Goal: Complete application form: Complete application form

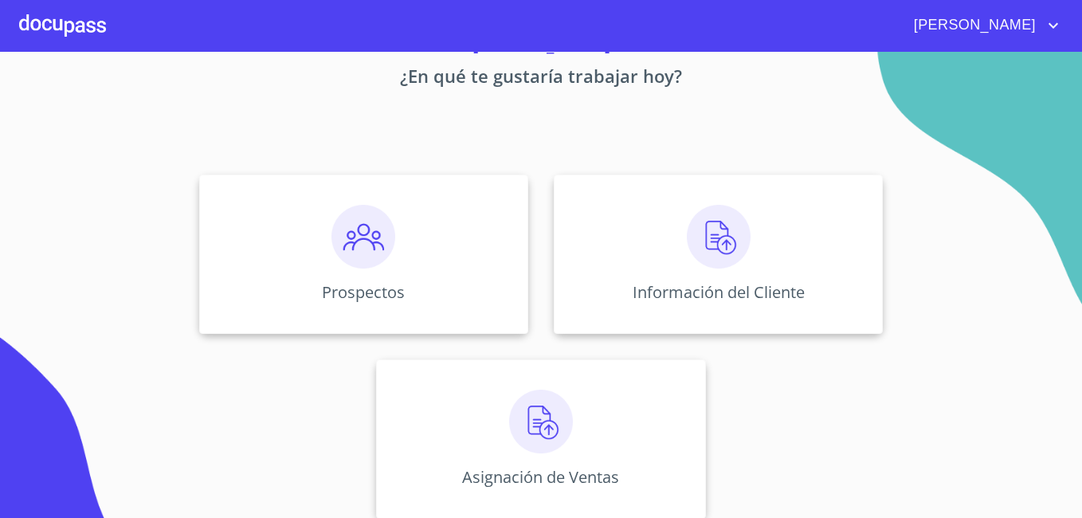
scroll to position [87, 0]
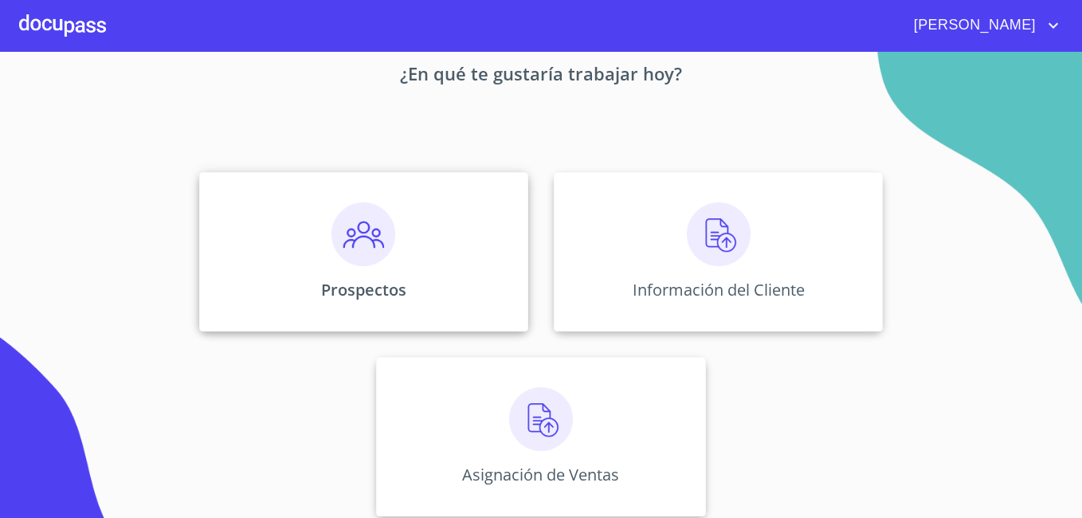
click at [357, 242] on img at bounding box center [363, 234] width 64 height 64
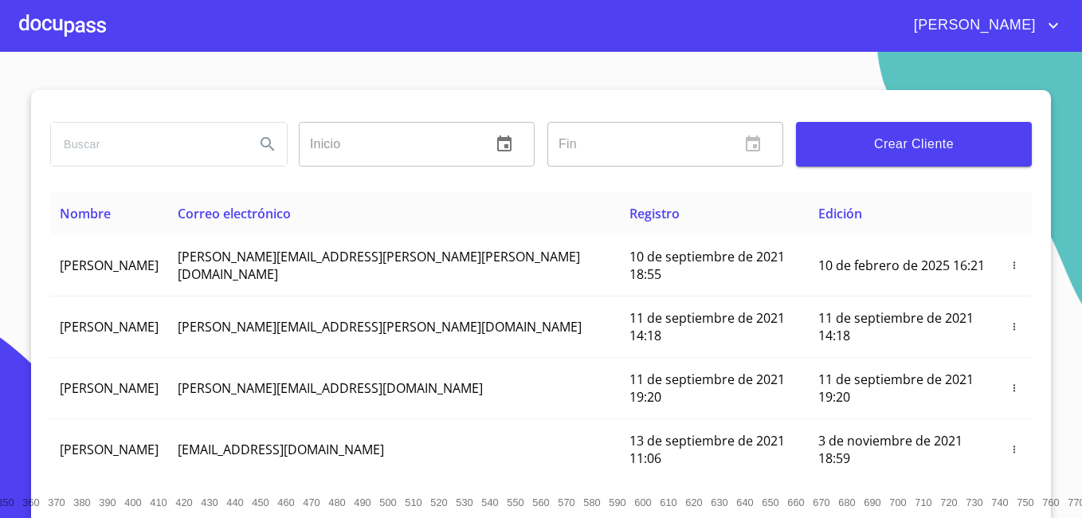
click at [851, 143] on span "Crear Cliente" at bounding box center [913, 144] width 210 height 22
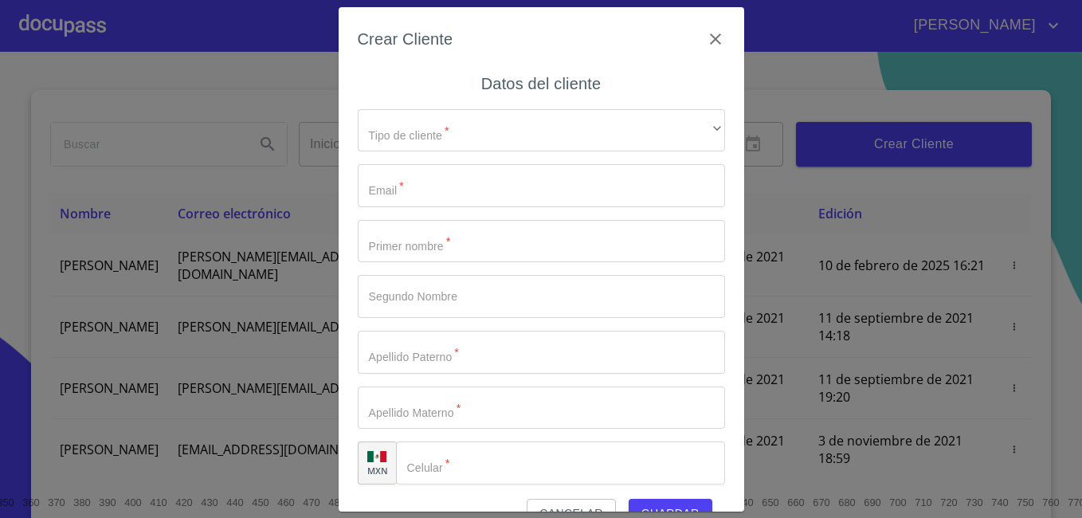
click at [851, 143] on div "Crear Cliente Datos del cliente Tipo de cliente   * ​ ​ Email   * ​ Primer nomb…" at bounding box center [541, 259] width 1082 height 518
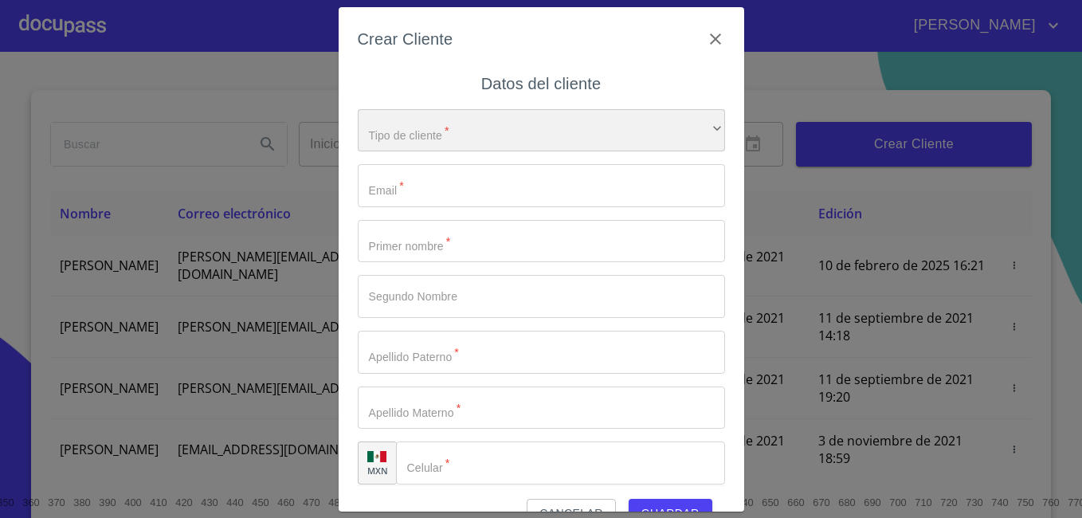
click at [506, 129] on div "​" at bounding box center [541, 130] width 367 height 43
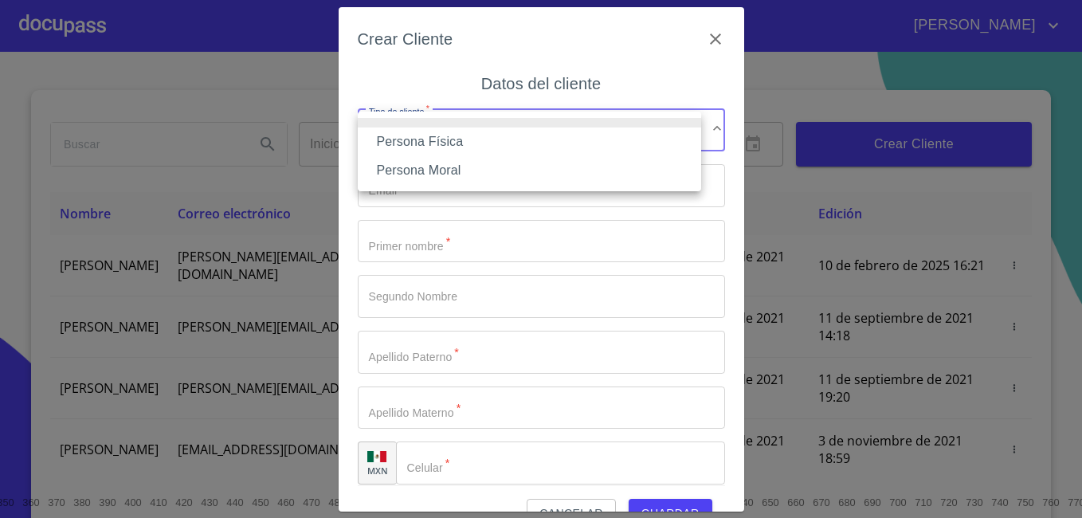
click at [457, 140] on li "Persona Física" at bounding box center [529, 141] width 343 height 29
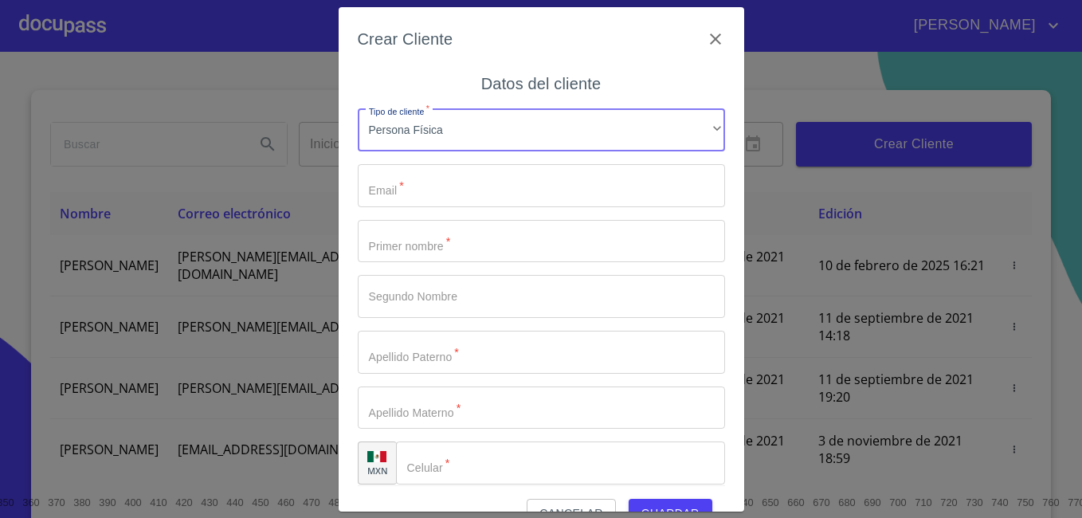
click at [422, 190] on input "Tipo de cliente   *" at bounding box center [541, 185] width 367 height 43
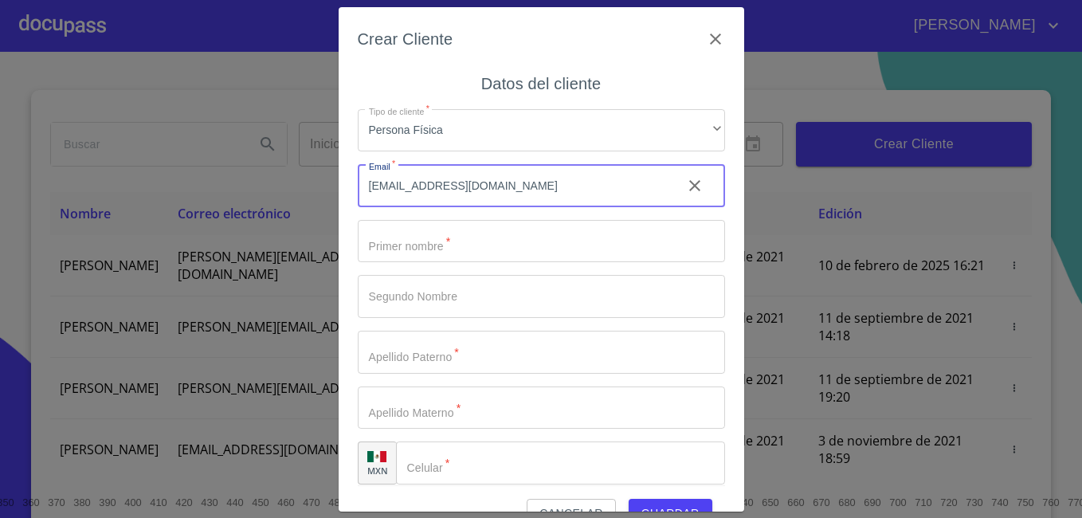
type input "GARCA2092@OUTLOOK.ES"
click at [419, 251] on input "Tipo de cliente   *" at bounding box center [541, 241] width 367 height 43
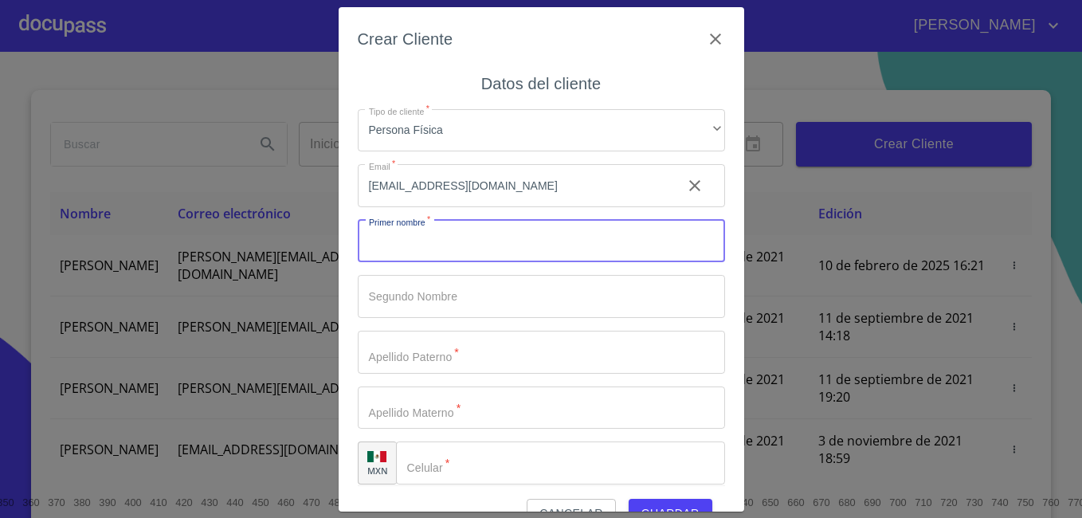
click at [474, 475] on input "Tipo de cliente   *" at bounding box center [560, 462] width 329 height 43
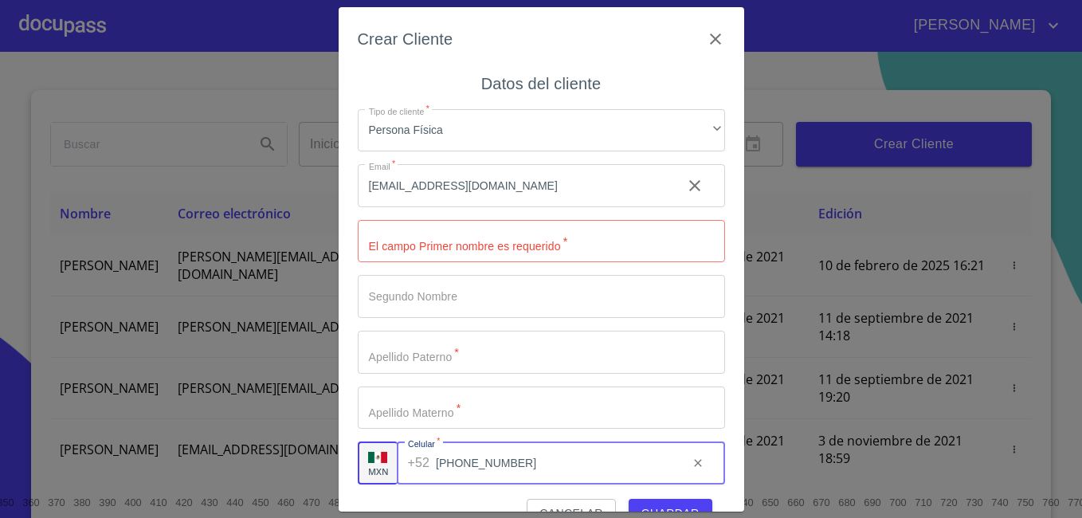
type input "[PHONE_NUMBER]"
click at [432, 243] on input "Tipo de cliente   *" at bounding box center [541, 241] width 367 height 43
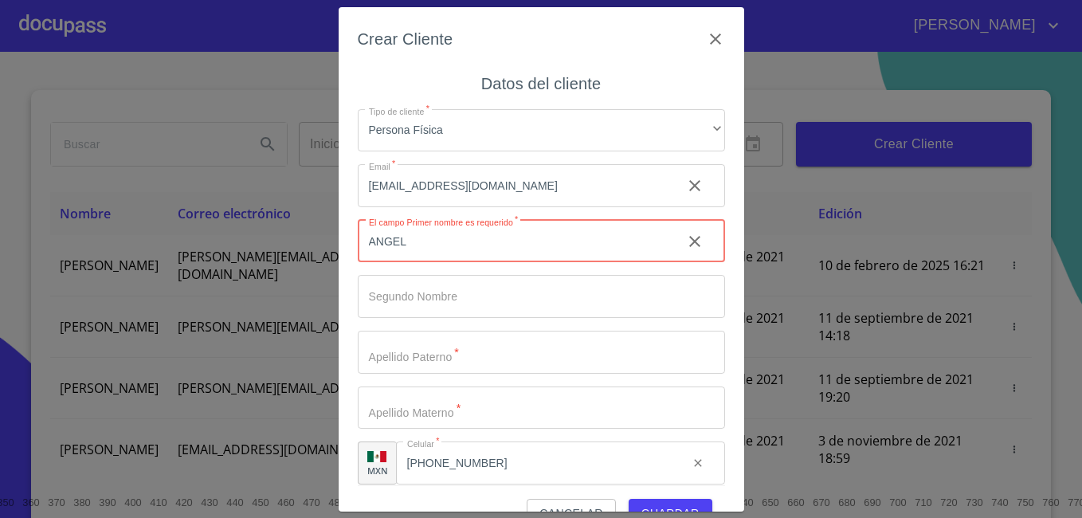
type input "ANGEL"
click at [430, 284] on input "Tipo de cliente   *" at bounding box center [541, 296] width 367 height 43
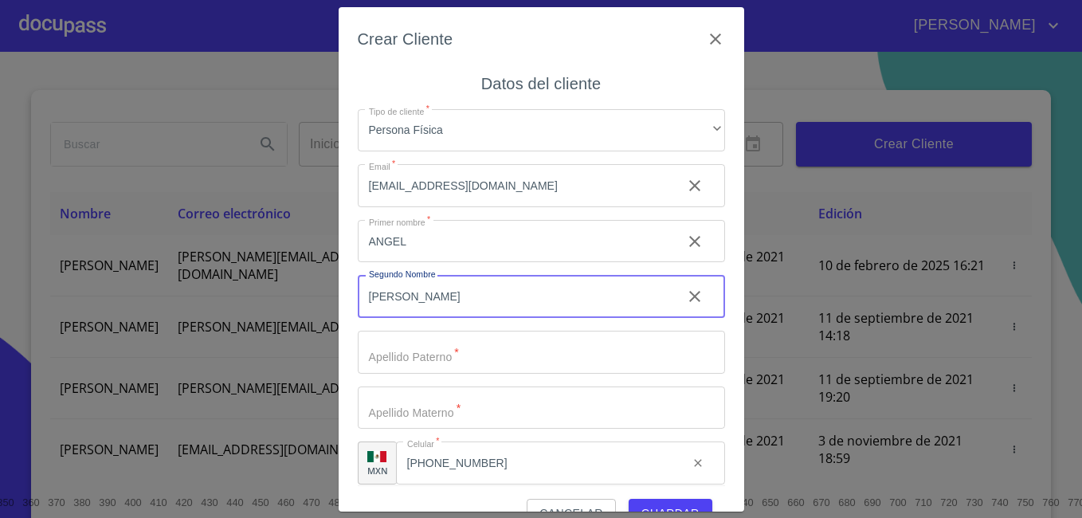
type input "[PERSON_NAME]"
click at [404, 358] on input "Tipo de cliente   *" at bounding box center [541, 352] width 367 height 43
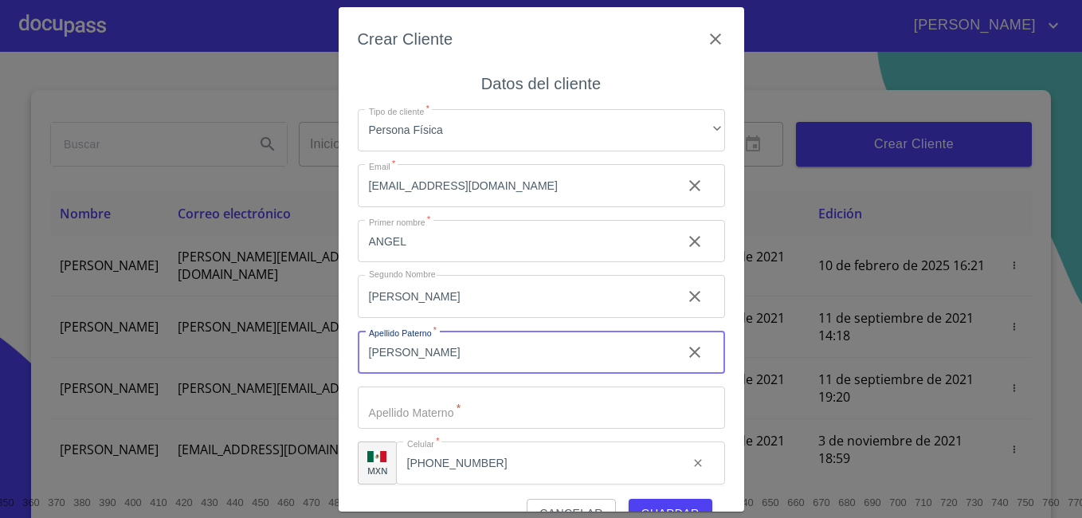
type input "[PERSON_NAME]"
click at [396, 408] on input "Tipo de cliente   *" at bounding box center [541, 407] width 367 height 43
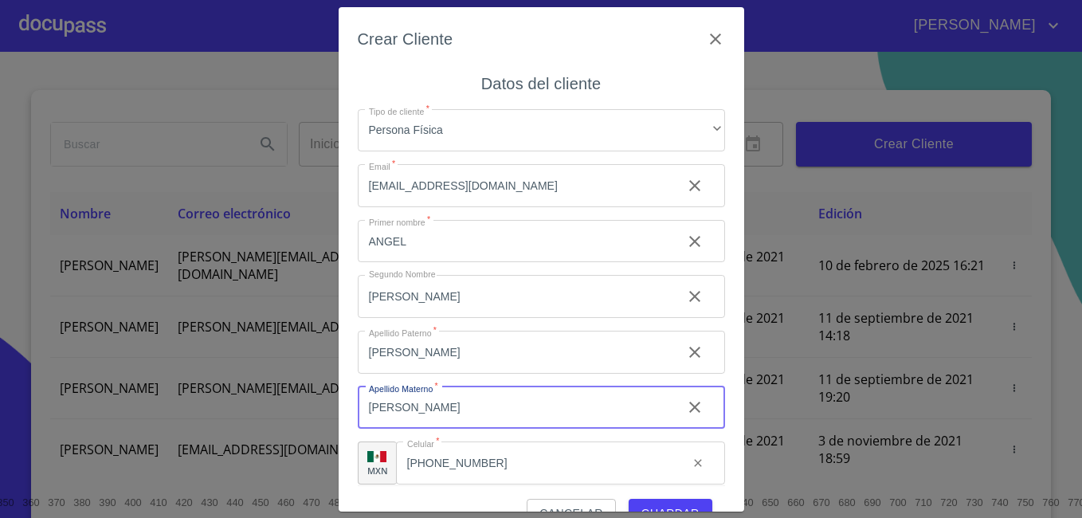
type input "[PERSON_NAME]"
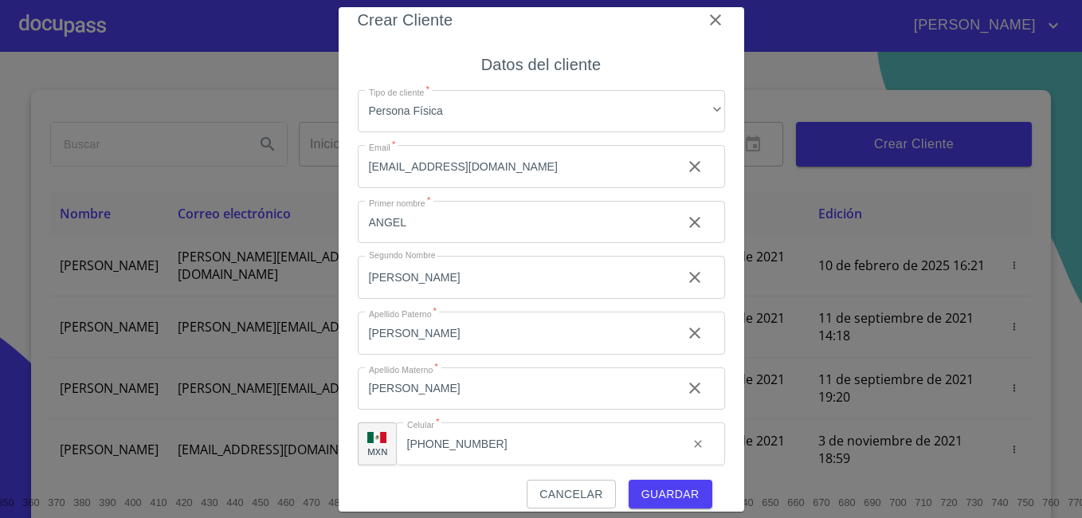
scroll to position [22, 0]
click at [679, 485] on span "Guardar" at bounding box center [670, 492] width 58 height 20
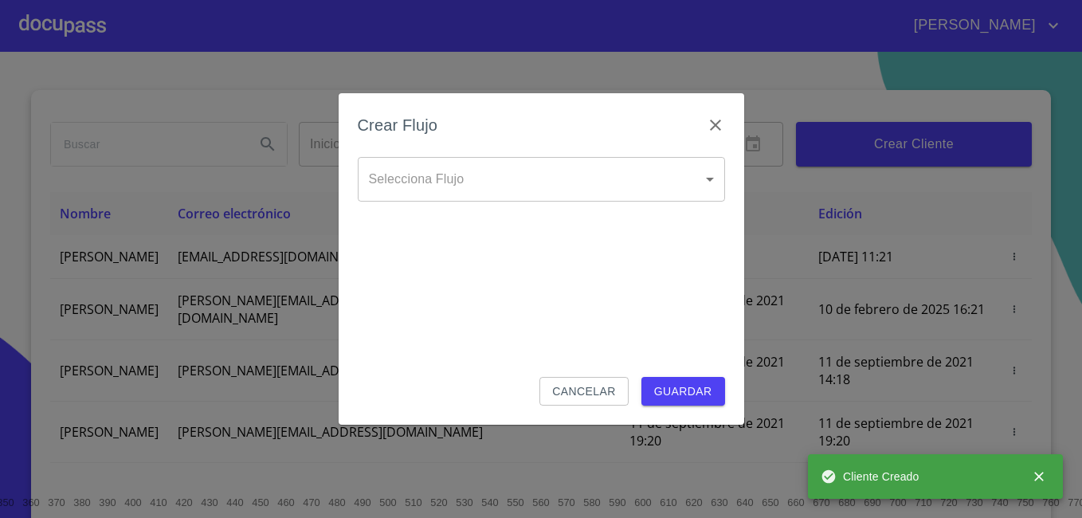
click at [634, 183] on body "ARTURO Inicio ​ Fin ​ Crear Cliente Nombre Correo electrónico Registro Edición …" at bounding box center [541, 259] width 1082 height 518
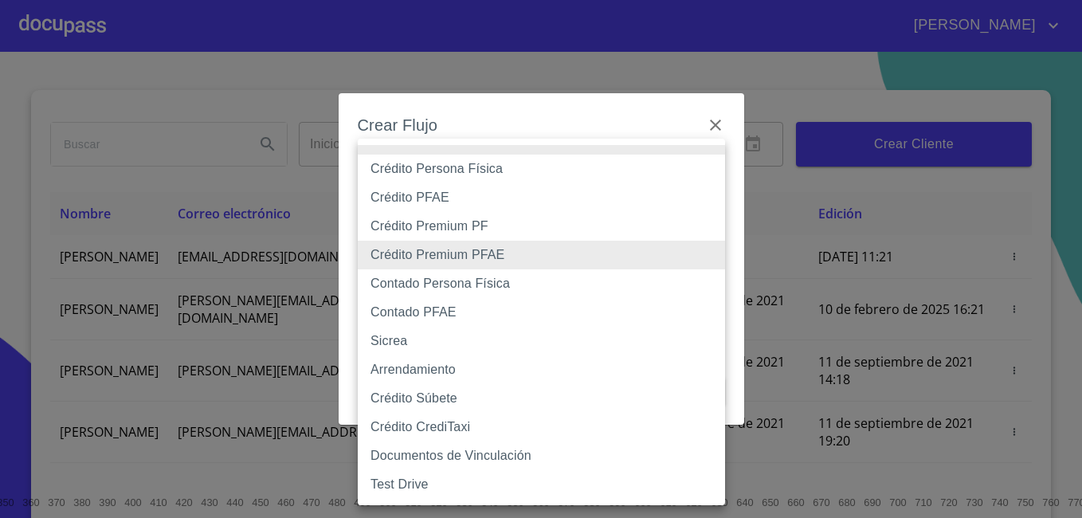
click at [441, 200] on li "Crédito PFAE" at bounding box center [541, 197] width 367 height 29
type input "60bfa0150d9865ccc24afd7c"
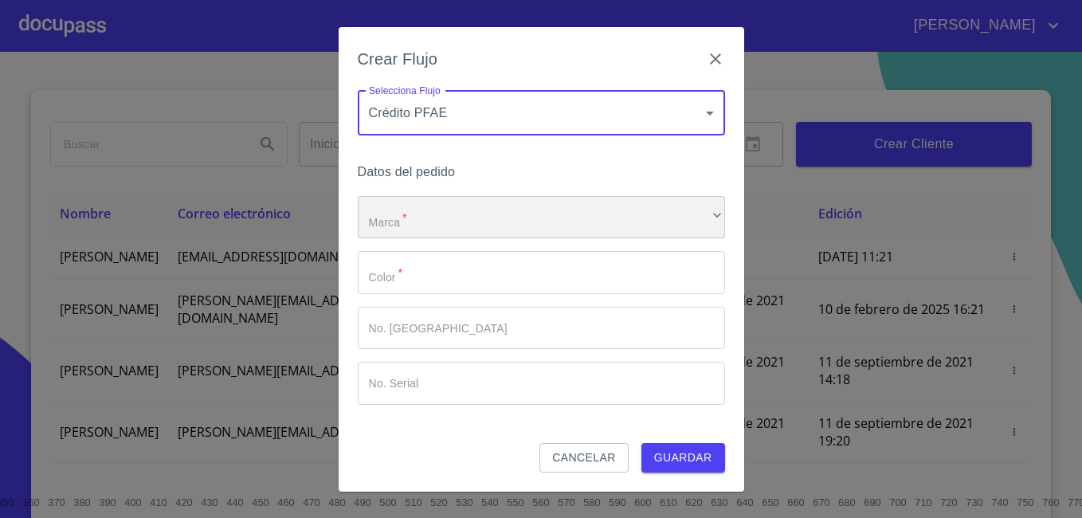
click at [446, 213] on div "​" at bounding box center [541, 217] width 367 height 43
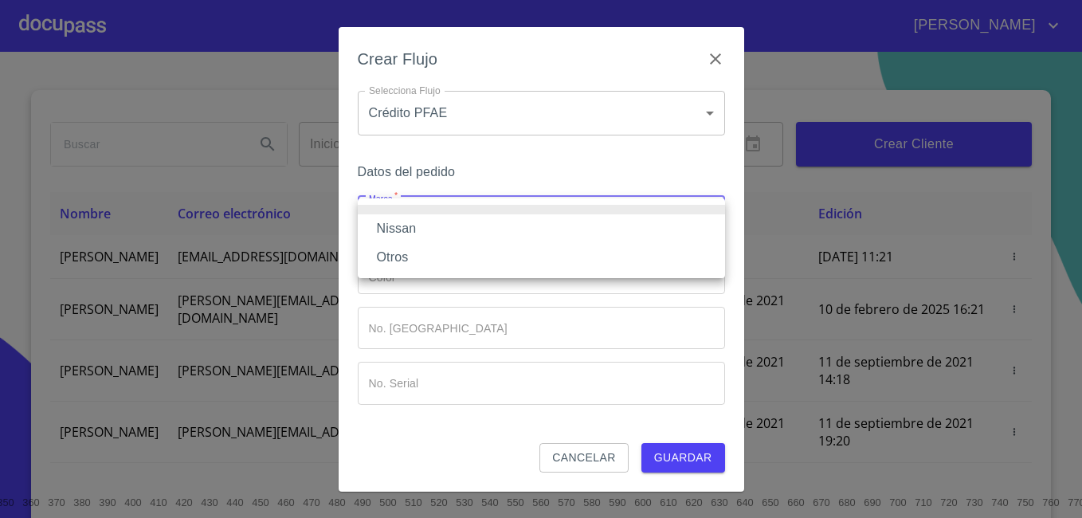
click at [415, 229] on li "Nissan" at bounding box center [541, 228] width 367 height 29
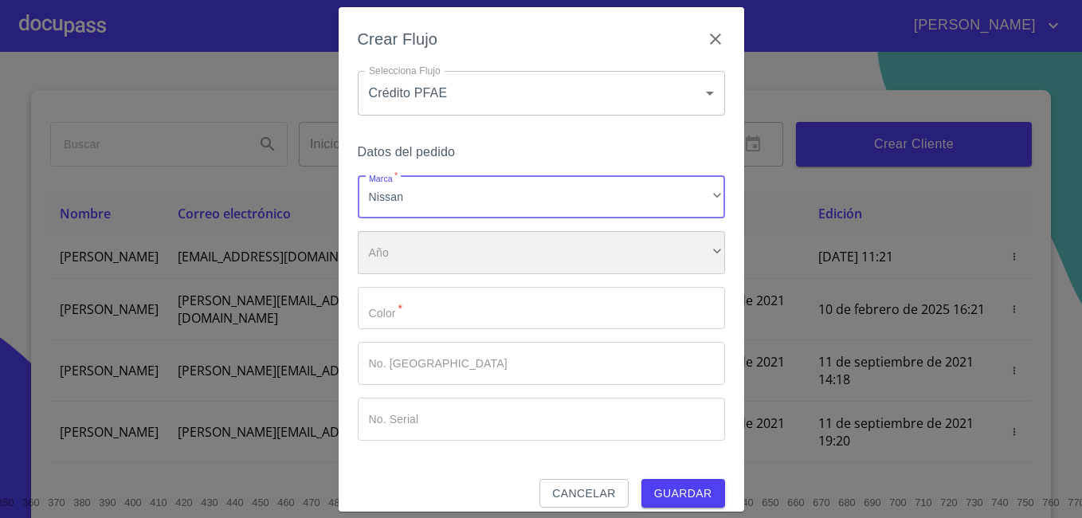
click at [408, 251] on div "​" at bounding box center [541, 252] width 367 height 43
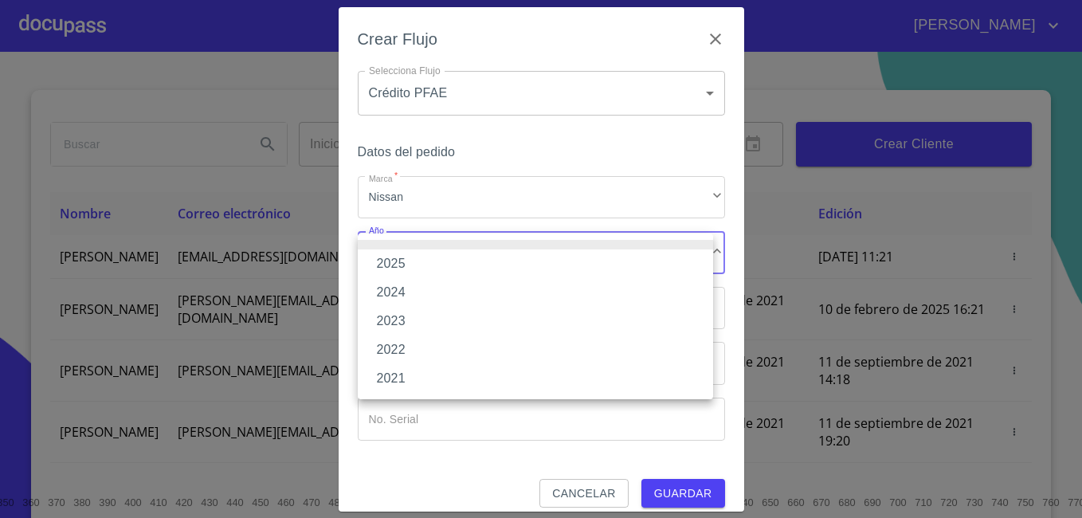
click at [405, 262] on li "2025" at bounding box center [535, 263] width 355 height 29
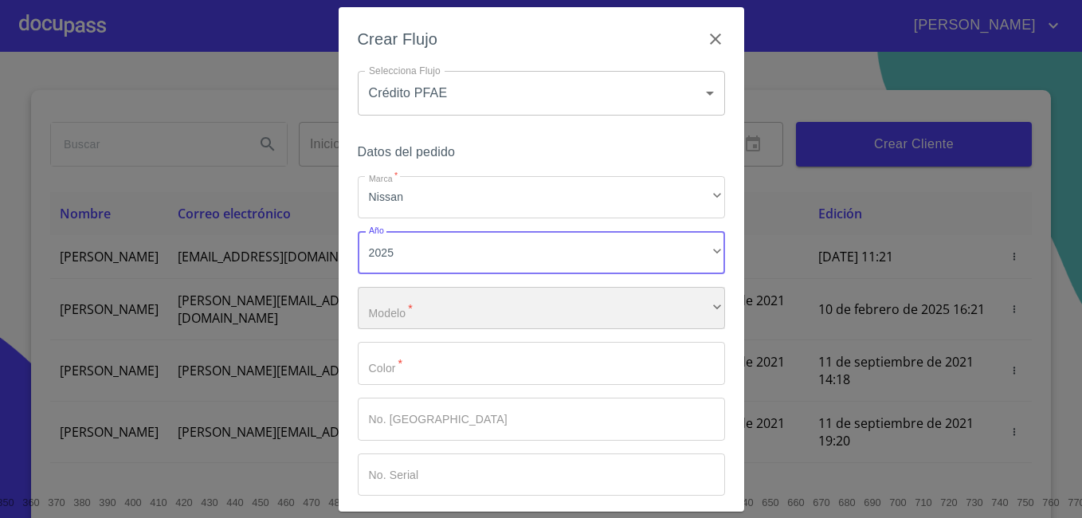
click at [405, 311] on div "​" at bounding box center [541, 308] width 367 height 43
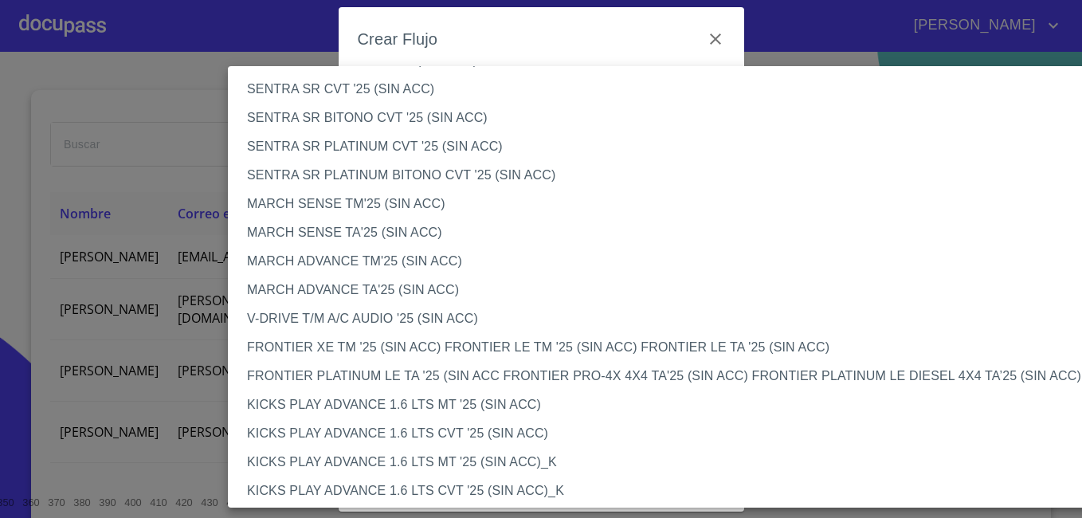
scroll to position [1036, 0]
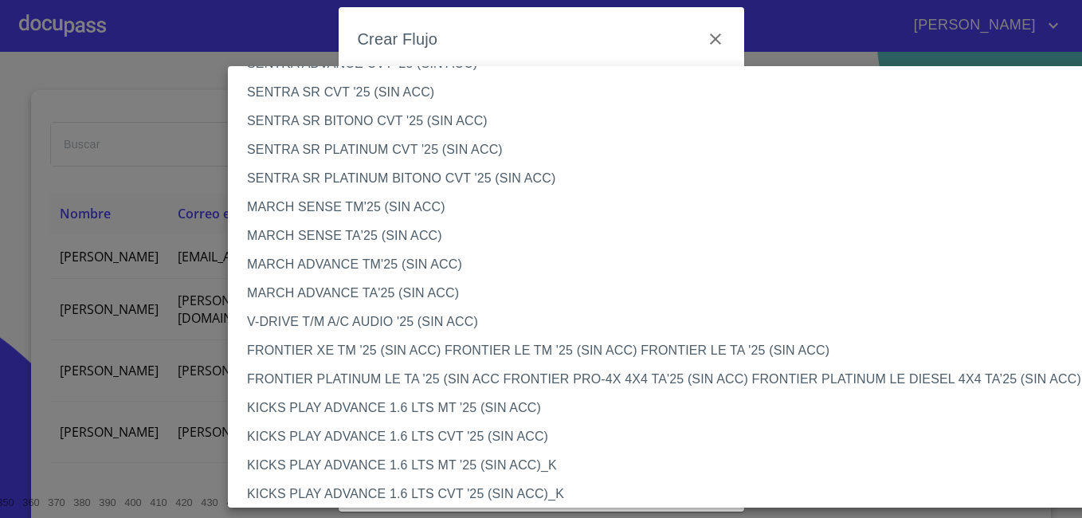
click at [358, 89] on li "SENTRA SR CVT '25 (SIN ACC)" at bounding box center [673, 92] width 890 height 29
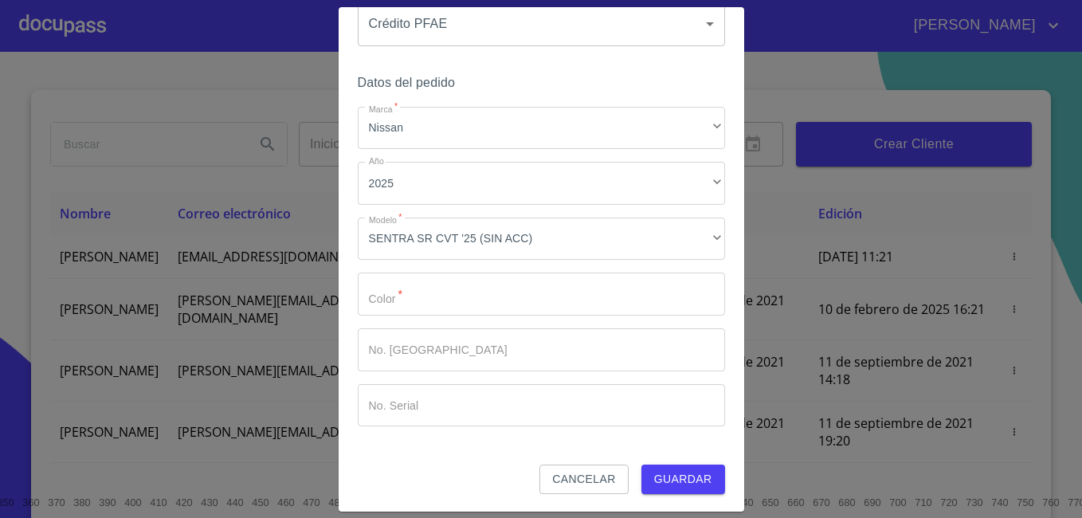
scroll to position [71, 0]
click at [464, 302] on input "Marca   *" at bounding box center [541, 292] width 367 height 43
type input "V"
type input "BLANCO"
click at [444, 350] on input "Marca   *" at bounding box center [541, 348] width 367 height 43
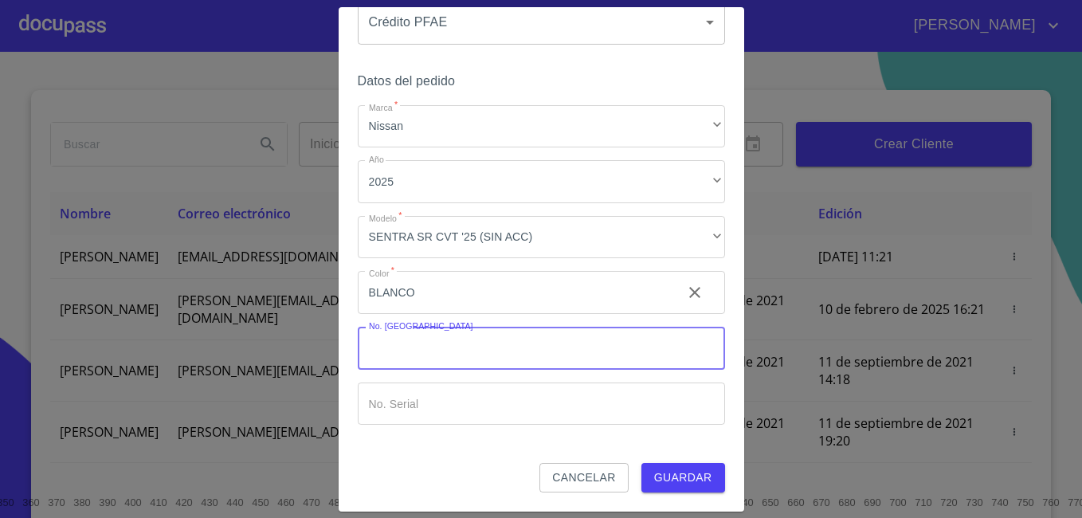
click at [414, 400] on input "Marca   *" at bounding box center [541, 403] width 367 height 43
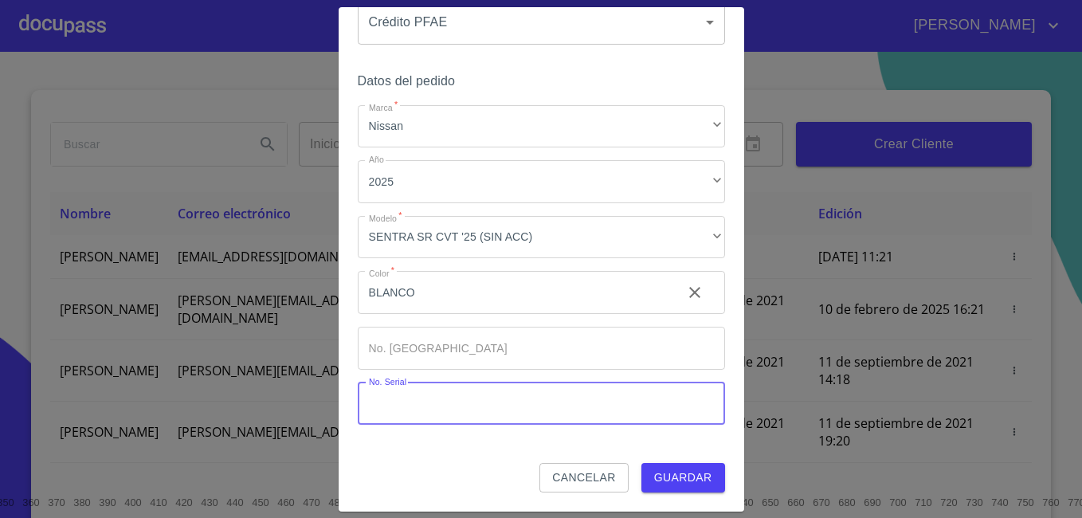
click at [421, 356] on input "Marca   *" at bounding box center [541, 348] width 367 height 43
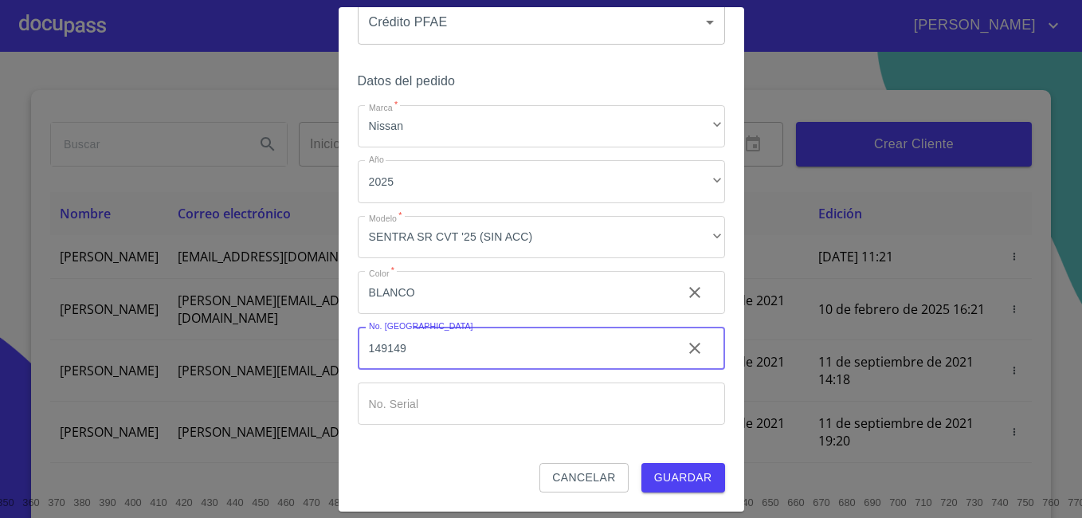
type input "149149"
click at [418, 401] on input "Marca   *" at bounding box center [541, 403] width 367 height 43
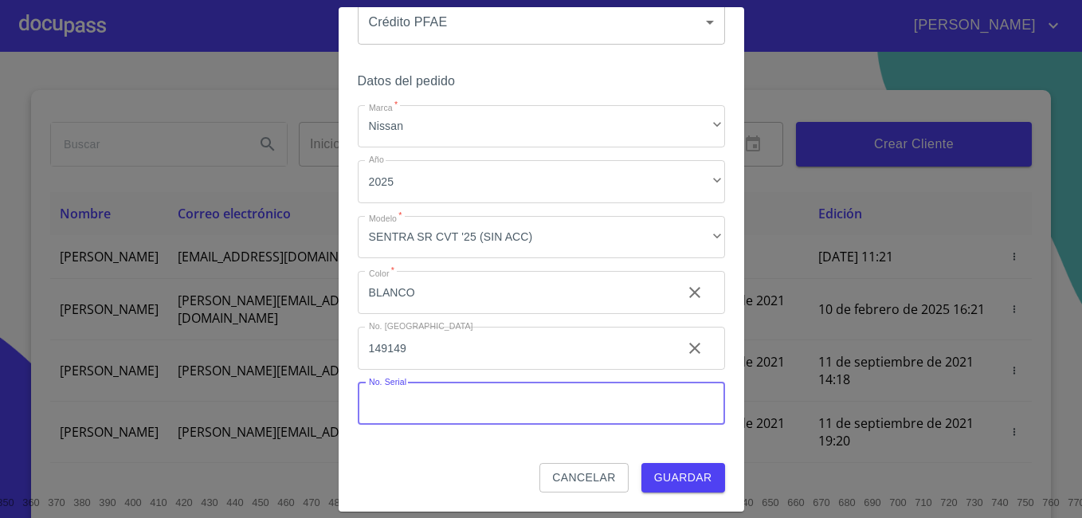
click at [675, 481] on span "Guardar" at bounding box center [683, 477] width 58 height 20
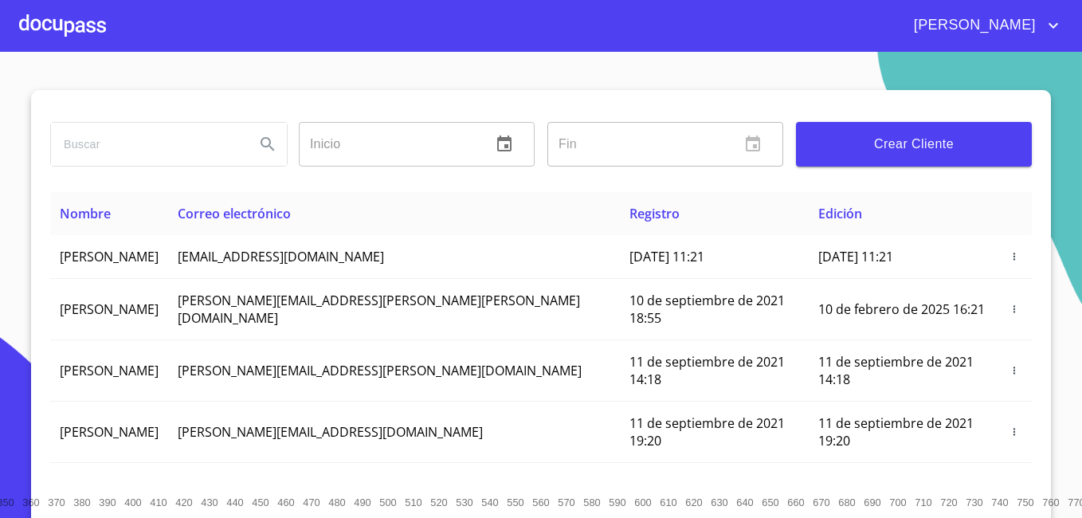
click at [59, 22] on div at bounding box center [62, 25] width 87 height 51
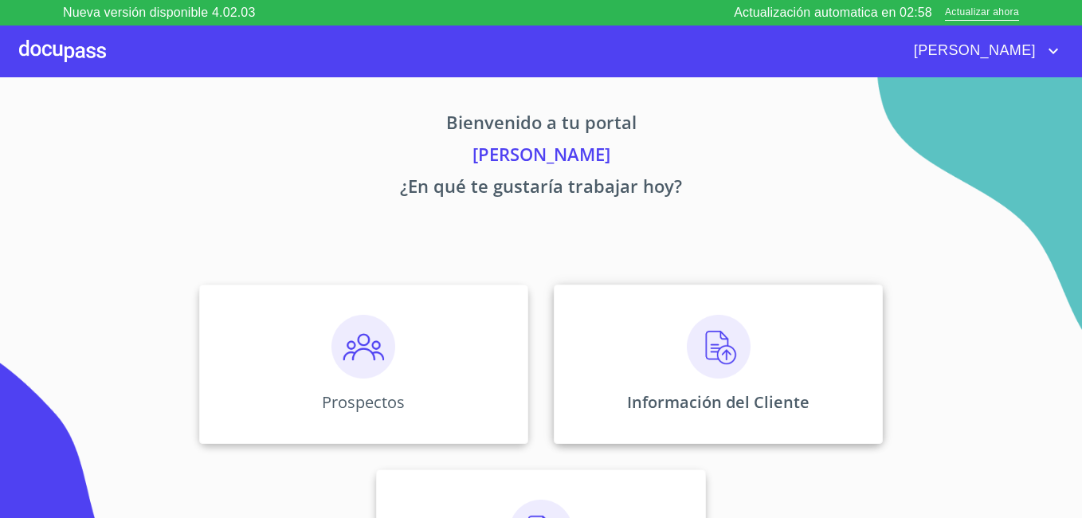
click at [698, 368] on img at bounding box center [719, 347] width 64 height 64
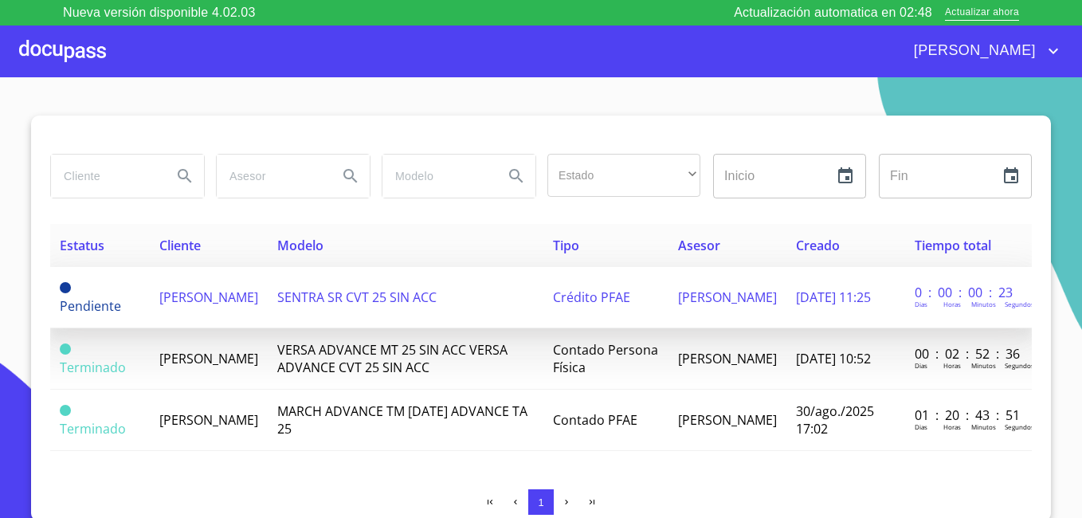
click at [190, 293] on span "[PERSON_NAME]" at bounding box center [208, 297] width 99 height 18
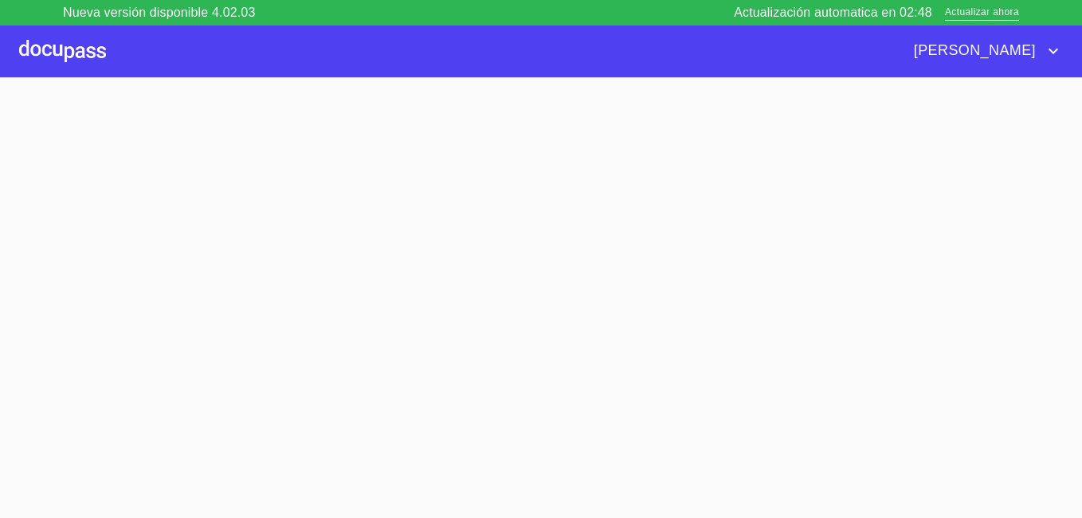
click at [190, 293] on section at bounding box center [541, 310] width 1082 height 466
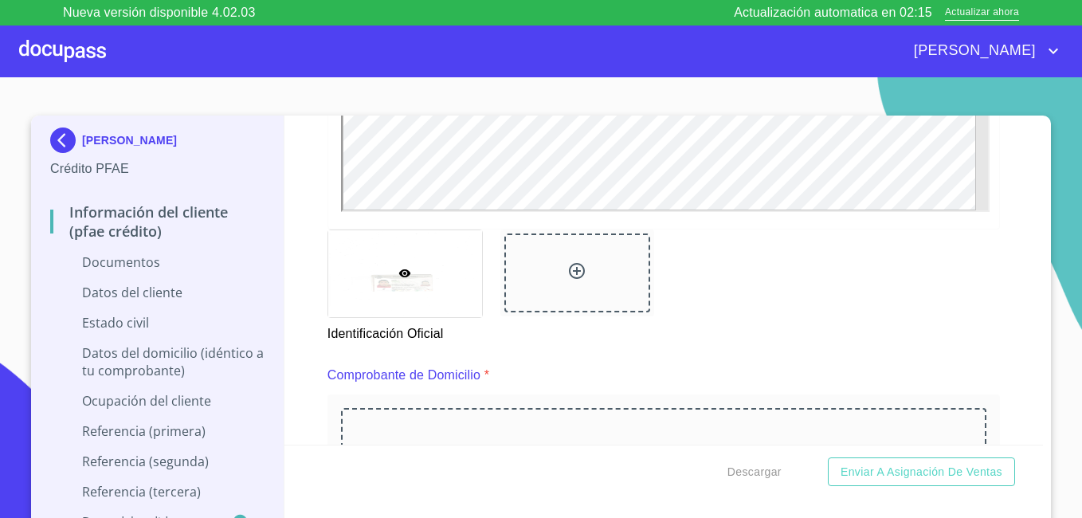
scroll to position [669, 0]
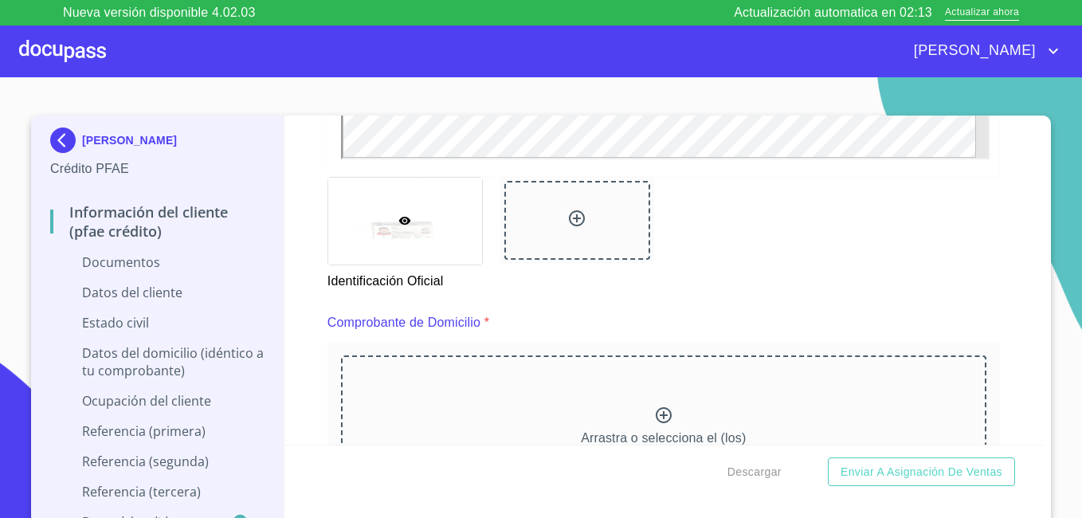
click at [618, 311] on div "Comprobante de Domicilio *" at bounding box center [663, 322] width 672 height 38
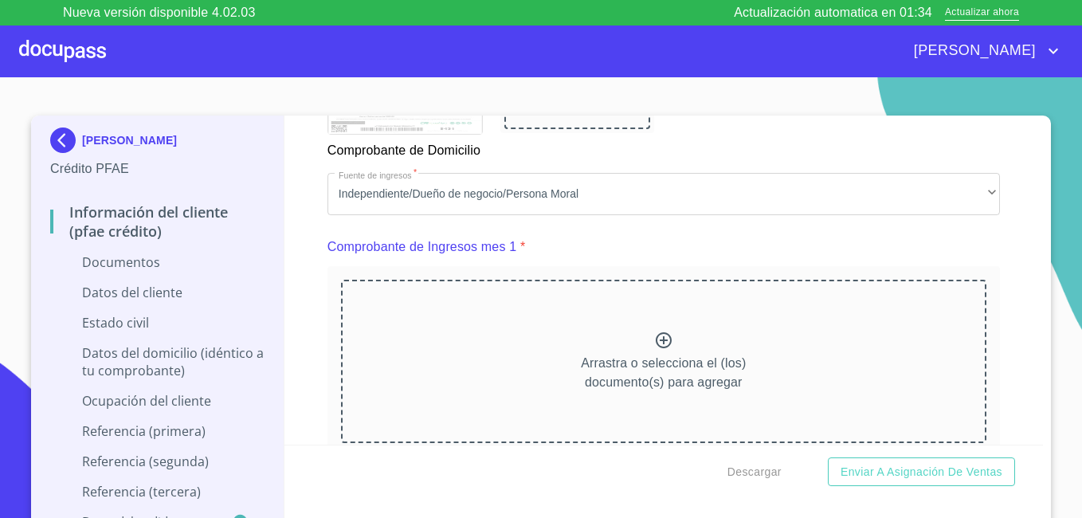
scroll to position [1477, 0]
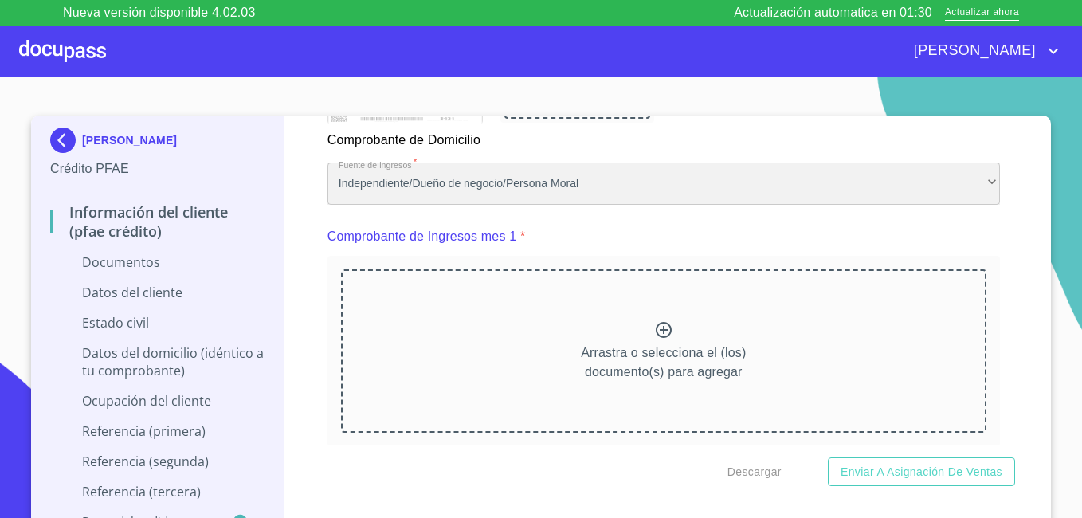
click at [980, 198] on div "Independiente/Dueño de negocio/Persona Moral" at bounding box center [663, 183] width 672 height 43
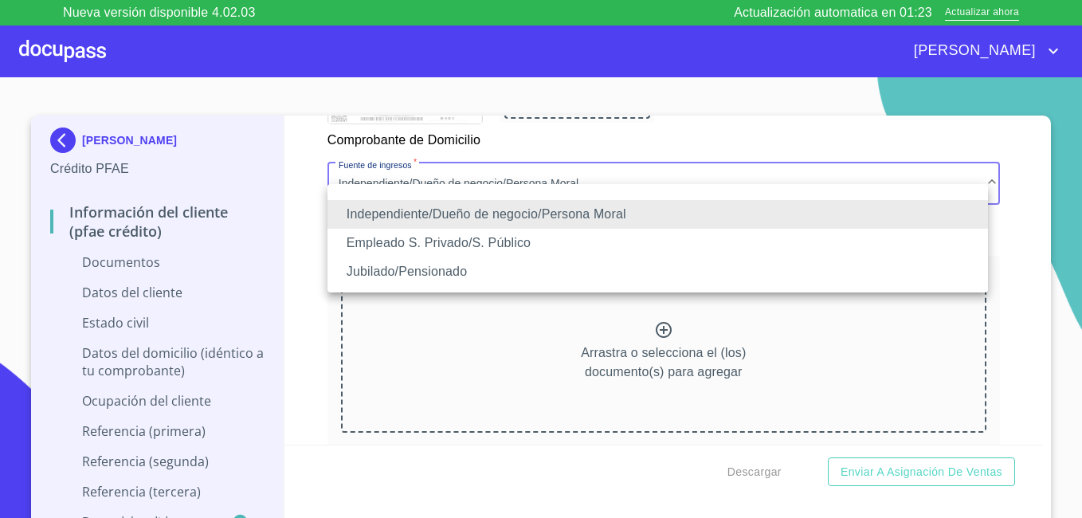
click at [936, 214] on li "Independiente/Dueño de negocio/Persona Moral" at bounding box center [657, 214] width 660 height 29
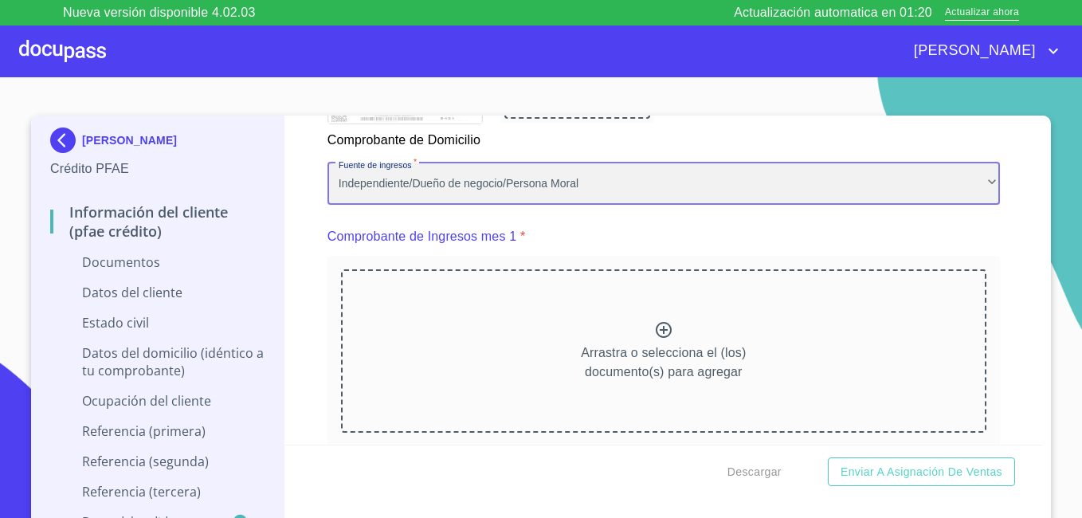
scroll to position [0, 0]
click at [976, 201] on div "Independiente/Dueño de negocio/Persona Moral" at bounding box center [663, 183] width 672 height 43
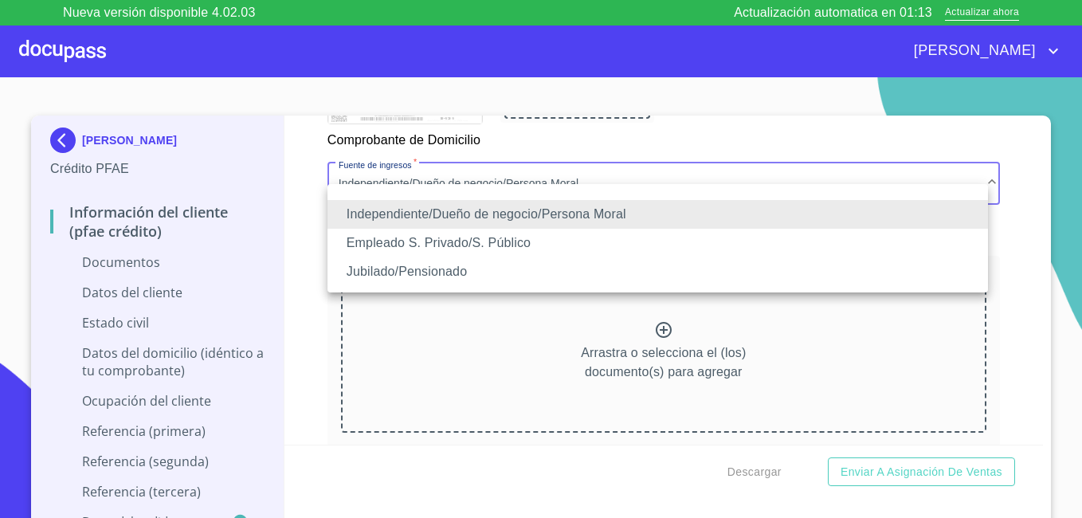
click at [934, 209] on li "Independiente/Dueño de negocio/Persona Moral" at bounding box center [657, 214] width 660 height 29
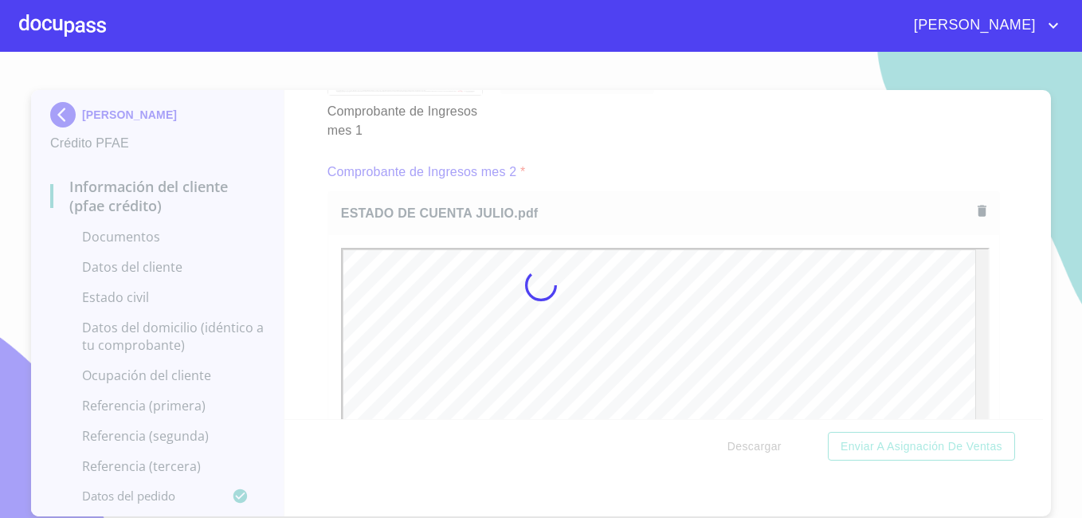
click at [1035, 408] on div at bounding box center [541, 285] width 1082 height 466
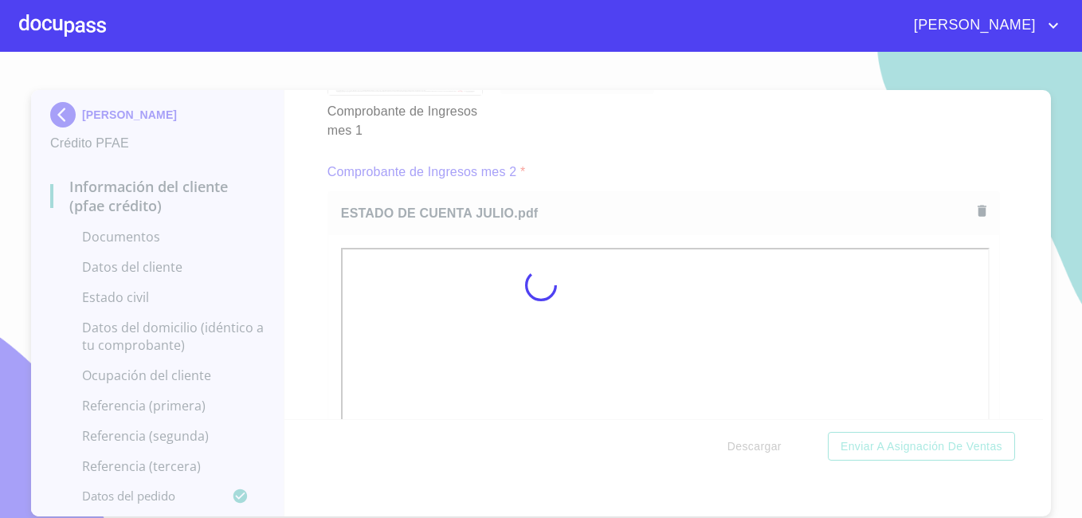
click at [1035, 408] on div at bounding box center [541, 285] width 1082 height 466
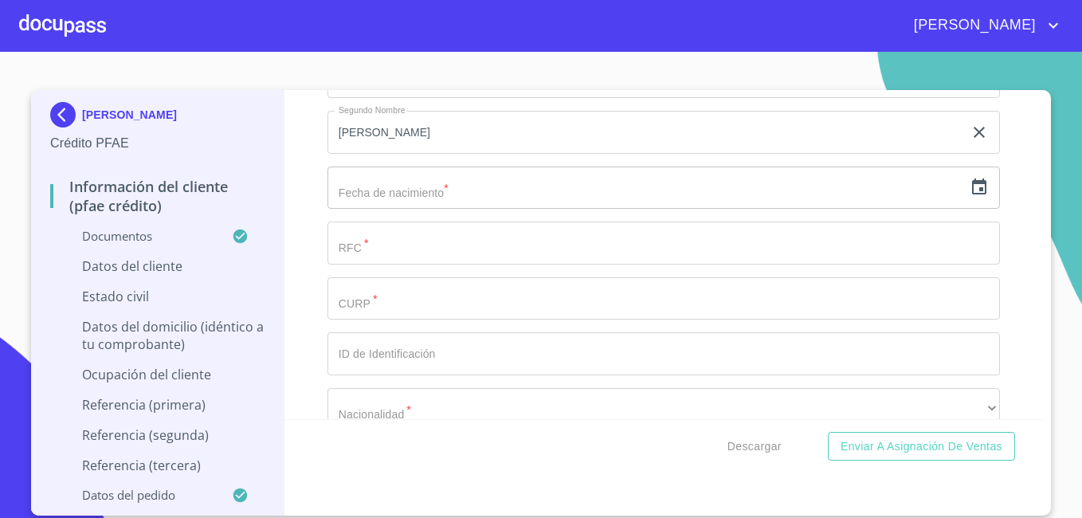
scroll to position [5229, 0]
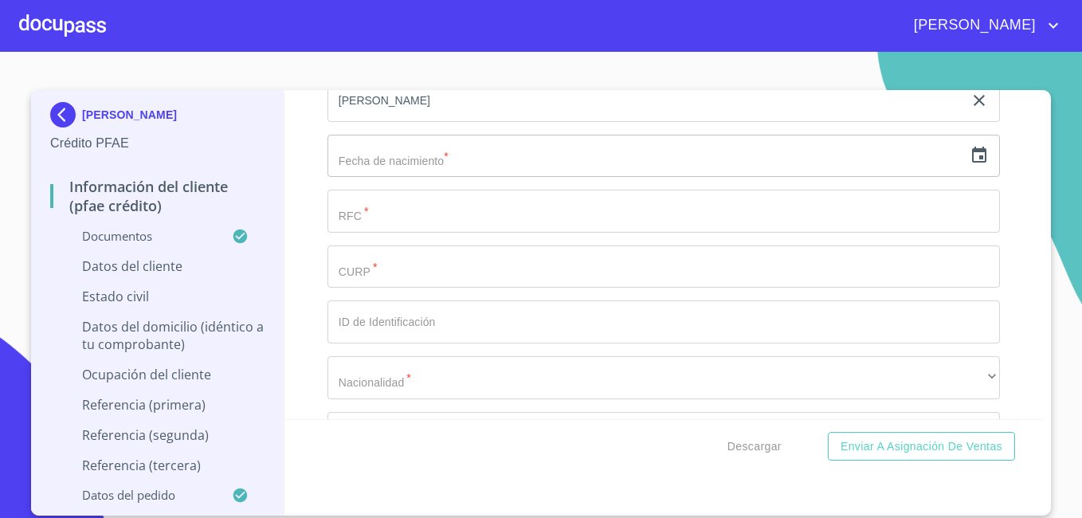
click at [375, 176] on input "text" at bounding box center [645, 156] width 636 height 43
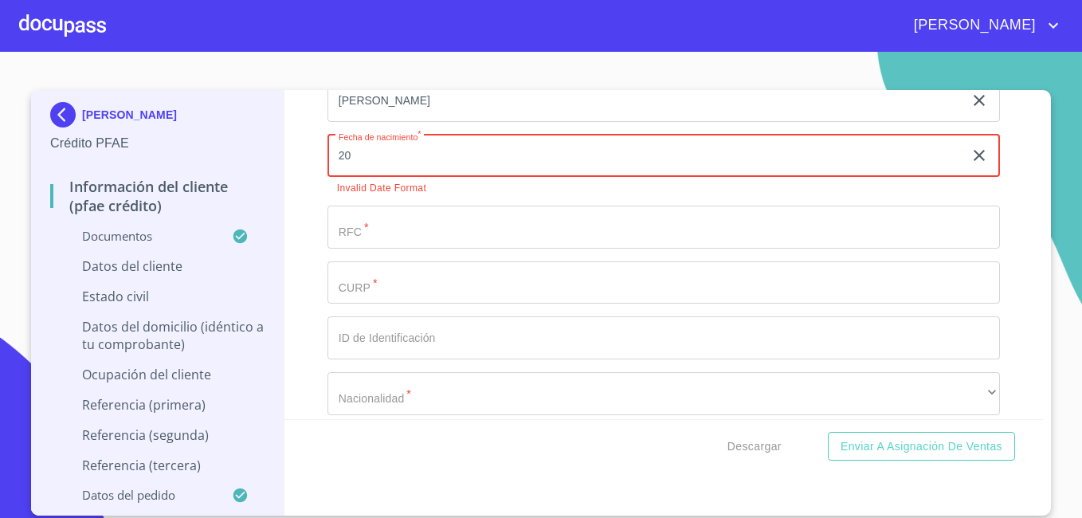
type input "2_"
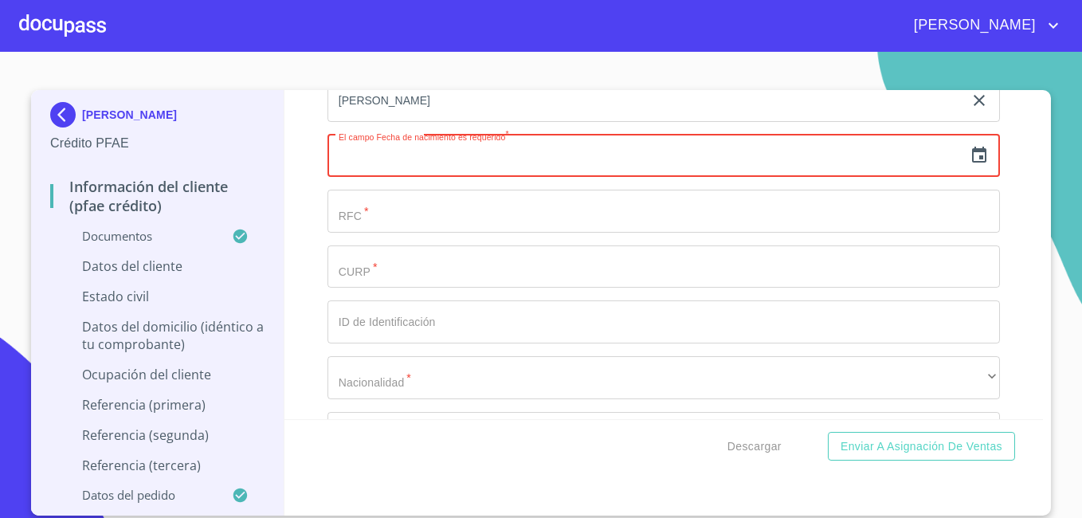
click at [973, 162] on icon "button" at bounding box center [979, 155] width 14 height 16
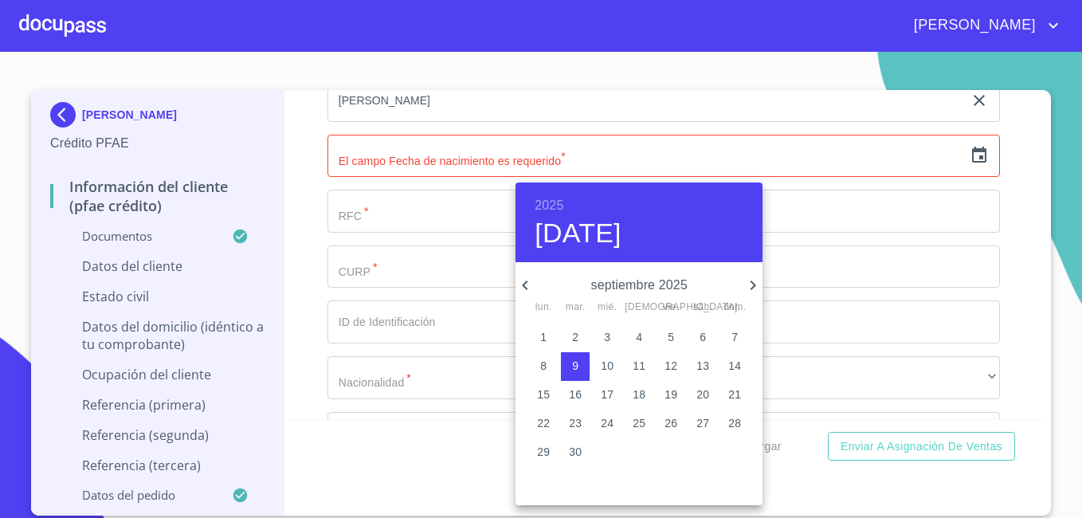
click at [529, 282] on icon "button" at bounding box center [524, 285] width 19 height 19
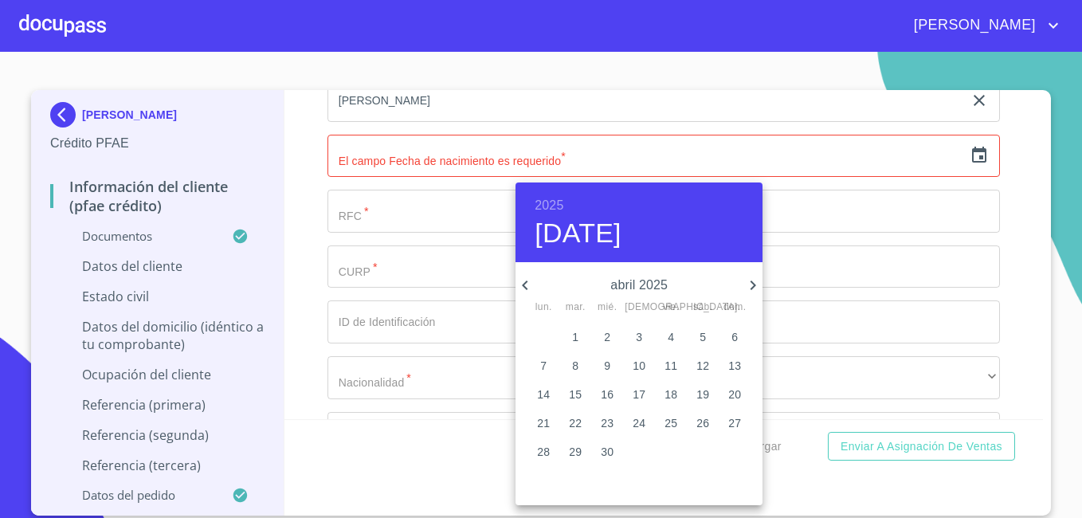
click at [529, 282] on icon "button" at bounding box center [524, 285] width 19 height 19
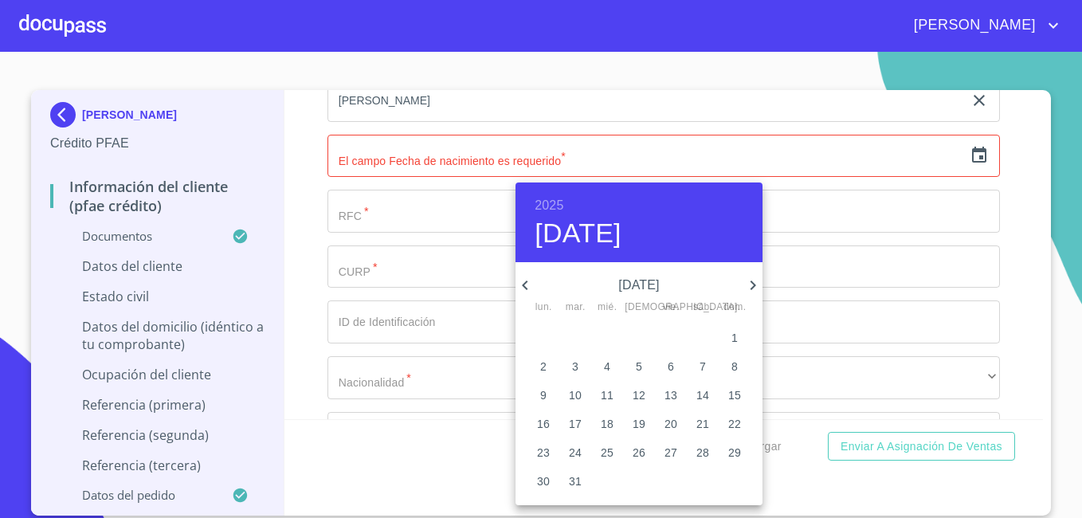
click at [529, 282] on icon "button" at bounding box center [524, 285] width 19 height 19
click at [529, 283] on icon "button" at bounding box center [524, 285] width 19 height 19
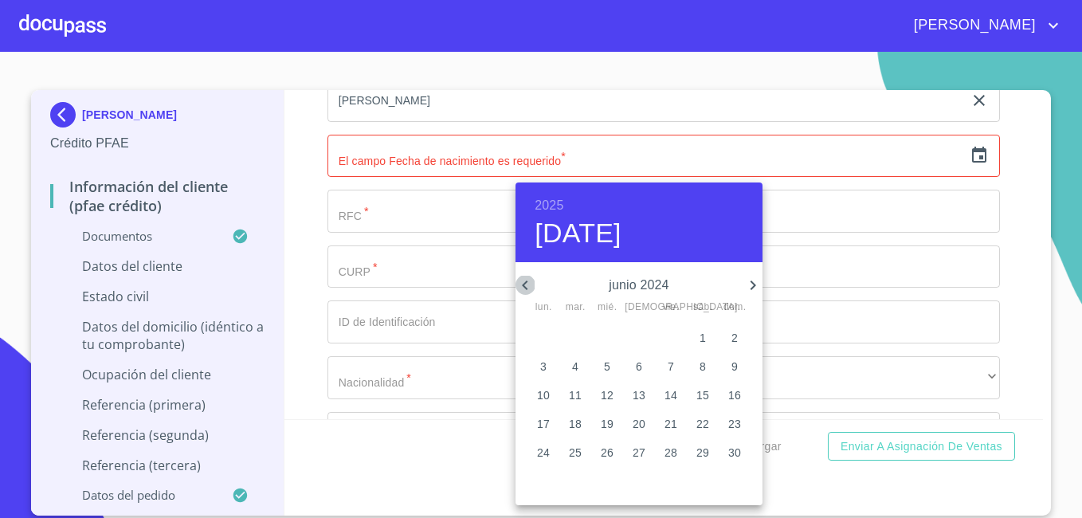
click at [529, 283] on icon "button" at bounding box center [524, 285] width 19 height 19
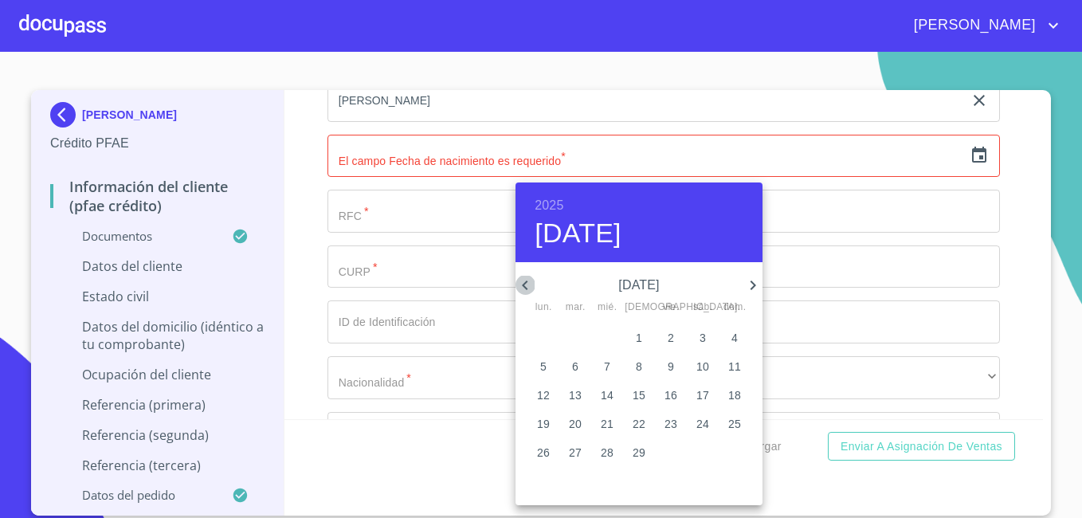
click at [529, 283] on icon "button" at bounding box center [524, 285] width 19 height 19
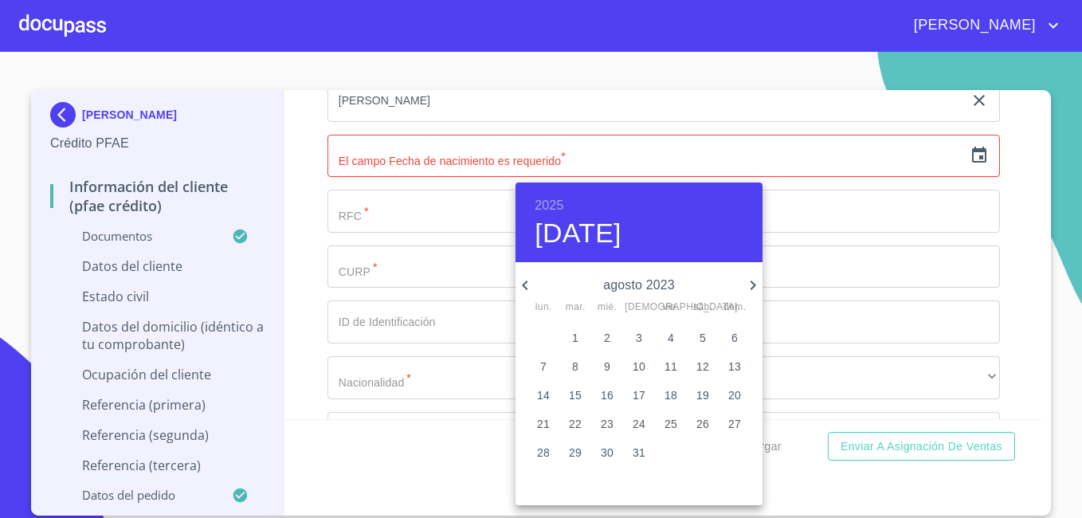
click at [529, 283] on icon "button" at bounding box center [524, 285] width 19 height 19
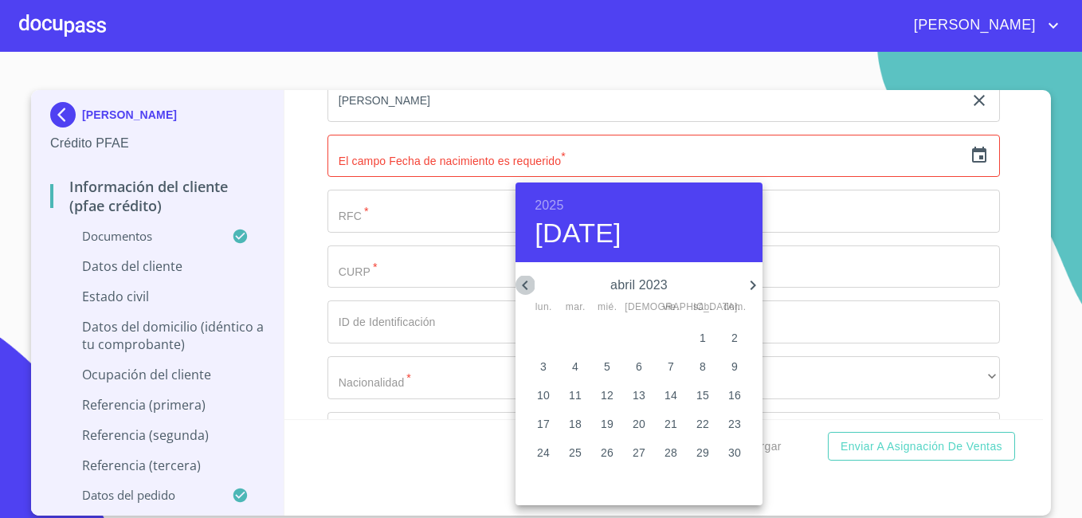
click at [529, 283] on icon "button" at bounding box center [524, 285] width 19 height 19
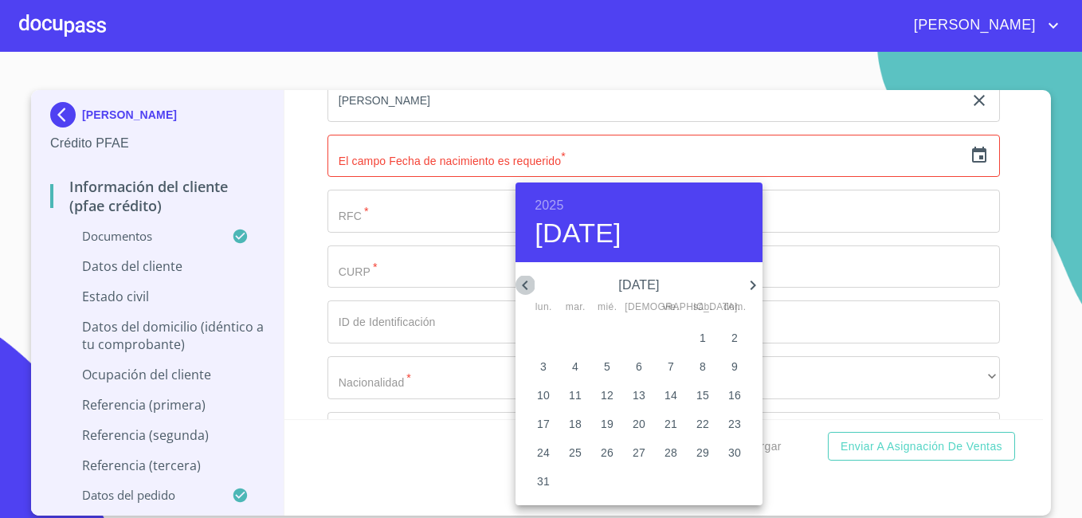
click at [529, 283] on icon "button" at bounding box center [524, 285] width 19 height 19
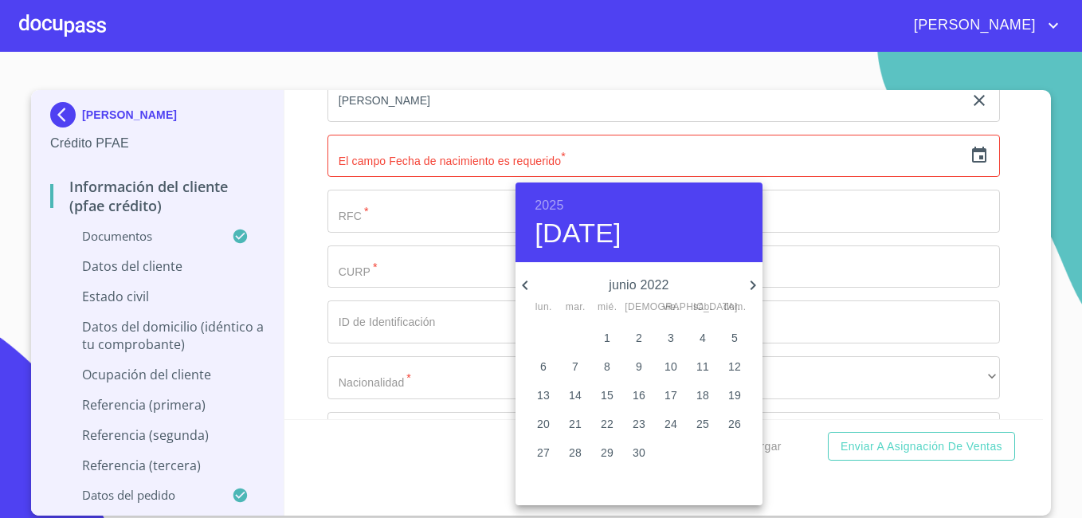
click at [529, 283] on icon "button" at bounding box center [524, 285] width 19 height 19
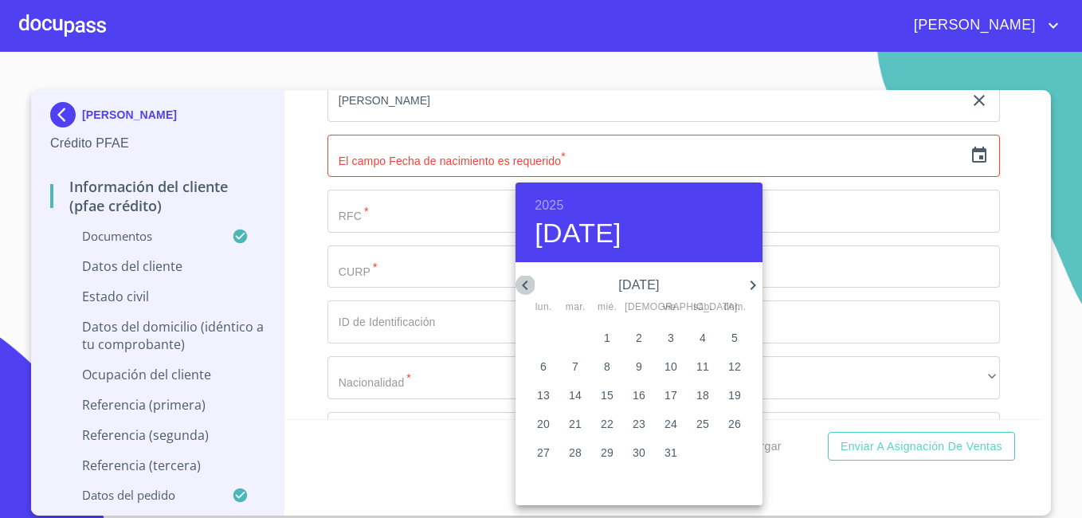
click at [529, 283] on icon "button" at bounding box center [524, 285] width 19 height 19
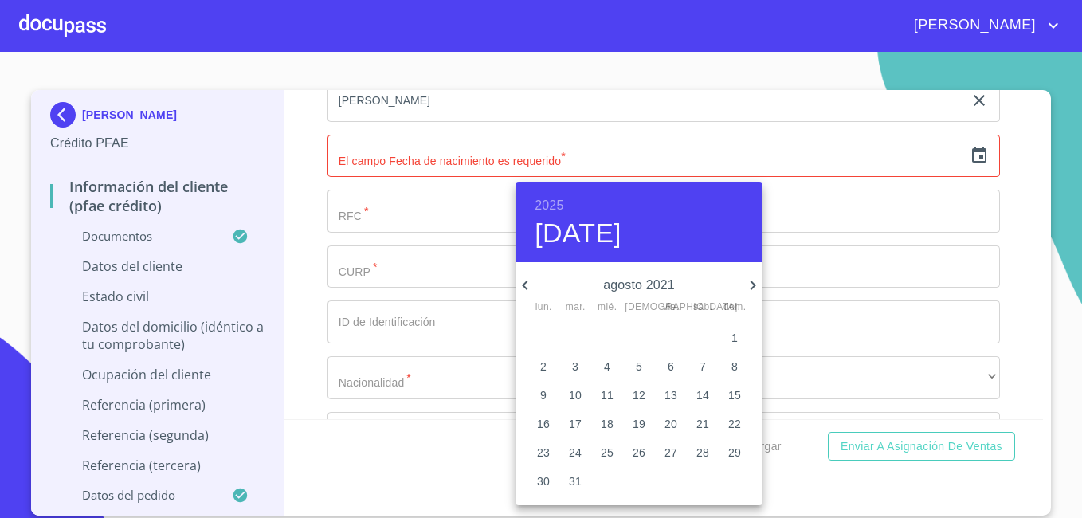
click at [529, 283] on icon "button" at bounding box center [524, 285] width 19 height 19
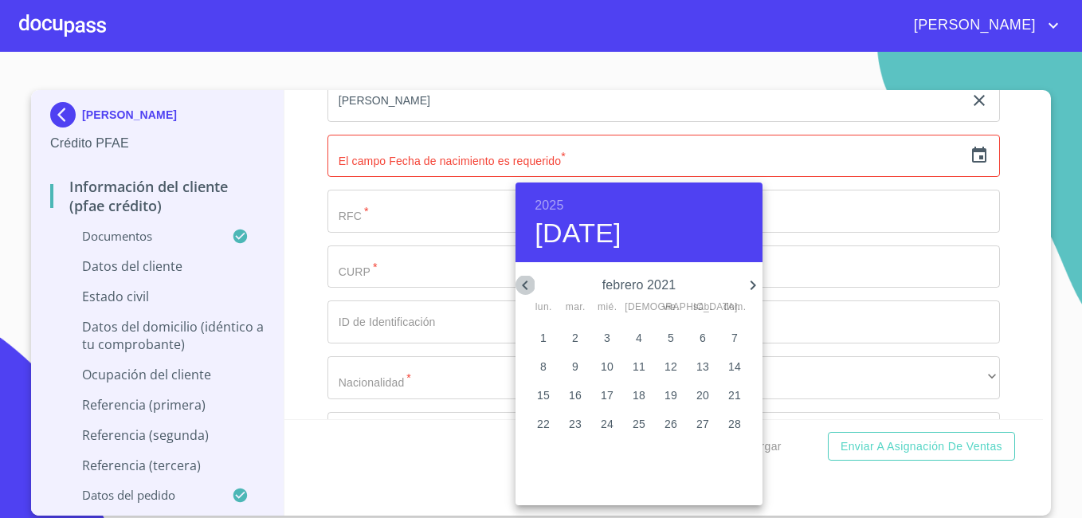
click at [529, 283] on icon "button" at bounding box center [524, 285] width 19 height 19
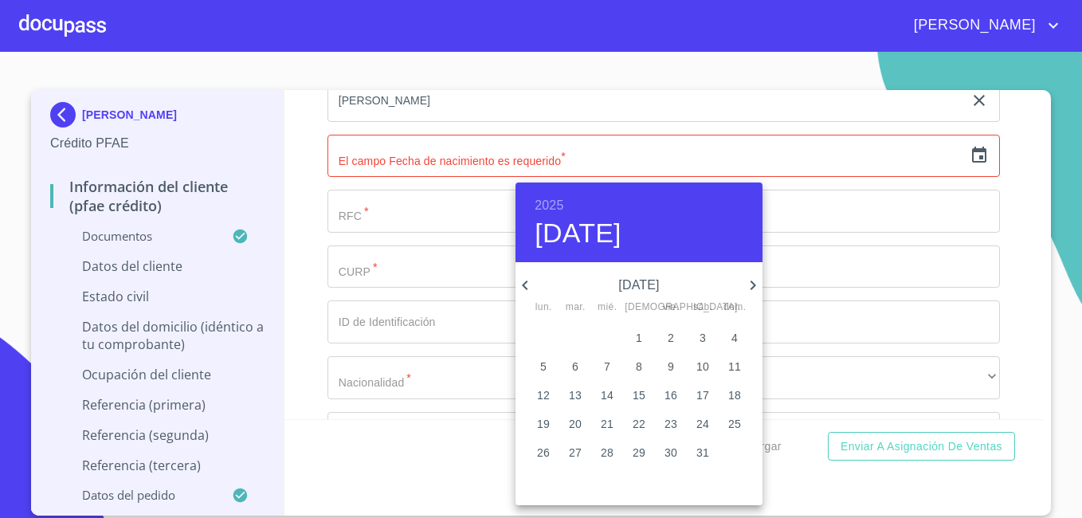
click at [529, 283] on icon "button" at bounding box center [524, 285] width 19 height 19
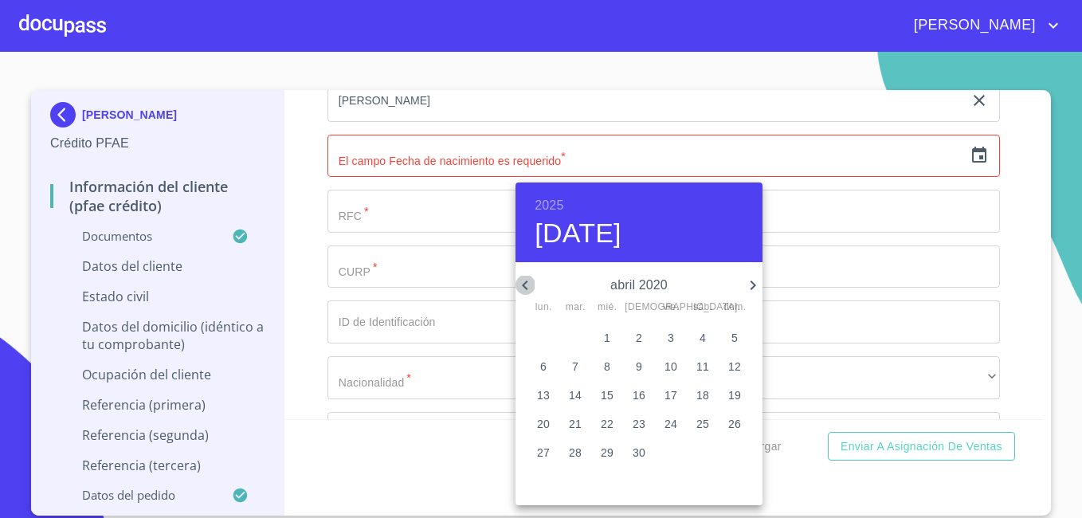
click at [529, 283] on icon "button" at bounding box center [524, 285] width 19 height 19
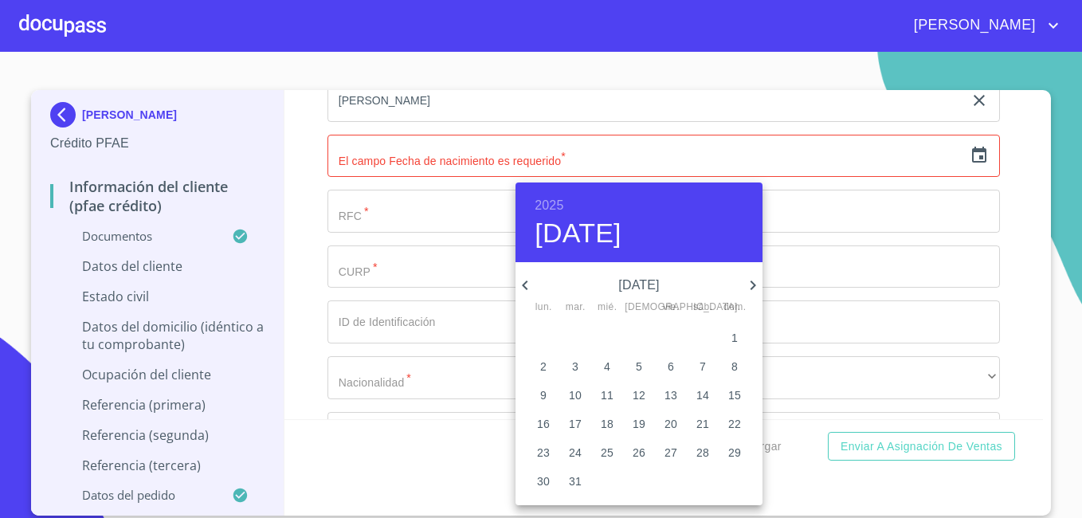
click at [529, 283] on icon "button" at bounding box center [524, 285] width 19 height 19
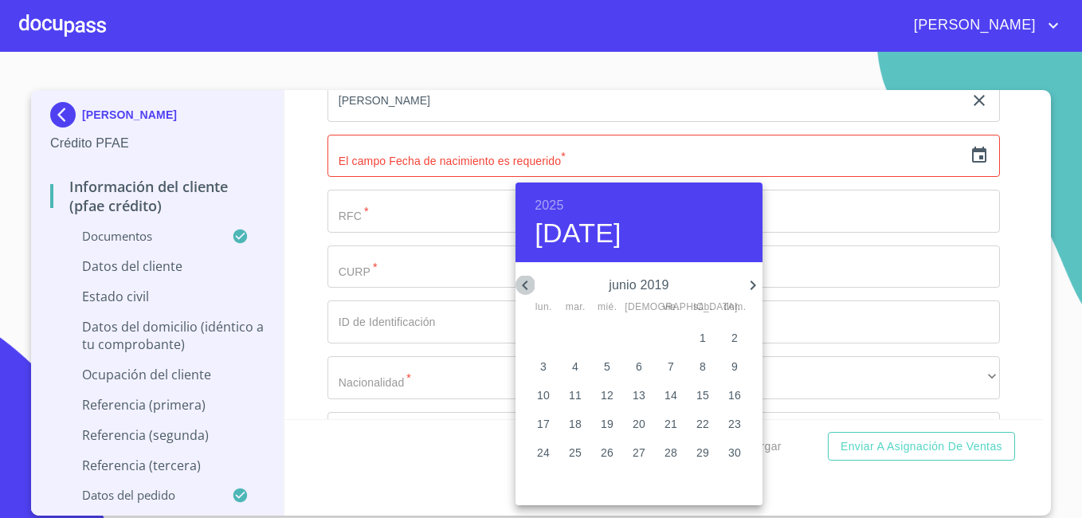
click at [529, 283] on icon "button" at bounding box center [524, 285] width 19 height 19
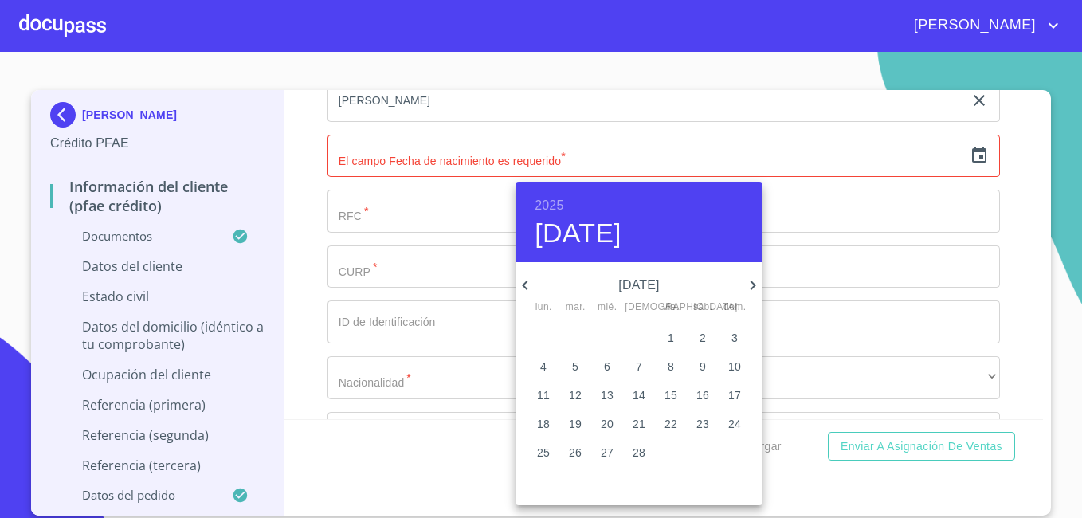
click at [529, 283] on icon "button" at bounding box center [524, 285] width 19 height 19
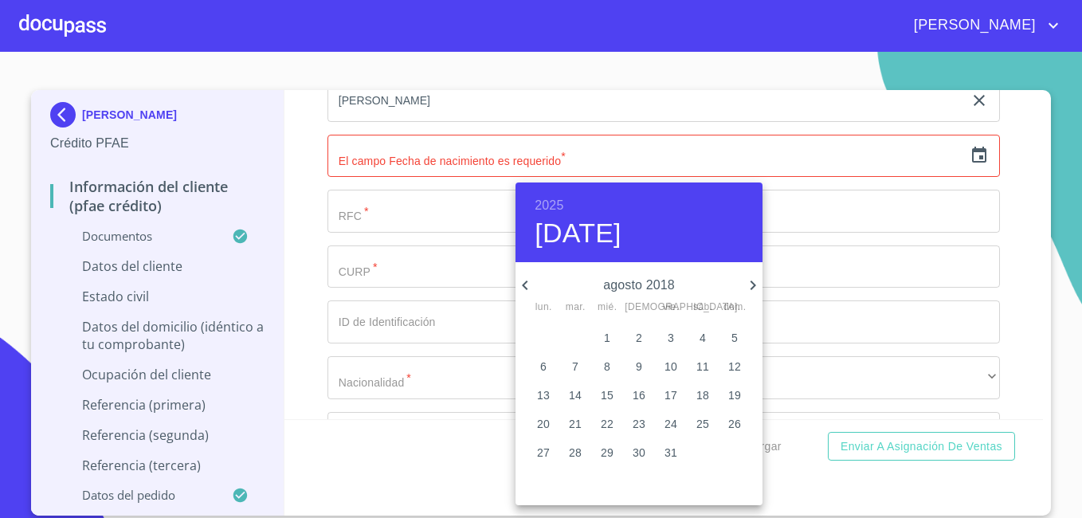
click at [529, 283] on icon "button" at bounding box center [524, 285] width 19 height 19
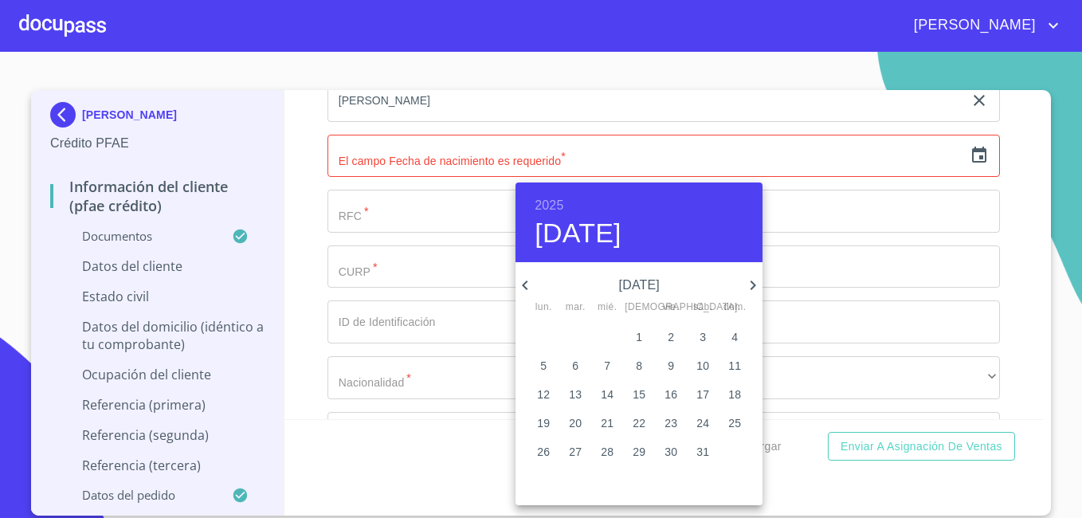
click at [664, 288] on p "[DATE]" at bounding box center [638, 285] width 209 height 19
click at [524, 284] on icon "button" at bounding box center [525, 285] width 6 height 10
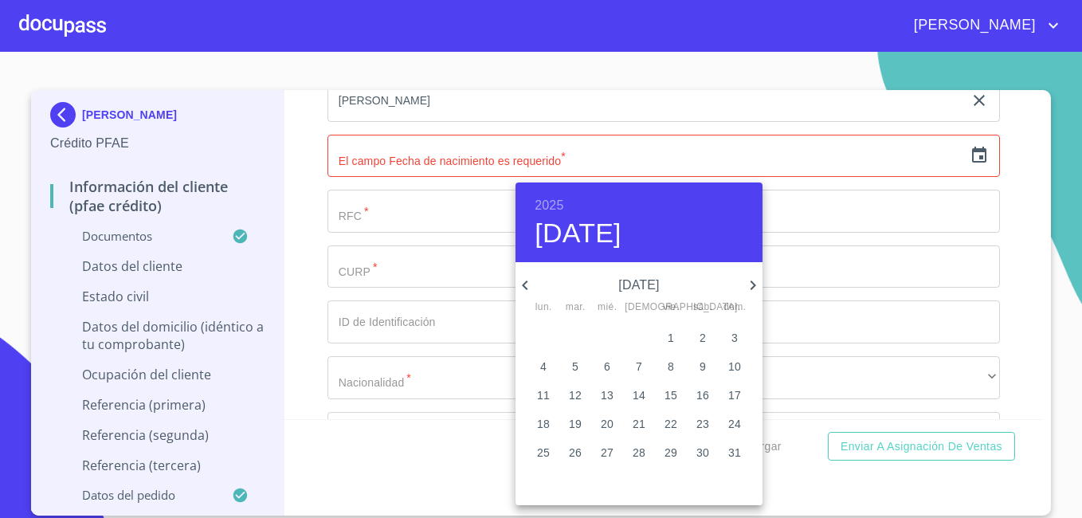
click at [524, 284] on icon "button" at bounding box center [525, 285] width 6 height 10
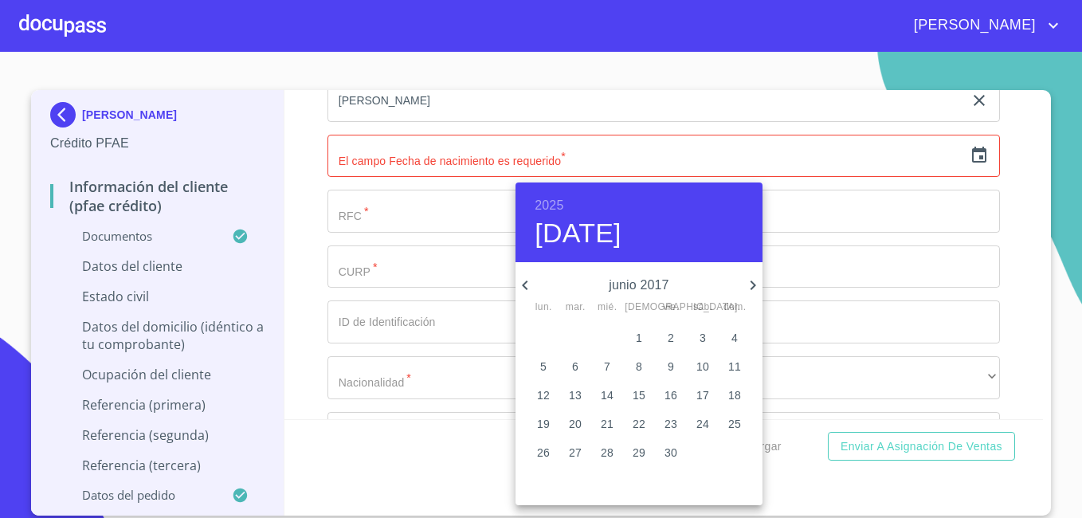
click at [524, 284] on icon "button" at bounding box center [525, 285] width 6 height 10
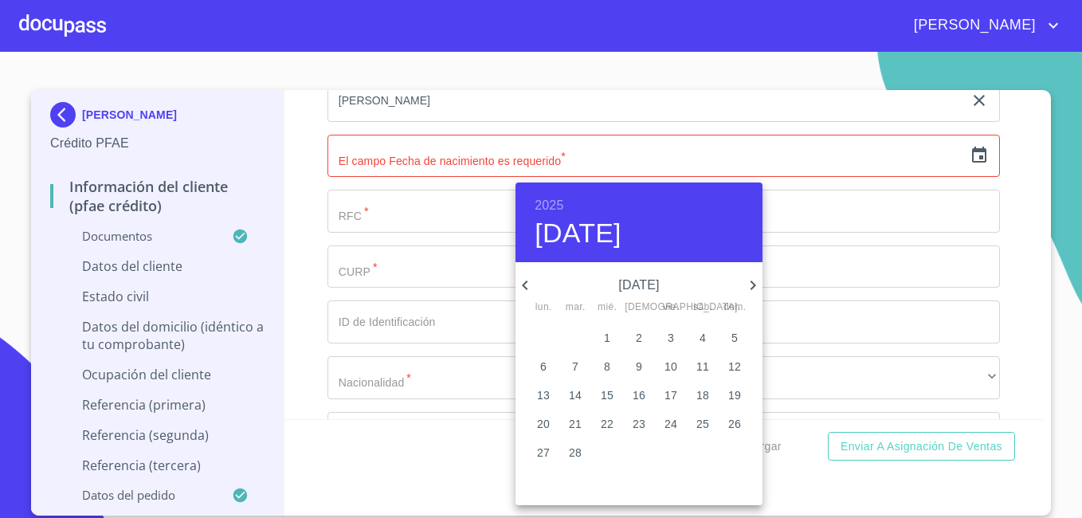
click at [524, 284] on icon "button" at bounding box center [525, 285] width 6 height 10
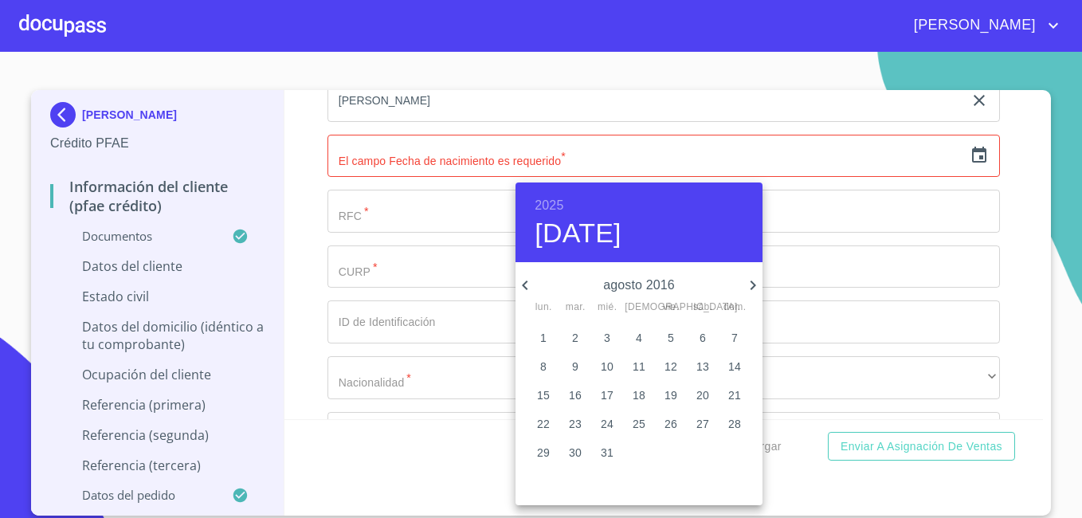
click at [524, 284] on icon "button" at bounding box center [525, 285] width 6 height 10
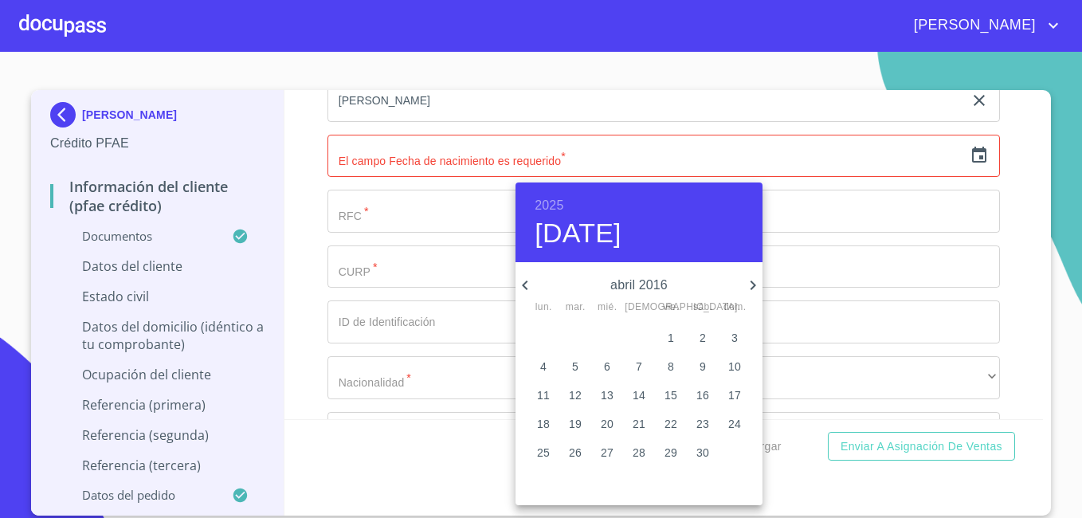
click at [524, 284] on icon "button" at bounding box center [525, 285] width 6 height 10
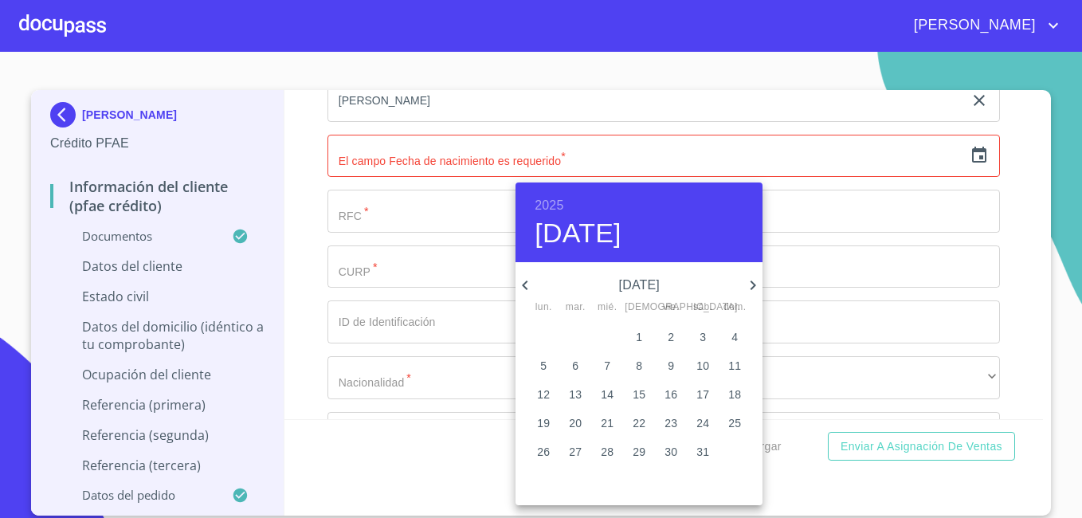
click at [554, 203] on h6 "2025" at bounding box center [548, 205] width 29 height 22
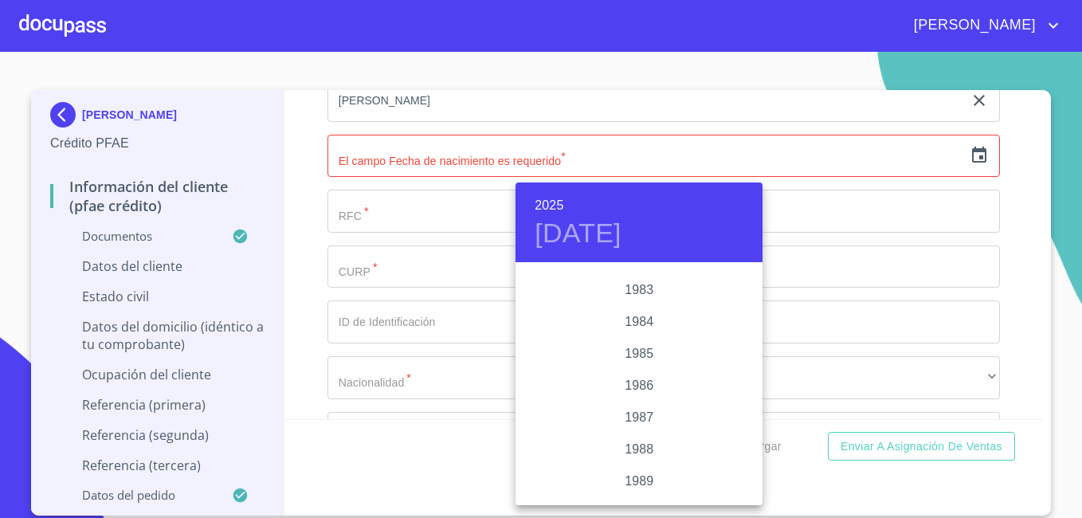
scroll to position [1806, 0]
click at [637, 288] on div "1982" at bounding box center [638, 290] width 247 height 32
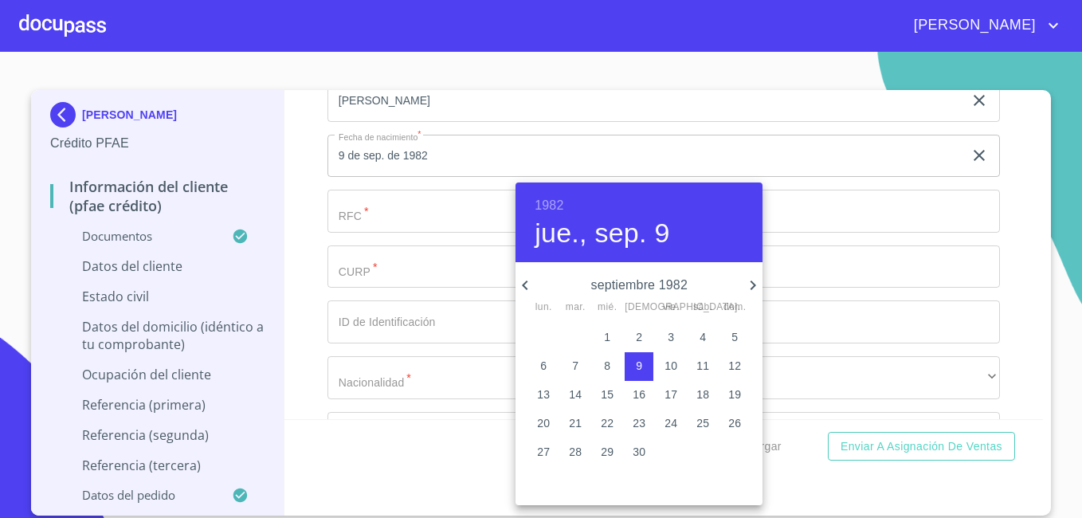
click at [556, 203] on h6 "1982" at bounding box center [548, 205] width 29 height 22
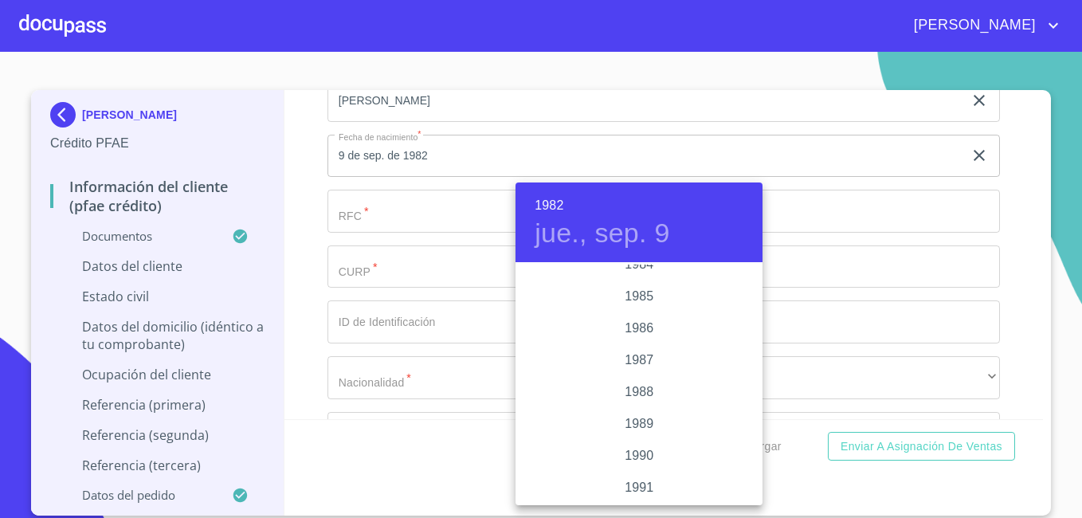
scroll to position [1943, 0]
click at [650, 483] on div "1992" at bounding box center [638, 487] width 247 height 32
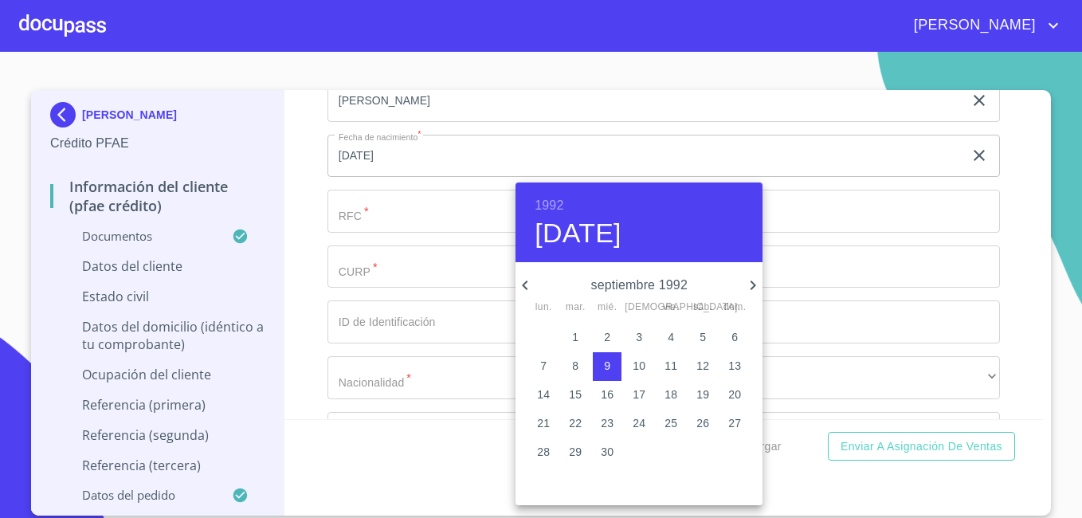
click at [528, 286] on icon "button" at bounding box center [524, 285] width 19 height 19
click at [542, 420] on p "20" at bounding box center [543, 423] width 13 height 16
type input "[DATE]"
click at [395, 233] on div at bounding box center [541, 259] width 1082 height 518
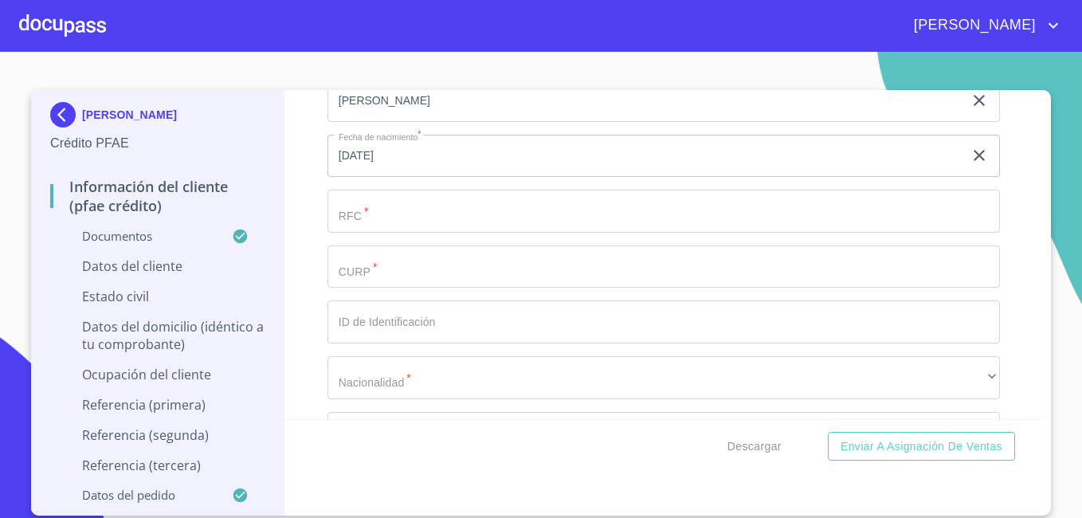
click at [393, 233] on input "Documento de identificación.   *" at bounding box center [663, 211] width 672 height 43
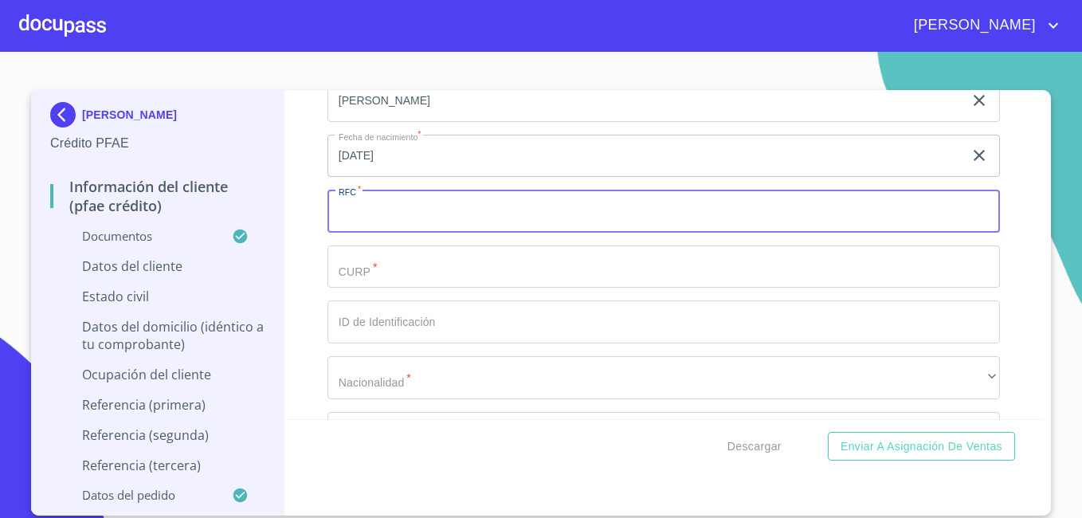
paste input "GACA9207202U4"
type input "GACA9207202U4"
click at [400, 284] on input "Documento de identificación.   *" at bounding box center [663, 266] width 672 height 43
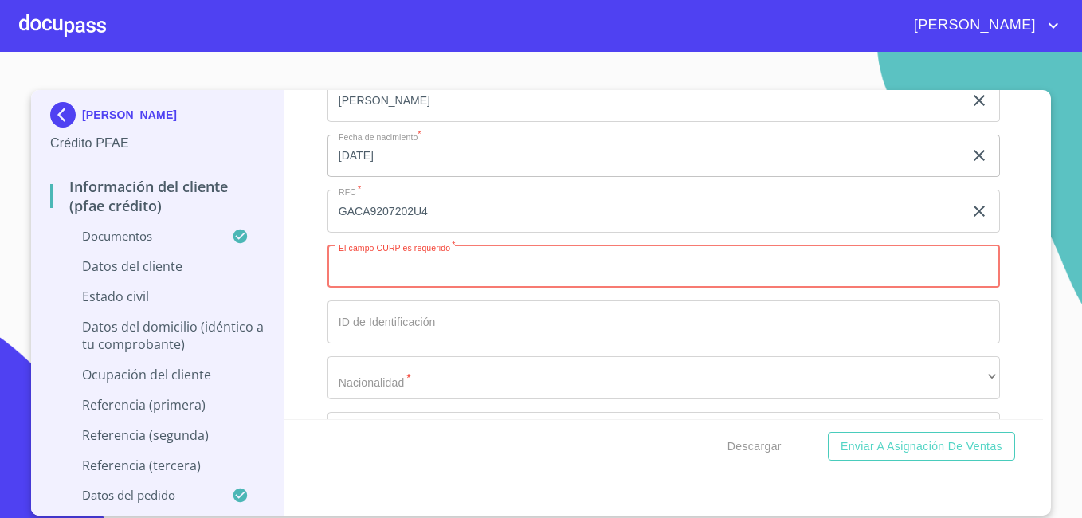
click at [437, 288] on input "Documento de identificación.   *" at bounding box center [663, 266] width 672 height 43
paste input "GACA920720HDFRSN09"
type input "GACA920720HDFRSN09"
click at [544, 336] on input "Documento de identificación.   *" at bounding box center [663, 321] width 672 height 43
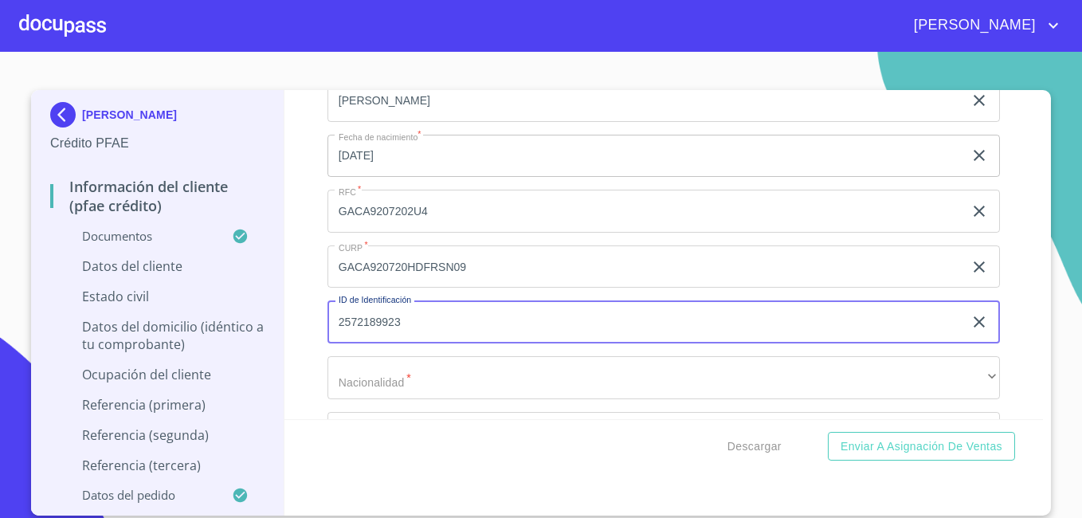
type input "2572189923"
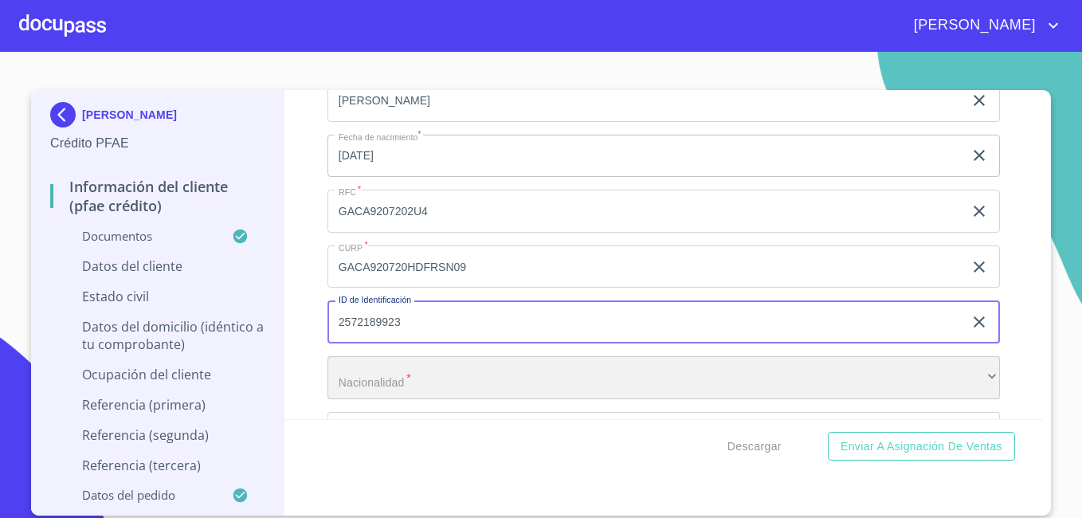
click at [977, 397] on div "​" at bounding box center [663, 377] width 672 height 43
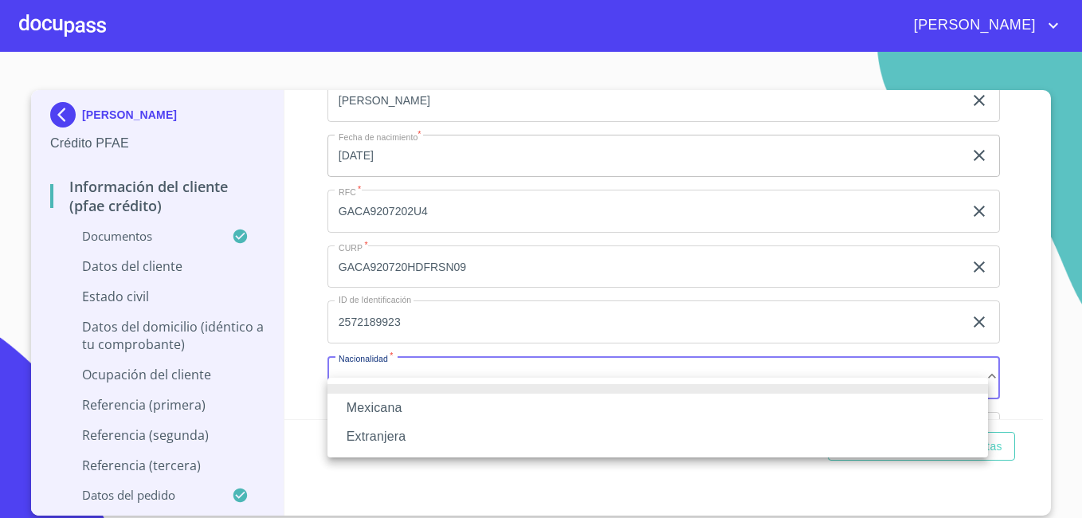
click at [647, 401] on li "Mexicana" at bounding box center [657, 407] width 660 height 29
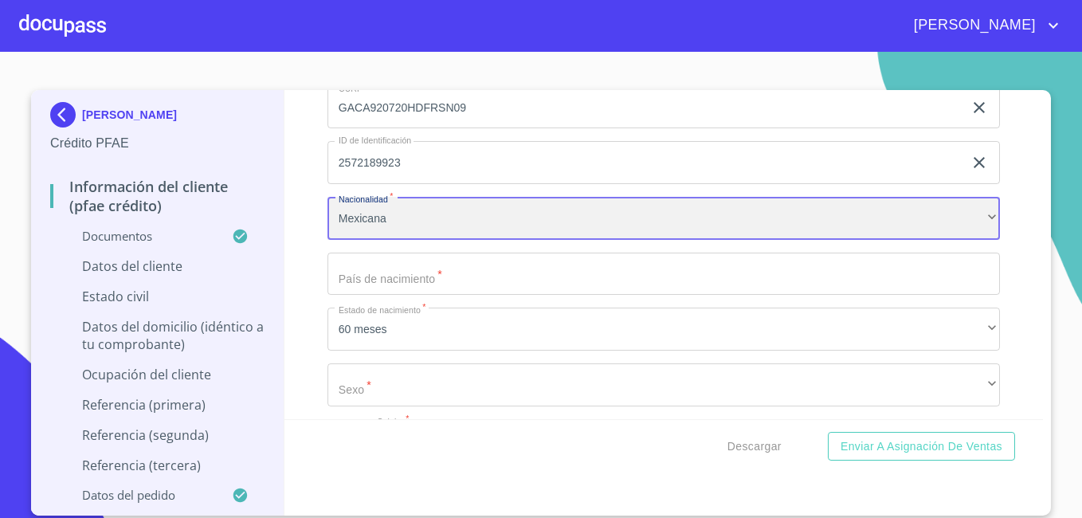
scroll to position [5420, 0]
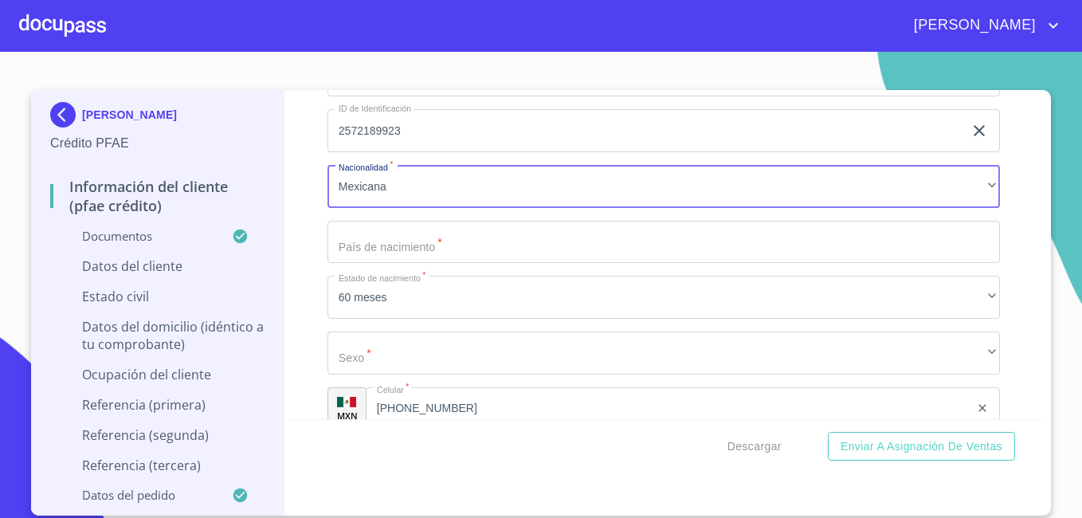
click at [906, 257] on input "Documento de identificación.   *" at bounding box center [663, 242] width 672 height 43
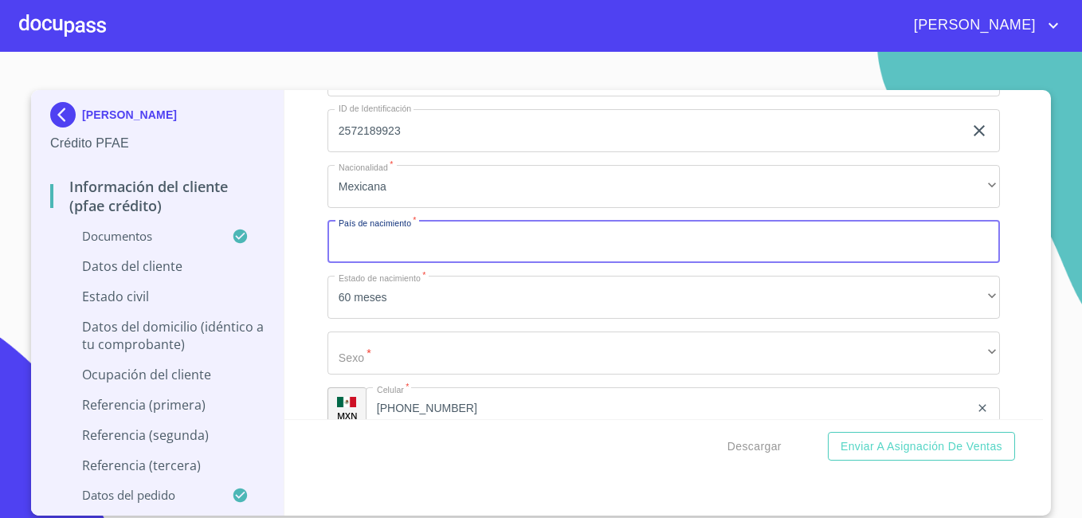
click at [786, 260] on input "Documento de identificación.   *" at bounding box center [663, 242] width 672 height 43
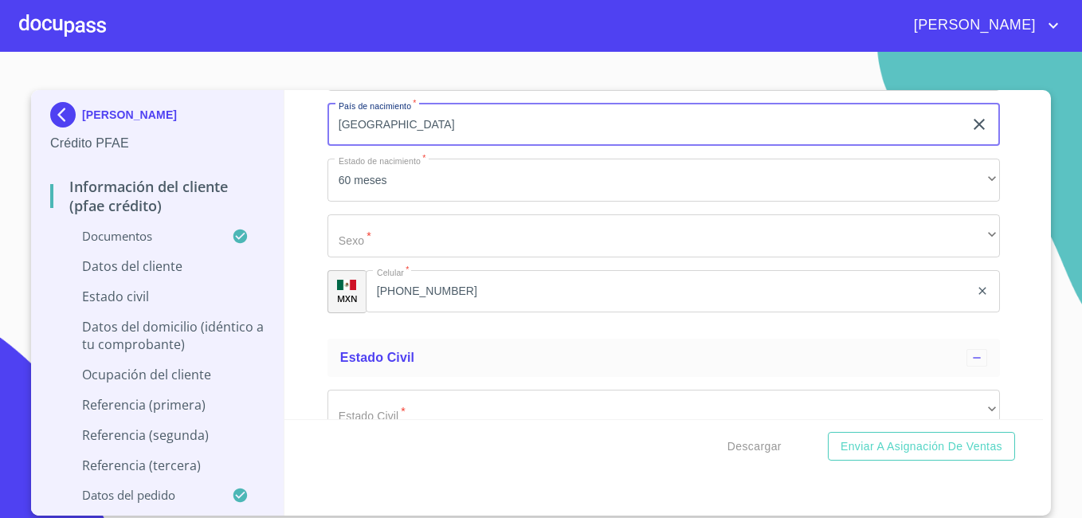
scroll to position [5548, 0]
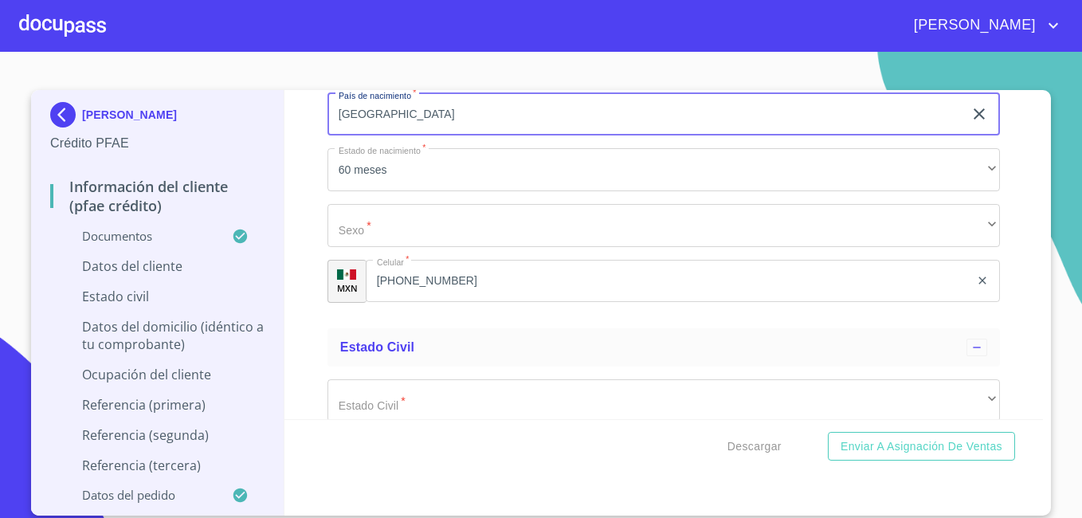
type input "[GEOGRAPHIC_DATA]"
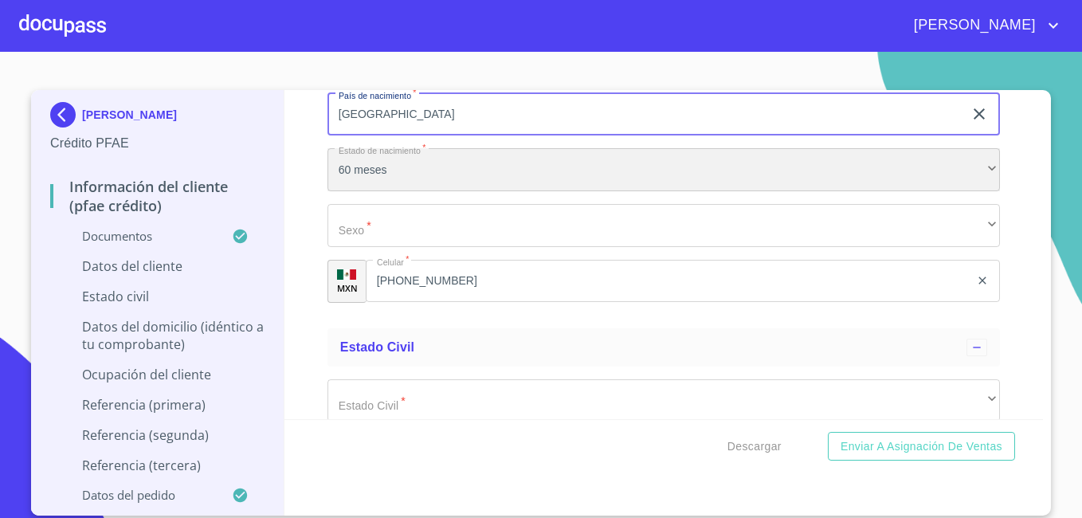
click at [825, 191] on div "60 meses" at bounding box center [663, 169] width 672 height 43
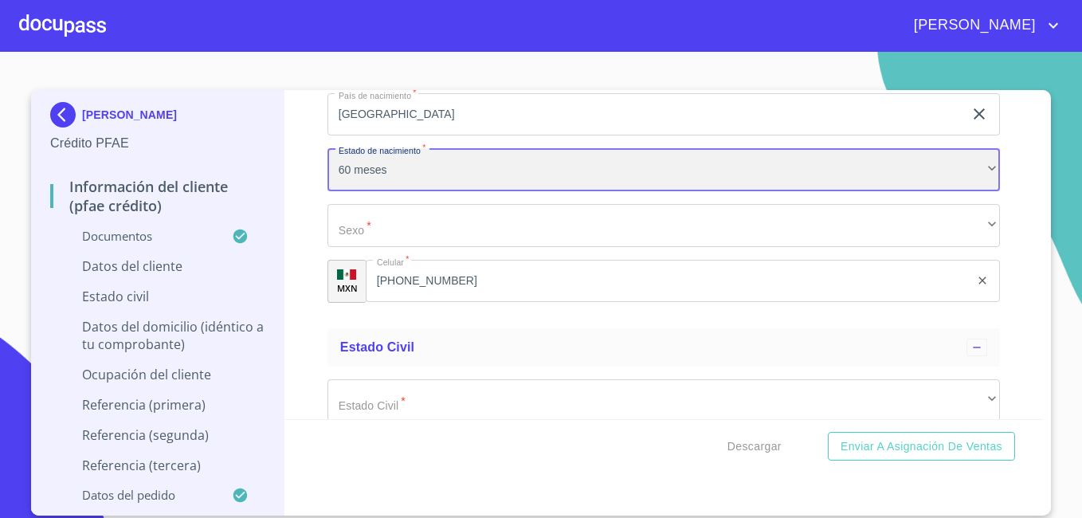
click at [825, 191] on div "60 meses" at bounding box center [663, 169] width 672 height 43
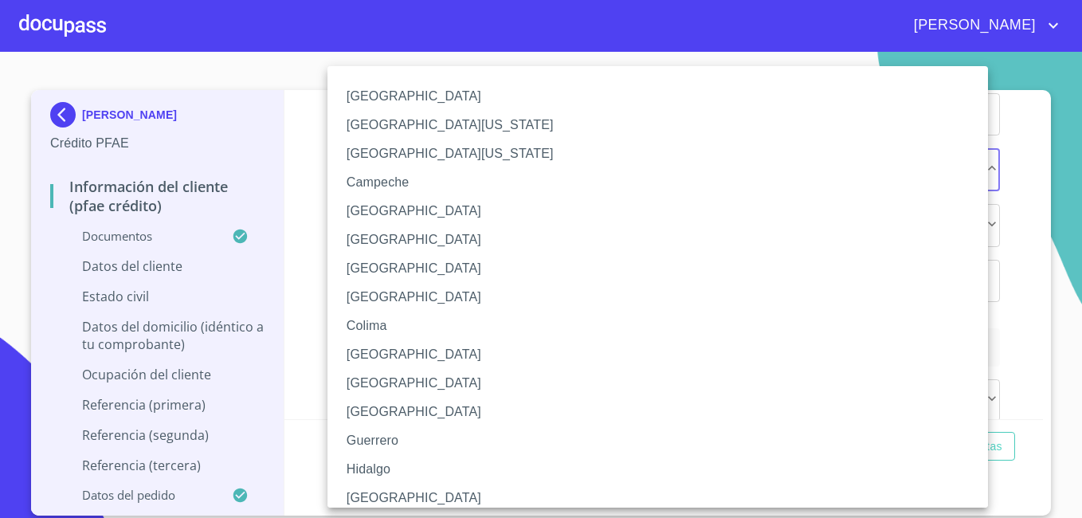
click at [704, 380] on li "[GEOGRAPHIC_DATA]" at bounding box center [663, 383] width 672 height 29
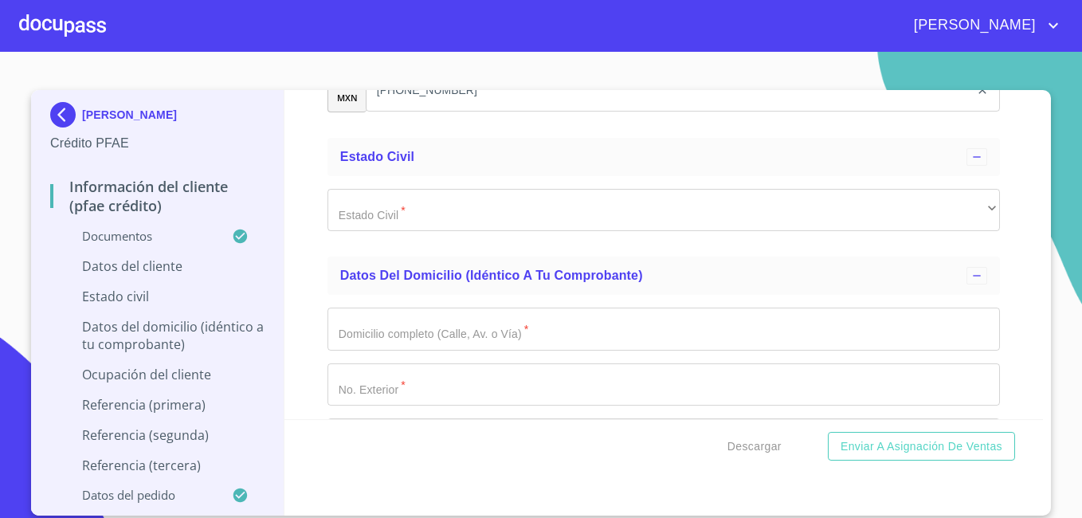
scroll to position [5739, 0]
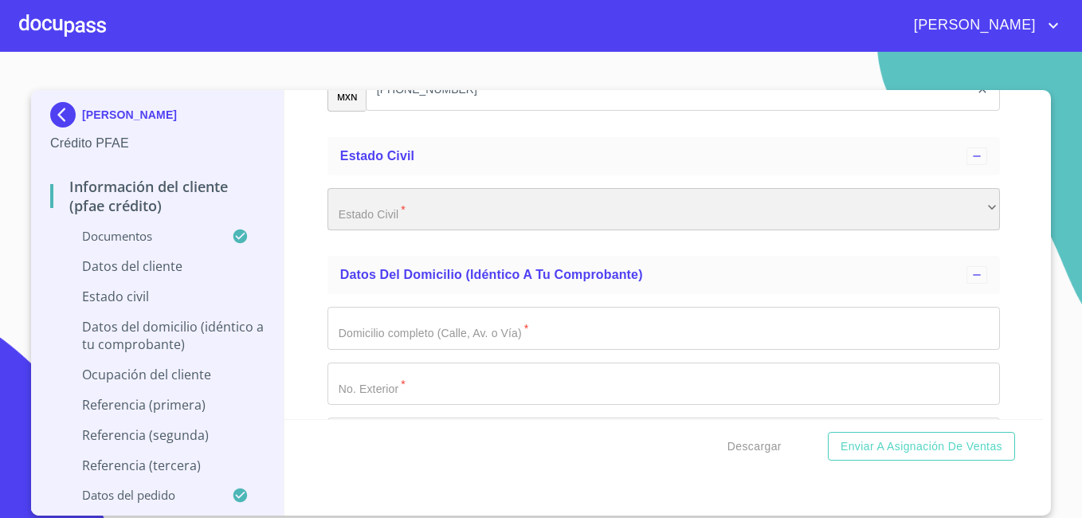
click at [965, 230] on div "​" at bounding box center [663, 209] width 672 height 43
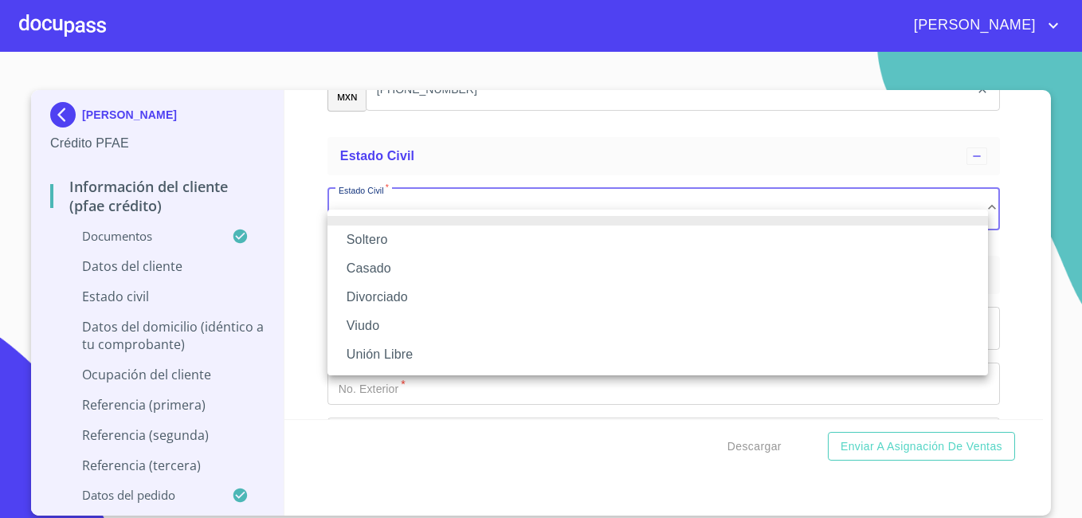
click at [912, 244] on li "Soltero" at bounding box center [657, 239] width 660 height 29
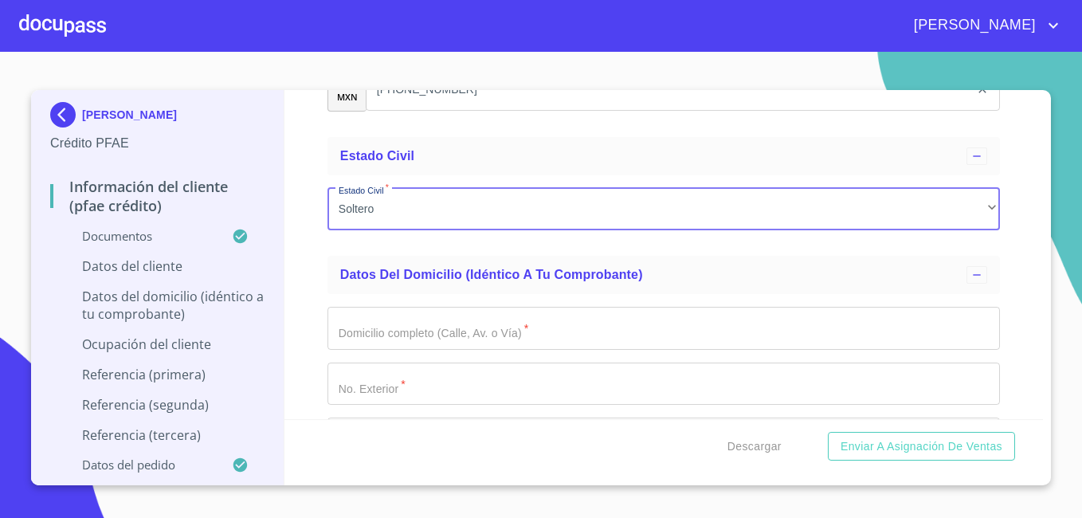
click at [619, 342] on input "Documento de identificación.   *" at bounding box center [663, 328] width 672 height 43
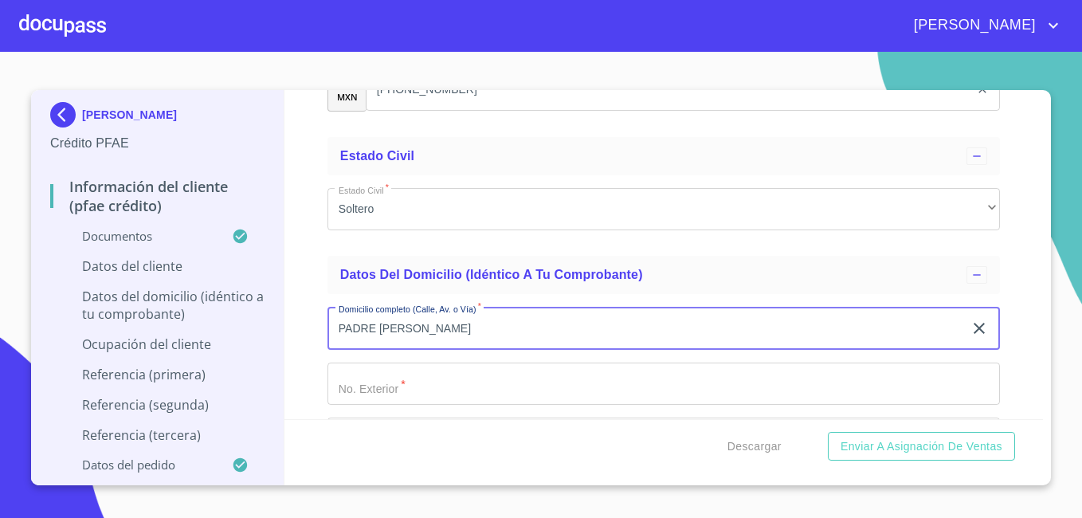
type input "PADRE [PERSON_NAME]"
click at [551, 405] on input "Documento de identificación.   *" at bounding box center [663, 383] width 672 height 43
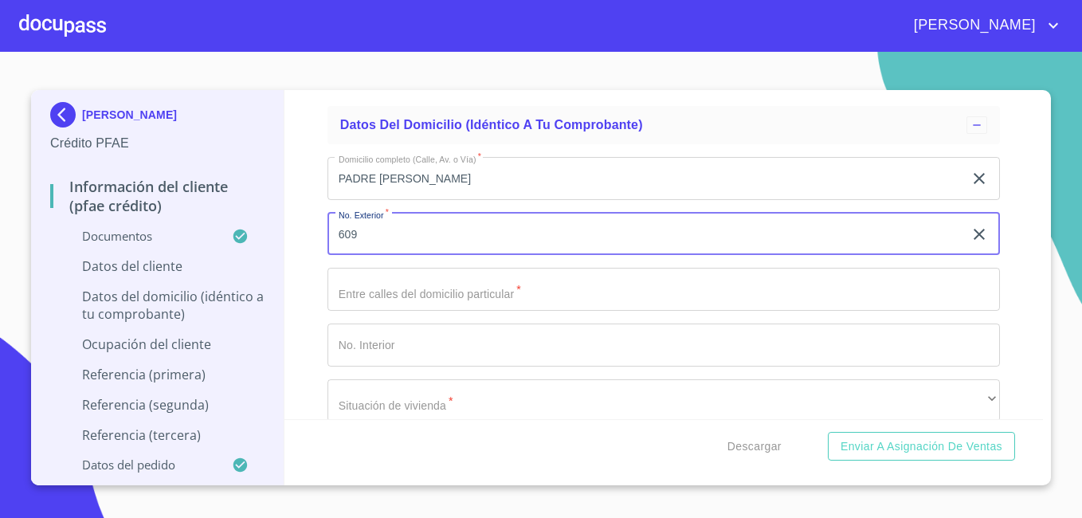
scroll to position [5898, 0]
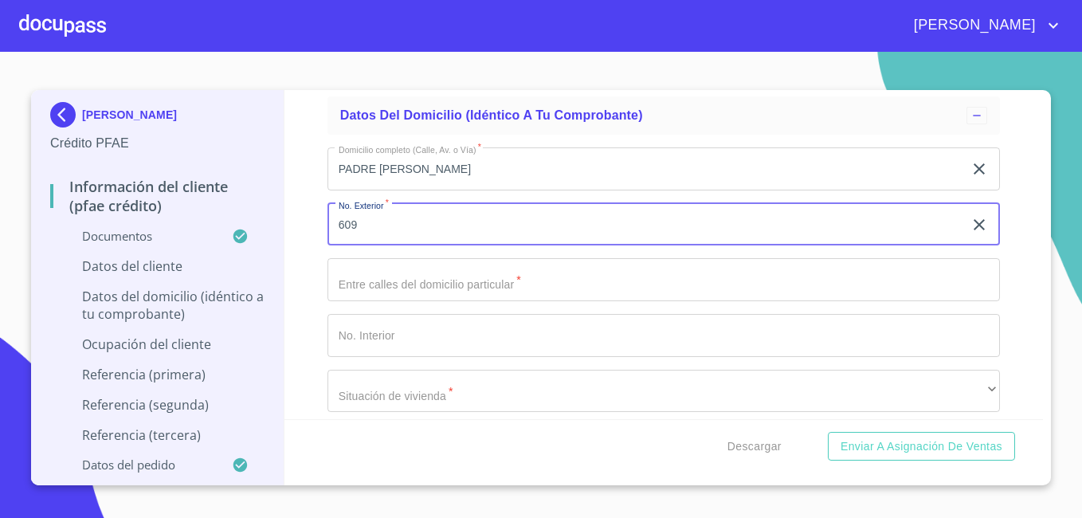
type input "609"
click at [632, 301] on input "Documento de identificación.   *" at bounding box center [663, 279] width 672 height 43
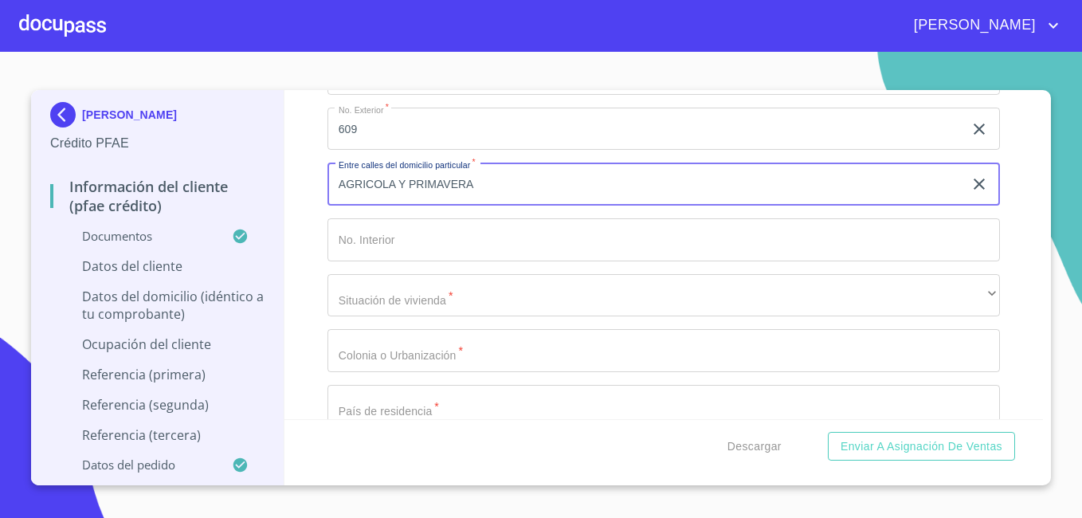
scroll to position [6026, 0]
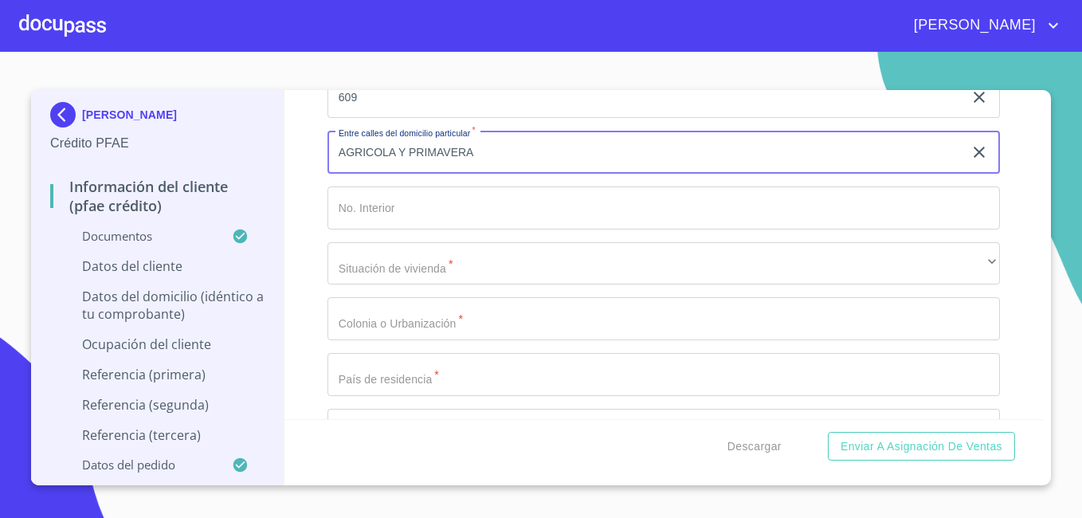
type input "AGRICOLA Y PRIMAVERA"
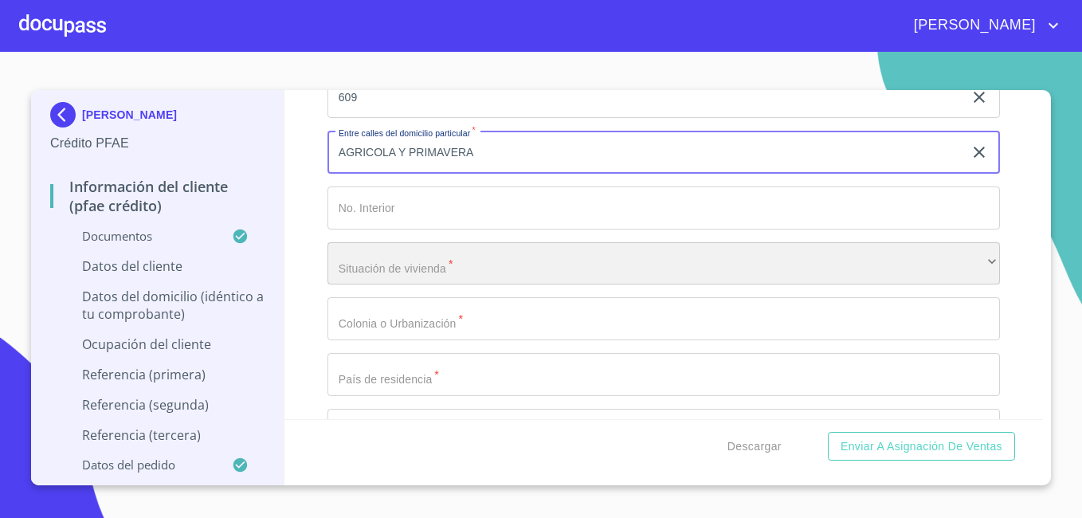
click at [709, 284] on div "​" at bounding box center [663, 263] width 672 height 43
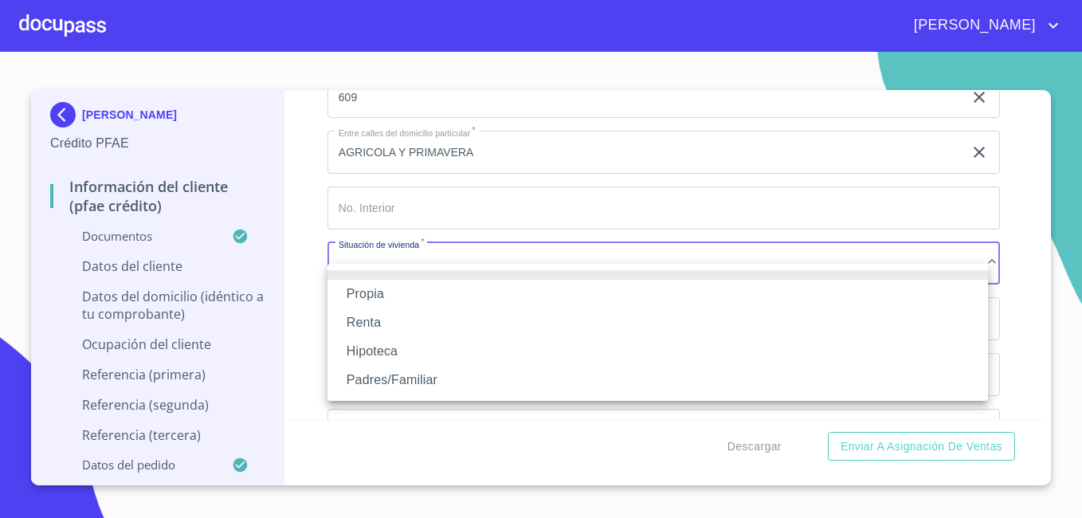
click at [672, 297] on li "Propia" at bounding box center [657, 294] width 660 height 29
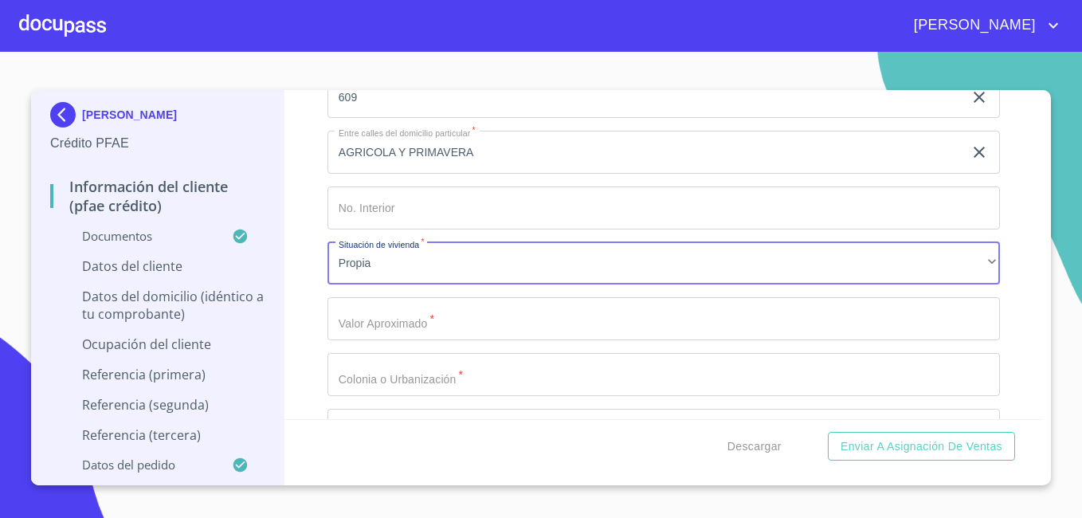
click at [622, 338] on input "Documento de identificación.   *" at bounding box center [663, 318] width 672 height 43
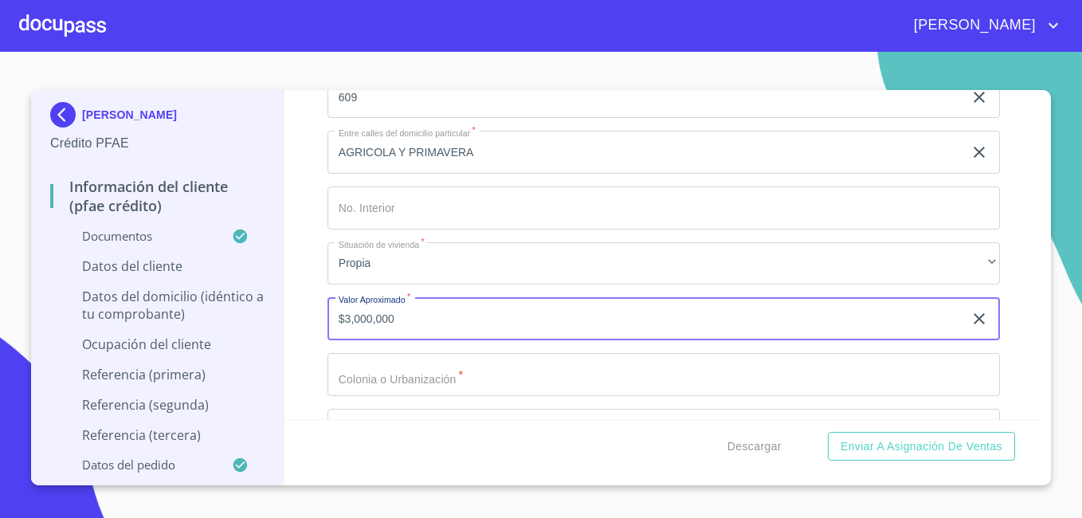
scroll to position [6057, 0]
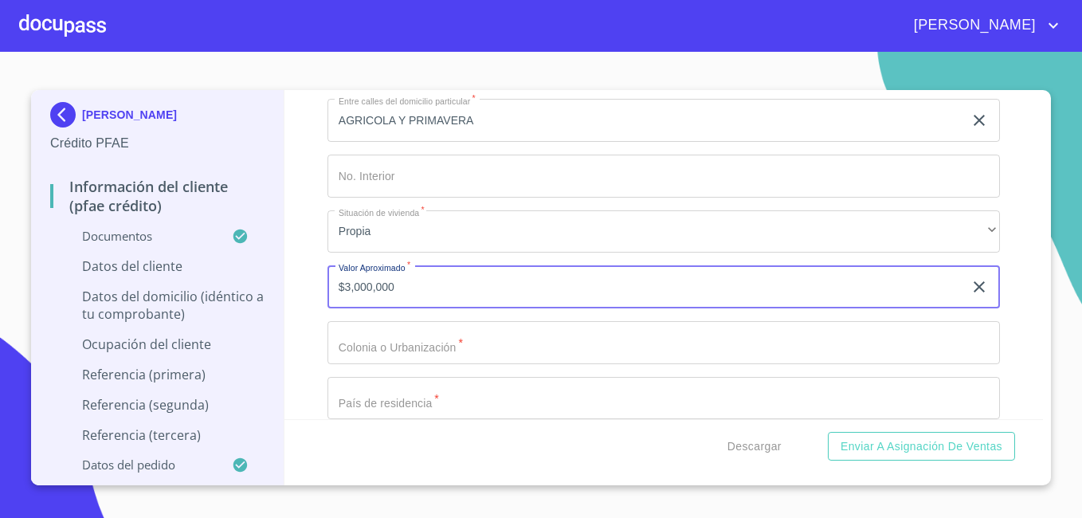
type input "$3,000,000"
click at [544, 364] on input "Documento de identificación.   *" at bounding box center [663, 342] width 672 height 43
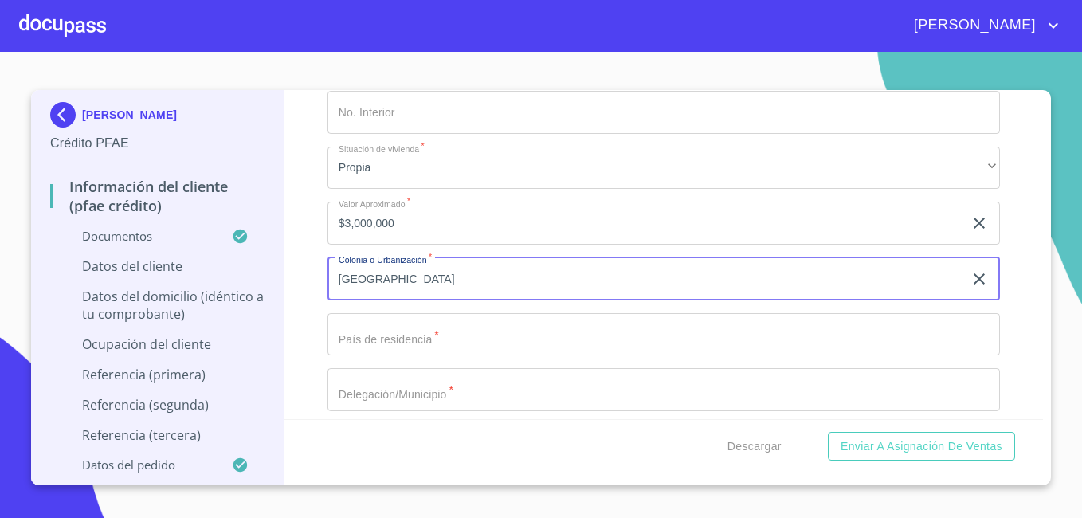
scroll to position [6249, 0]
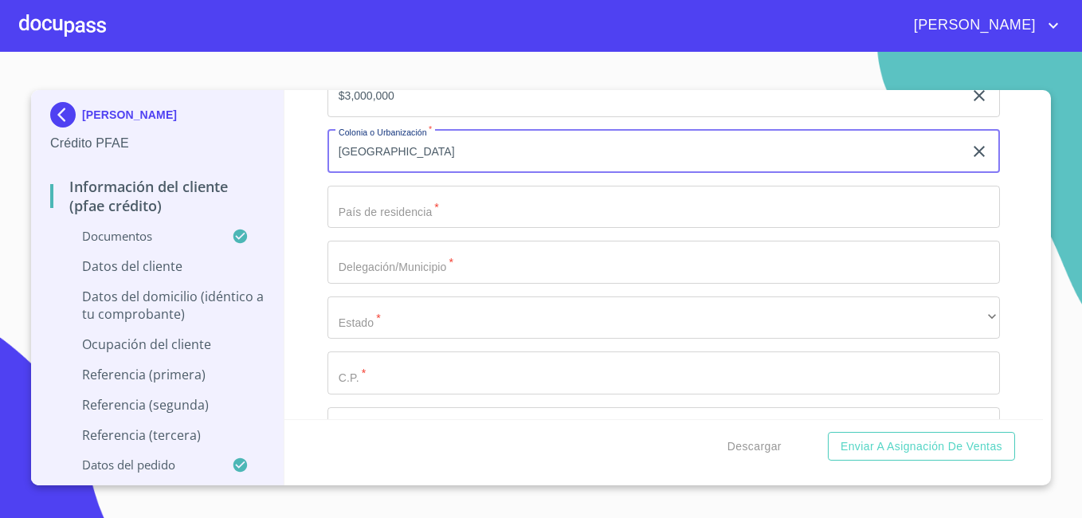
type input "[GEOGRAPHIC_DATA]"
click at [867, 229] on input "Documento de identificación.   *" at bounding box center [663, 207] width 672 height 43
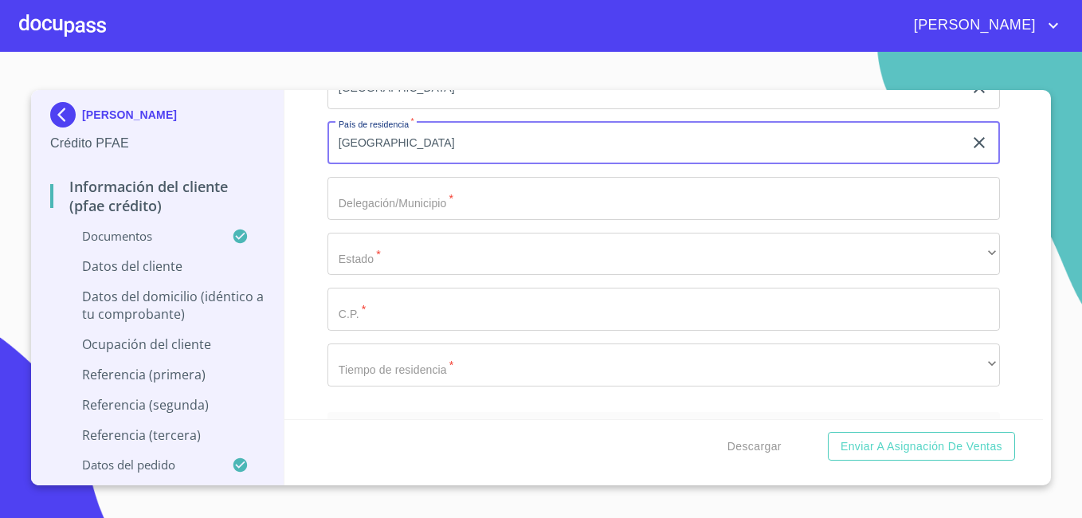
scroll to position [6376, 0]
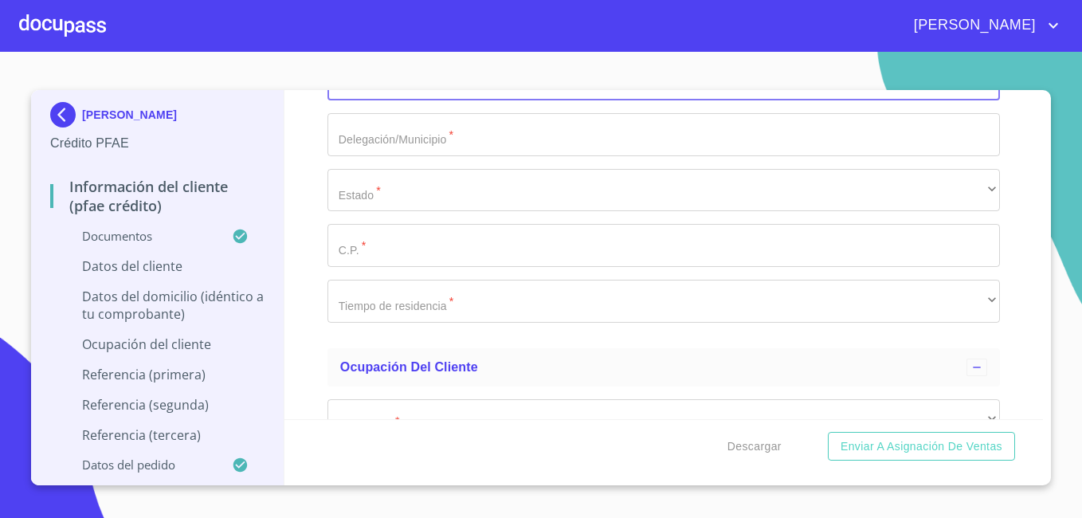
type input "[GEOGRAPHIC_DATA]"
click at [750, 156] on input "Documento de identificación.   *" at bounding box center [663, 134] width 672 height 43
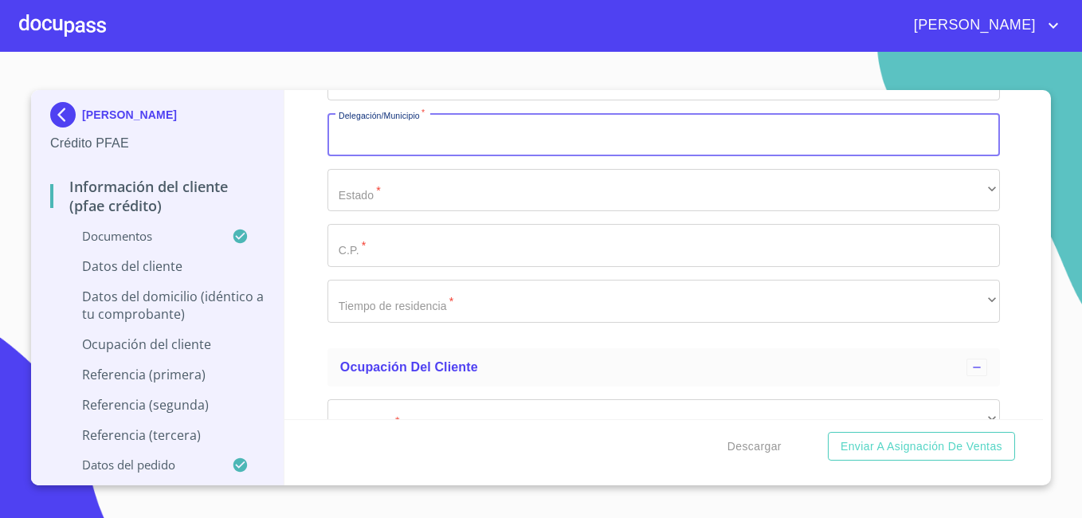
click at [750, 156] on input "Documento de identificación.   *" at bounding box center [663, 134] width 672 height 43
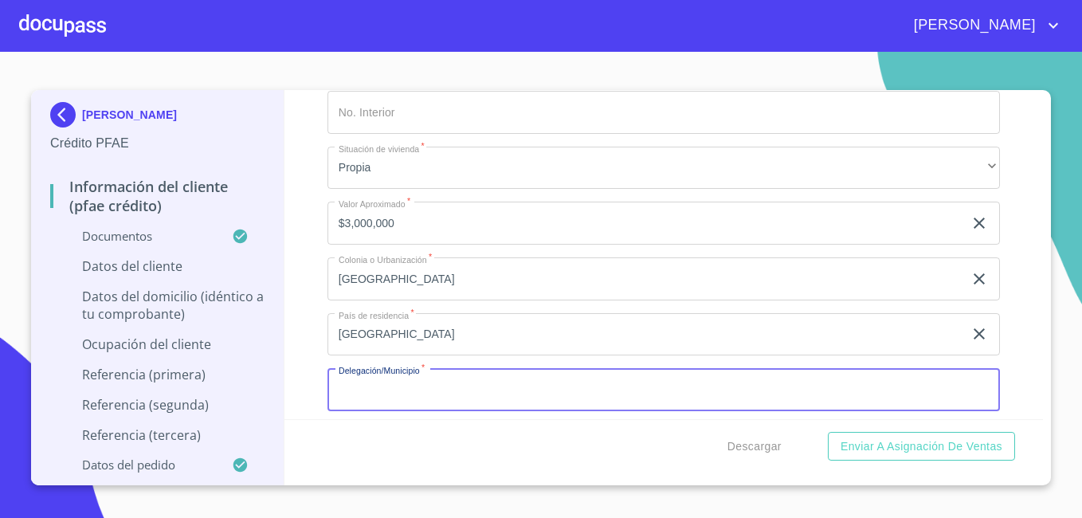
scroll to position [6153, 0]
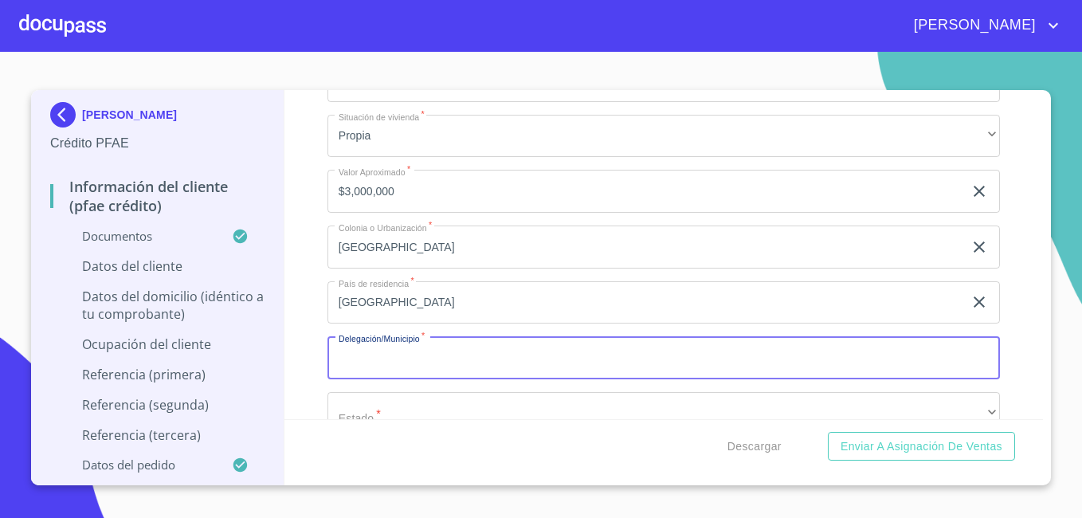
click at [674, 268] on input "[GEOGRAPHIC_DATA]" at bounding box center [645, 246] width 636 height 43
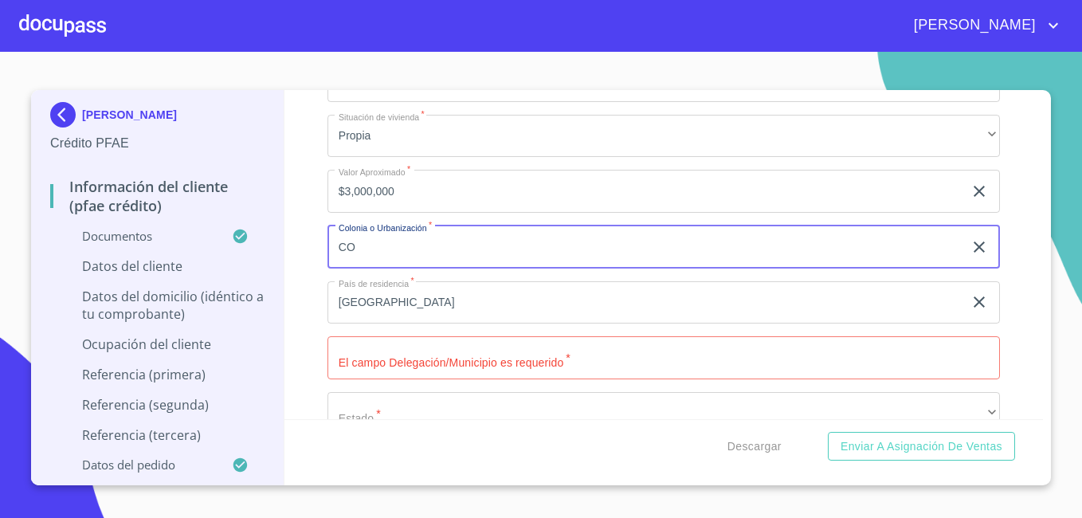
type input "C"
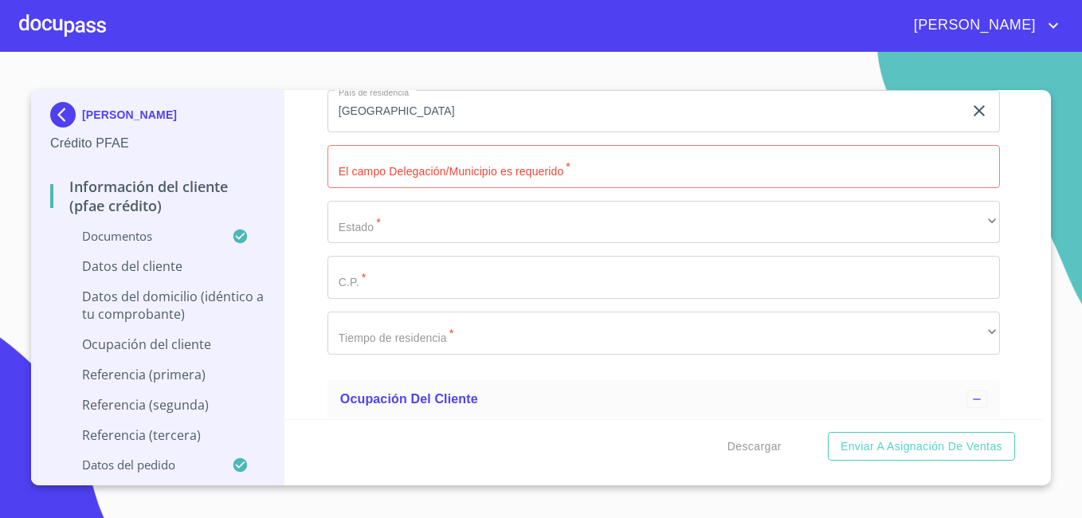
scroll to position [6376, 0]
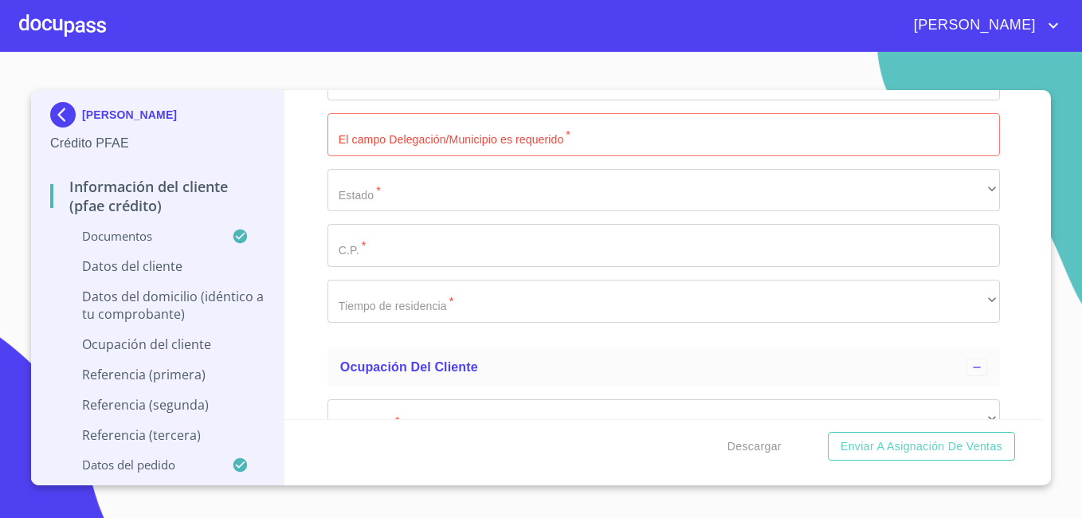
type input "PARQUES DEL BOSQUE"
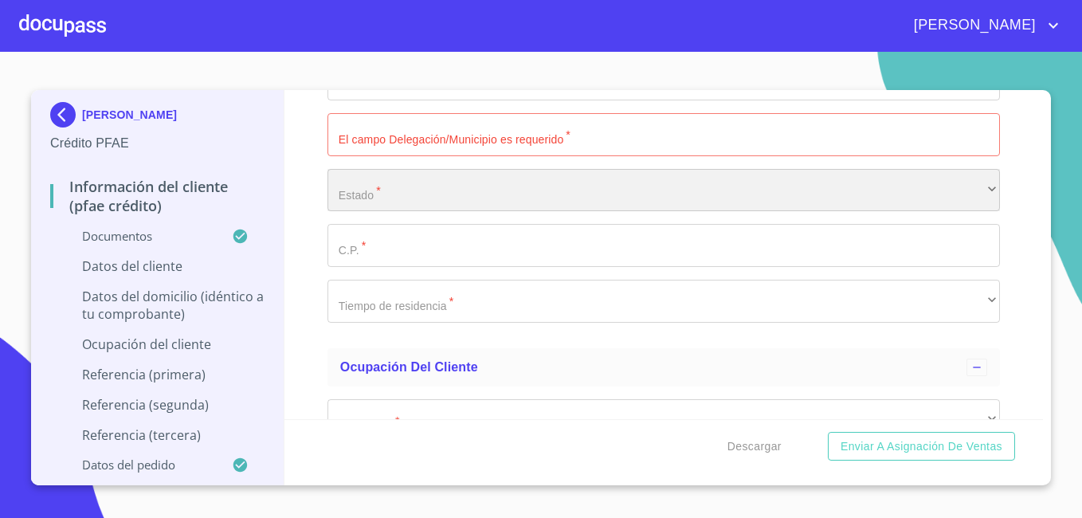
click at [780, 212] on div "​" at bounding box center [663, 190] width 672 height 43
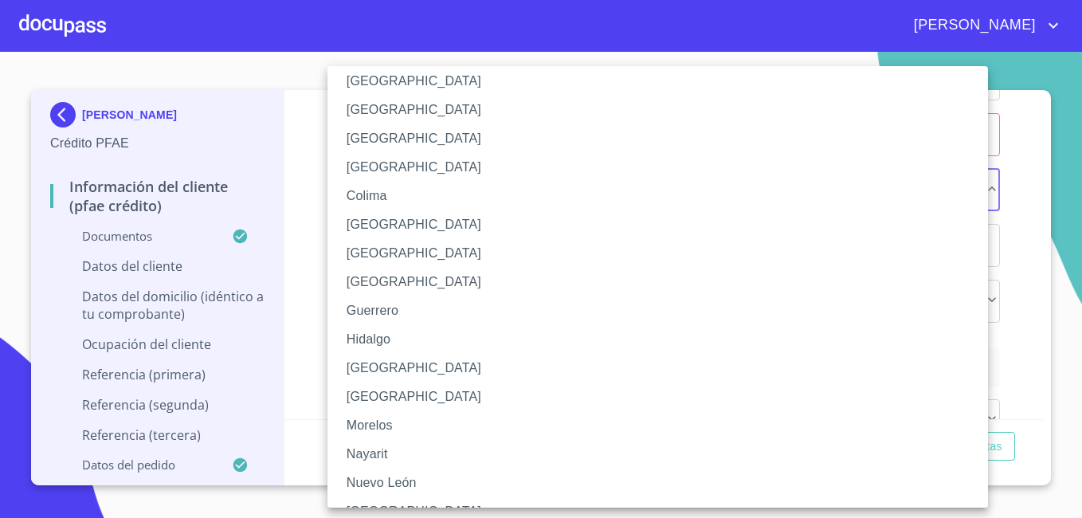
scroll to position [154, 0]
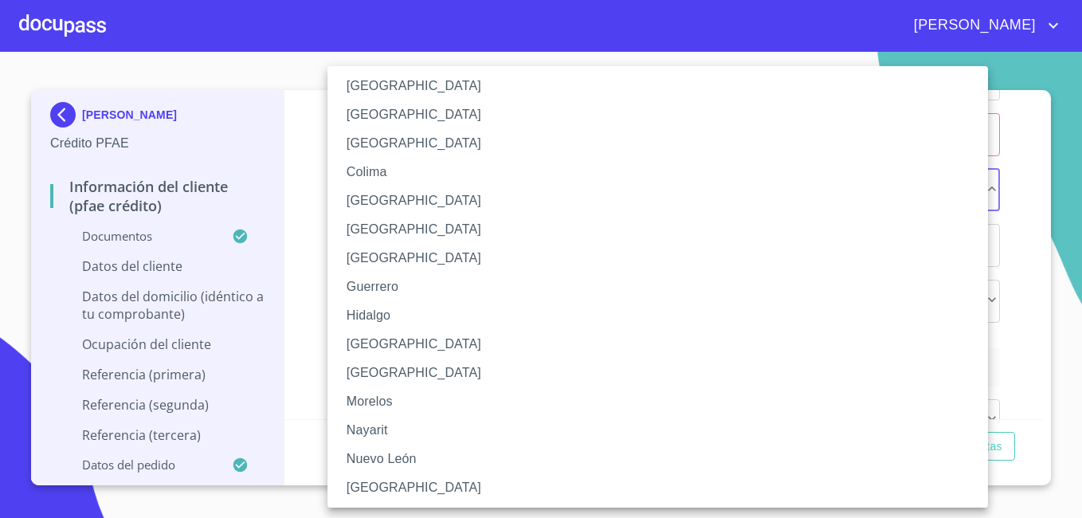
click at [394, 345] on li "[GEOGRAPHIC_DATA]" at bounding box center [663, 344] width 672 height 29
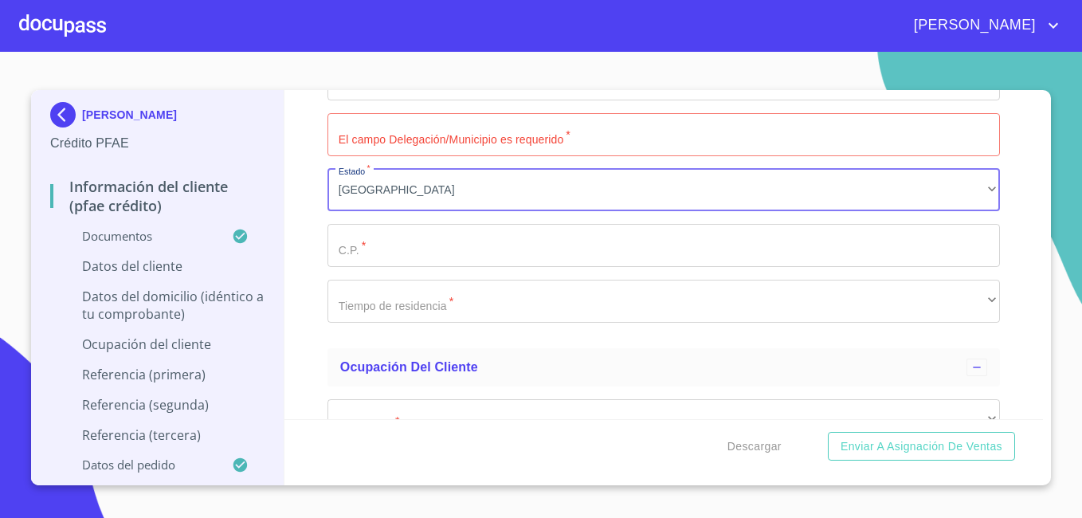
click at [423, 263] on input "Documento de identificación.   *" at bounding box center [663, 245] width 672 height 43
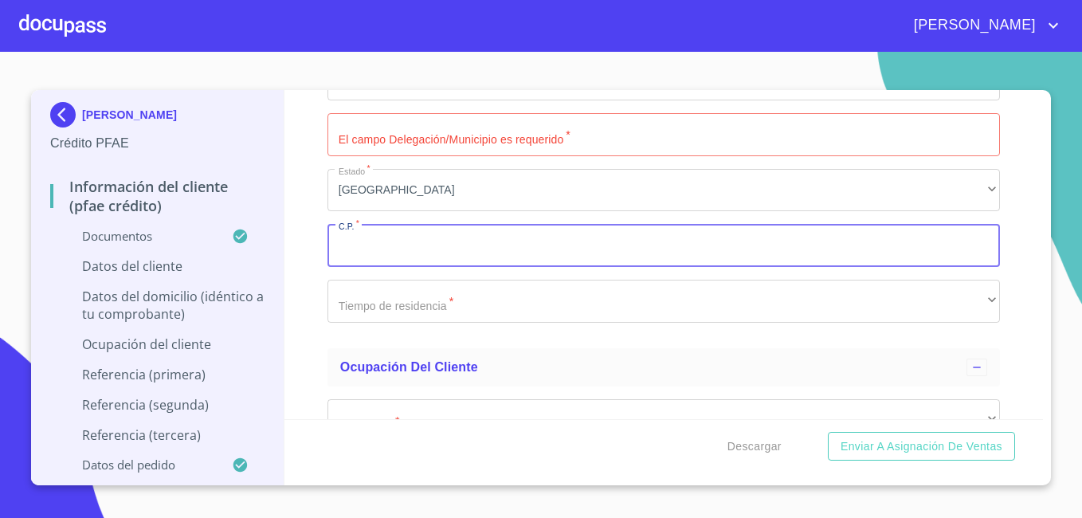
click at [423, 263] on input "Documento de identificación.   *" at bounding box center [663, 245] width 672 height 43
type input "45609"
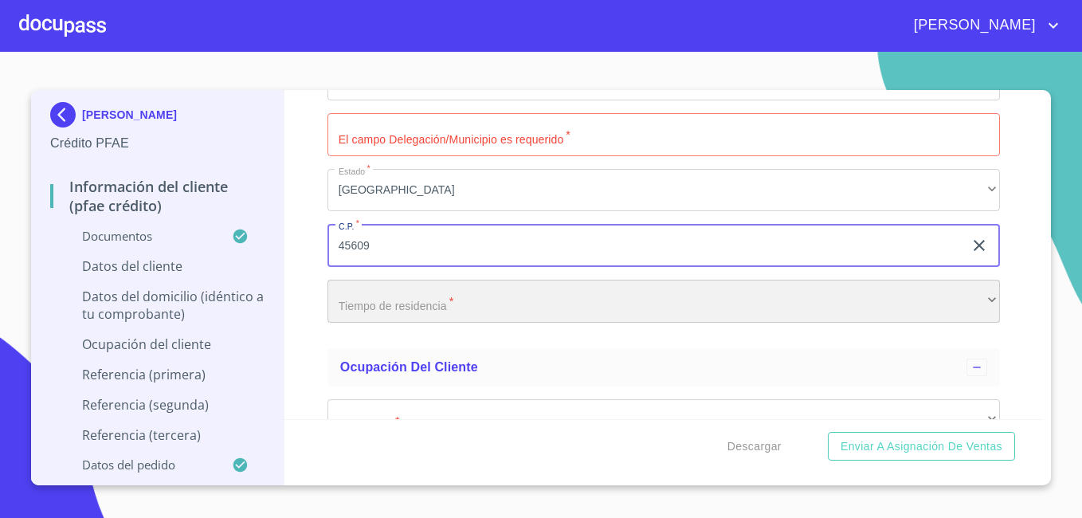
click at [398, 315] on div "​" at bounding box center [663, 301] width 672 height 43
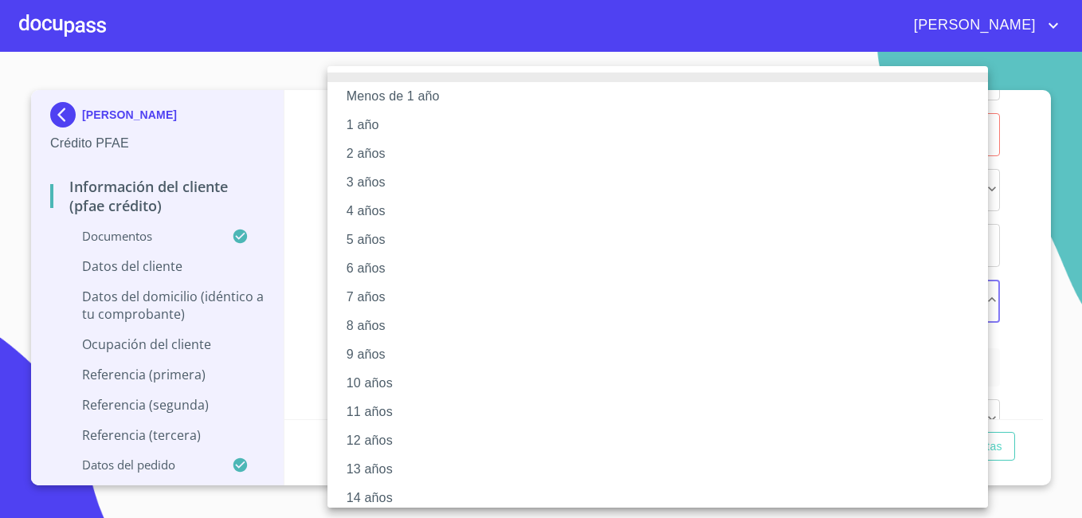
click at [388, 241] on li "5 años" at bounding box center [663, 239] width 672 height 29
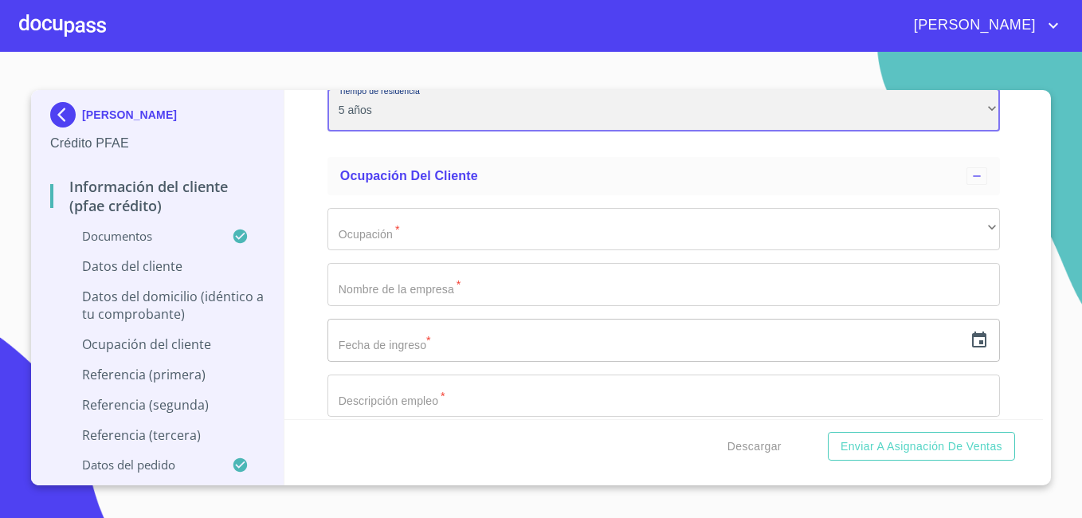
scroll to position [6599, 0]
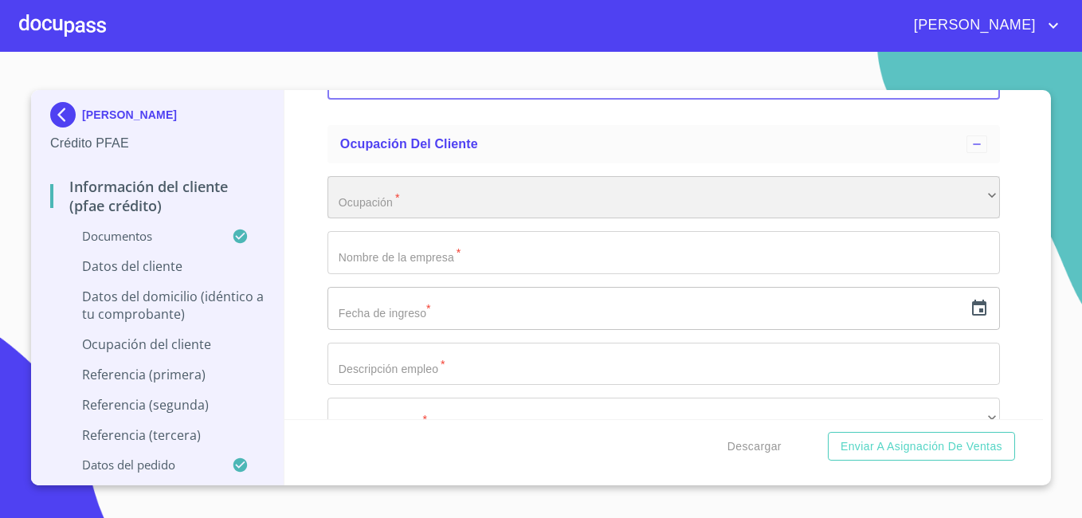
click at [600, 219] on div "​" at bounding box center [663, 197] width 672 height 43
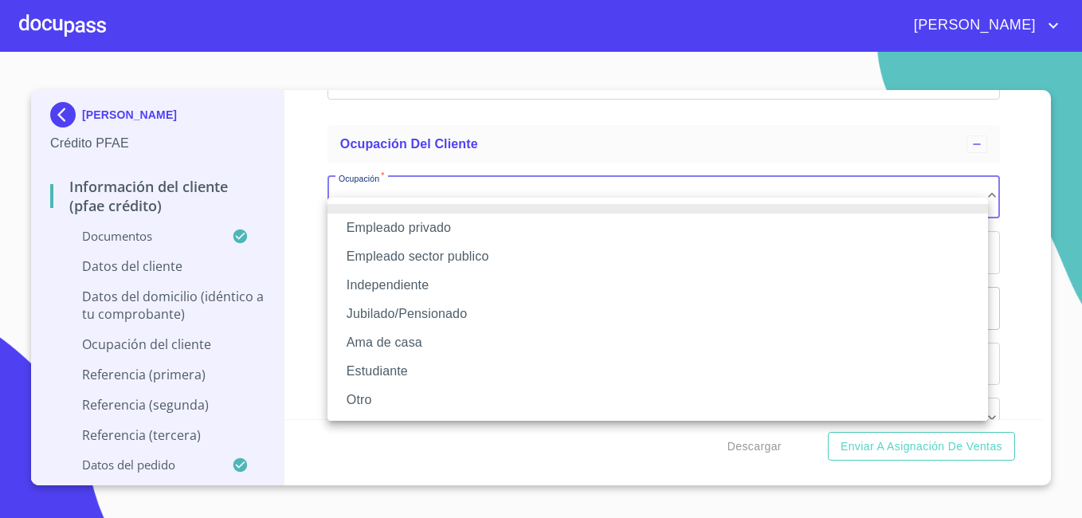
click at [593, 225] on li "Empleado privado" at bounding box center [657, 227] width 660 height 29
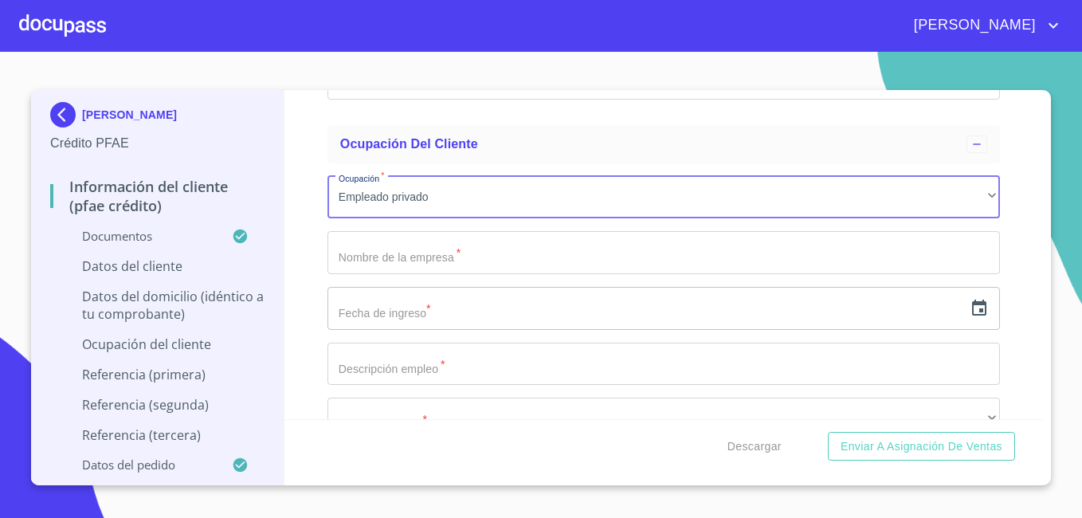
click at [632, 274] on input "Documento de identificación.   *" at bounding box center [663, 252] width 672 height 43
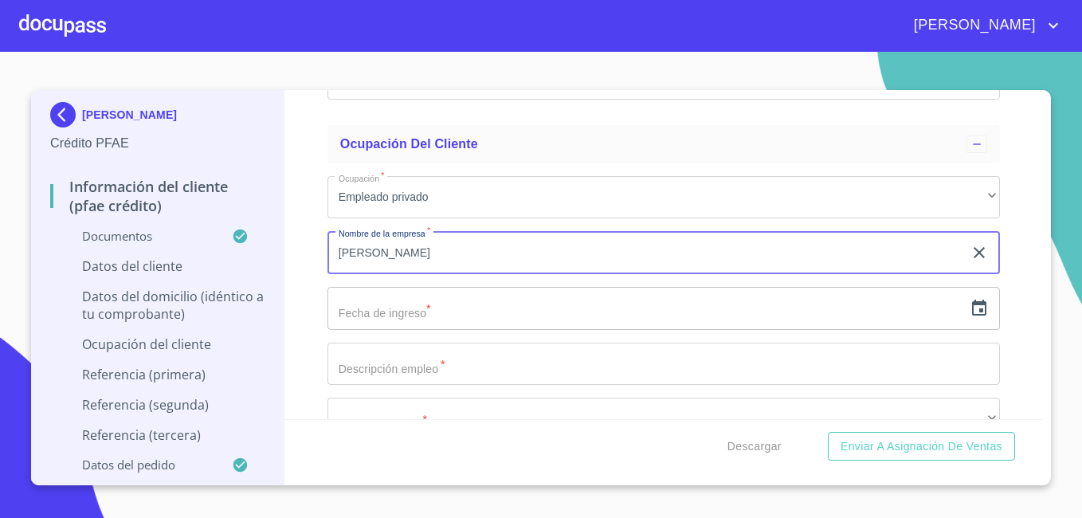
type input "[PERSON_NAME]"
click at [972, 315] on icon "button" at bounding box center [979, 307] width 14 height 16
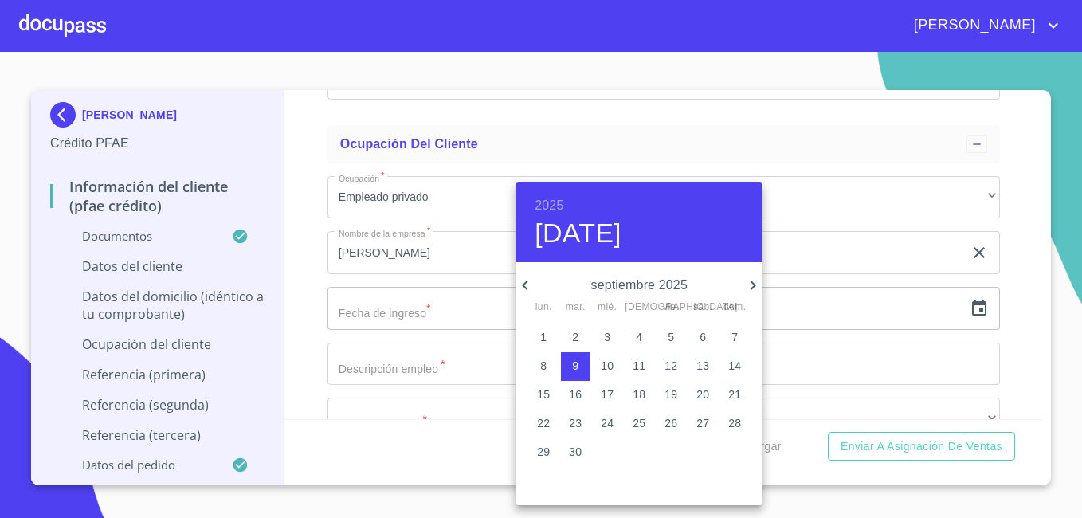
click at [557, 201] on h6 "2025" at bounding box center [548, 205] width 29 height 22
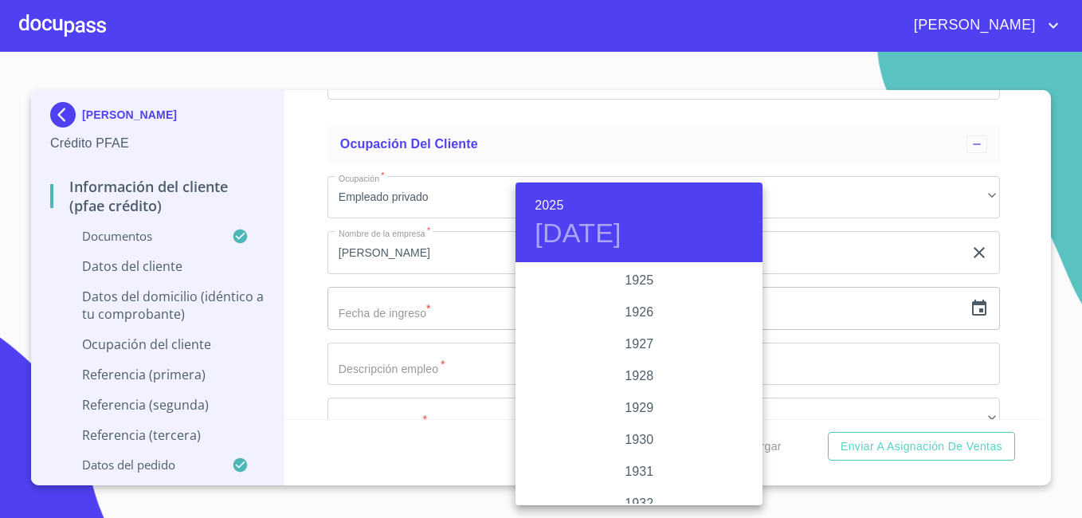
scroll to position [3090, 0]
click at [636, 315] on div "2023" at bounding box center [638, 312] width 247 height 32
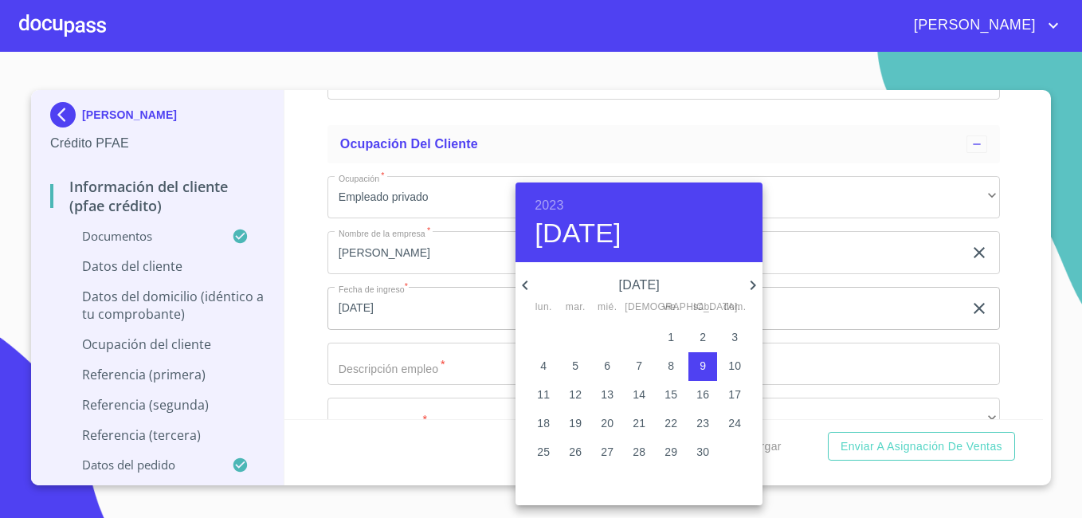
click at [527, 288] on icon "button" at bounding box center [525, 285] width 6 height 10
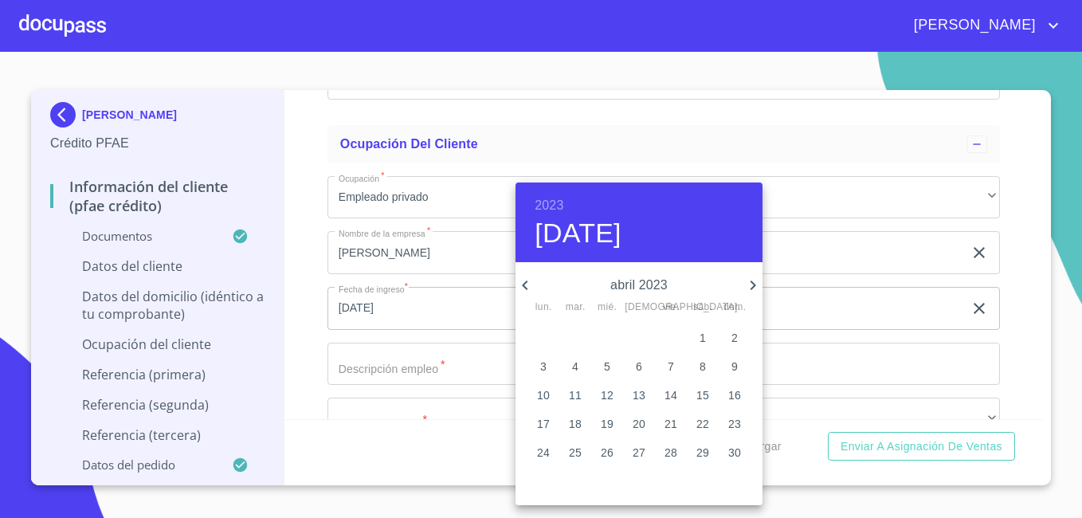
click at [527, 288] on icon "button" at bounding box center [525, 285] width 6 height 10
click at [752, 280] on icon "button" at bounding box center [752, 285] width 19 height 19
click at [546, 366] on p "6" at bounding box center [543, 366] width 6 height 16
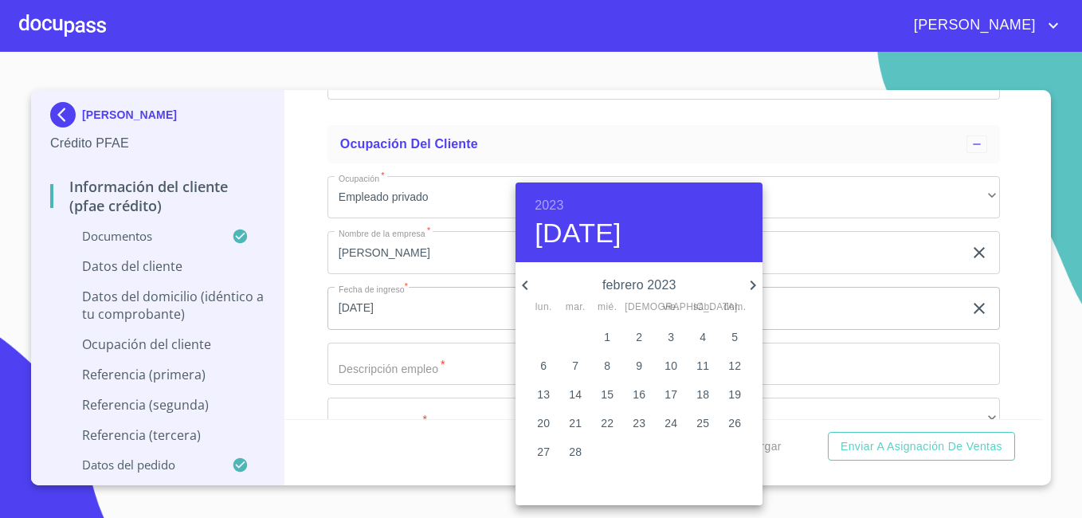
type input "6 de feb. de 2023"
click at [440, 392] on div at bounding box center [541, 259] width 1082 height 518
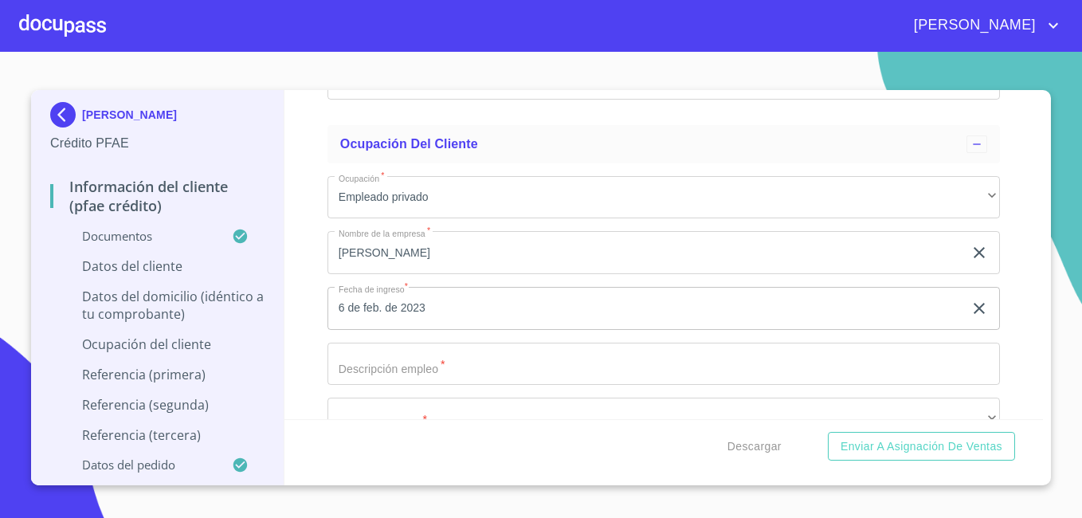
click at [935, 385] on input "Documento de identificación.   *" at bounding box center [663, 363] width 672 height 43
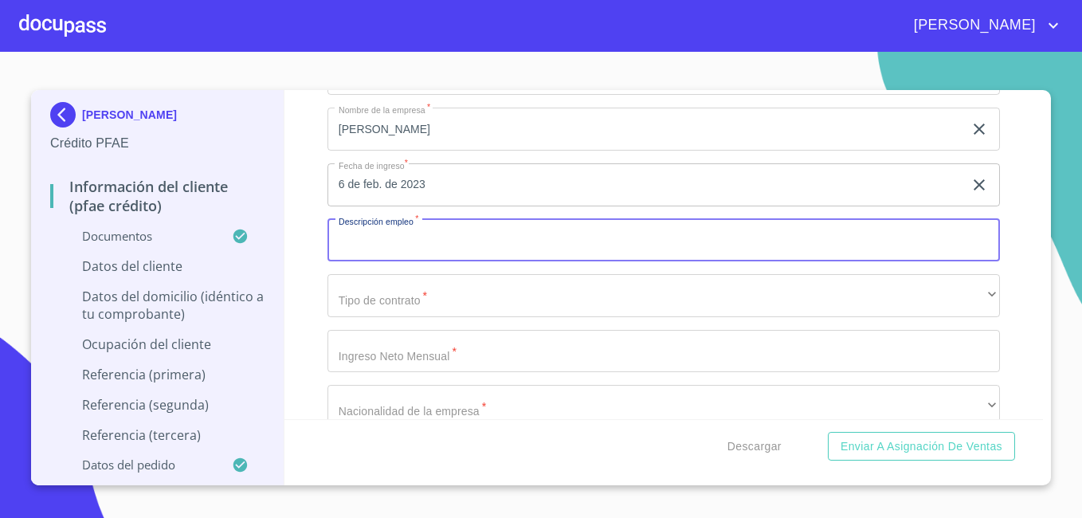
scroll to position [6726, 0]
click at [759, 258] on input "Documento de identificación.   *" at bounding box center [663, 236] width 672 height 43
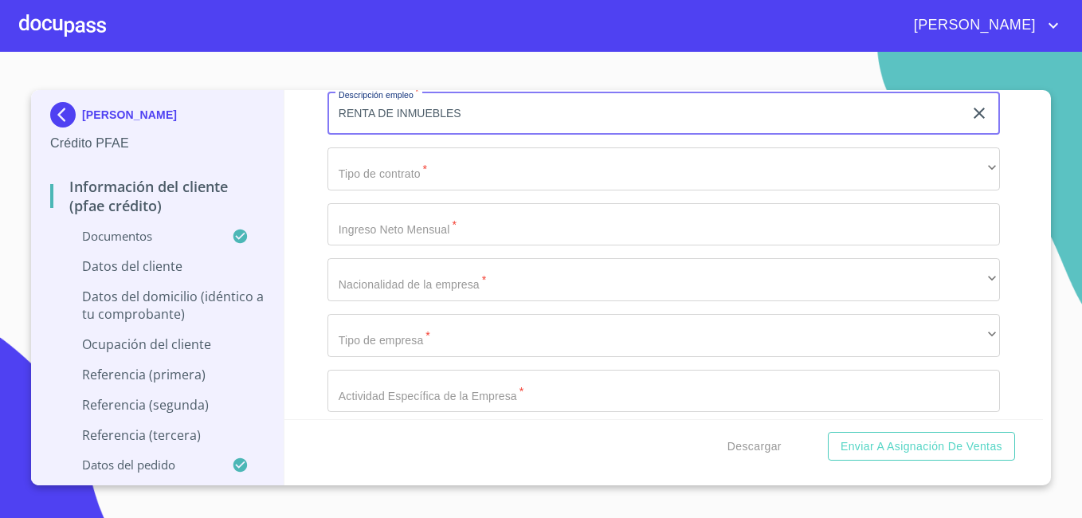
scroll to position [6854, 0]
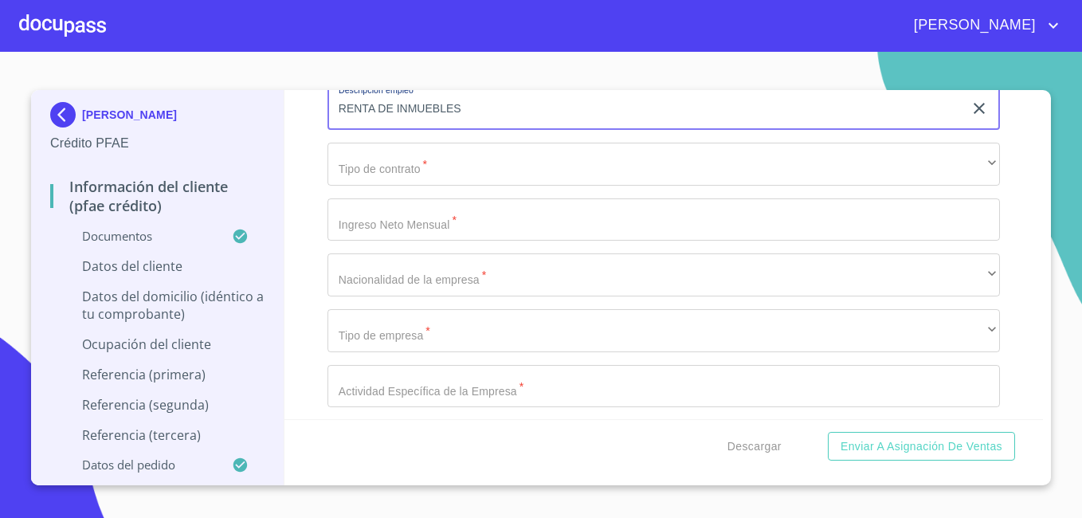
type input "RENTA DE INMUEBLES"
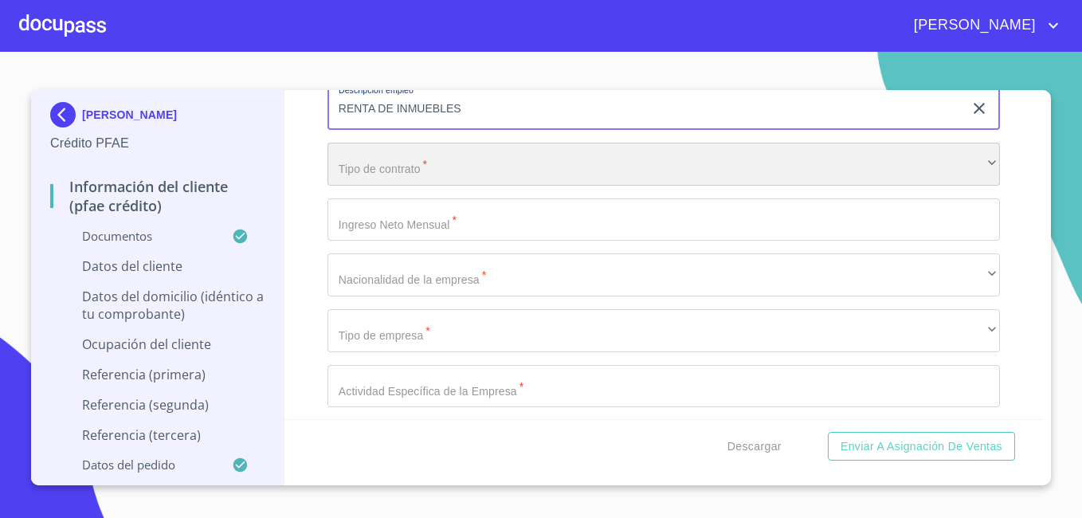
click at [635, 177] on div "​" at bounding box center [663, 164] width 672 height 43
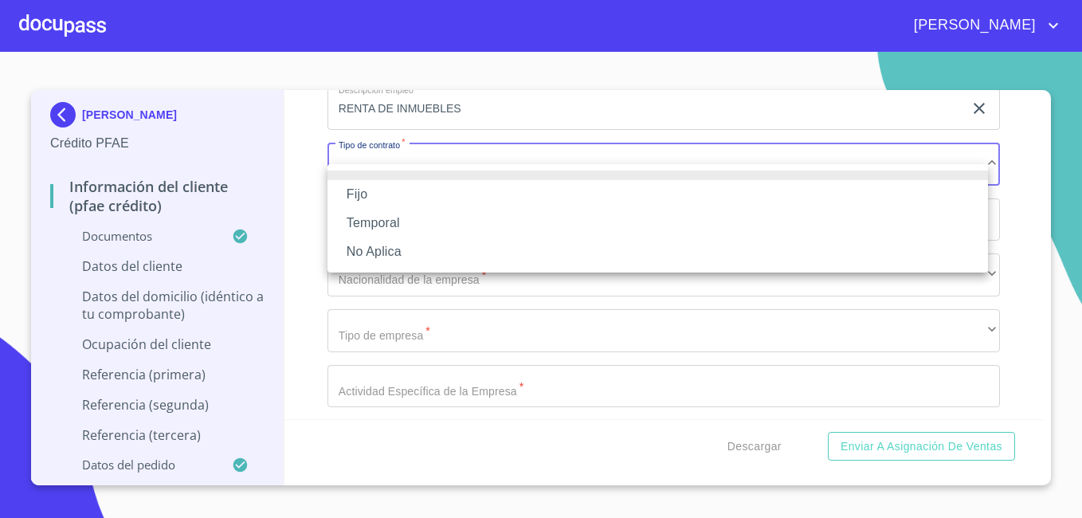
click at [562, 198] on li "Fijo" at bounding box center [657, 194] width 660 height 29
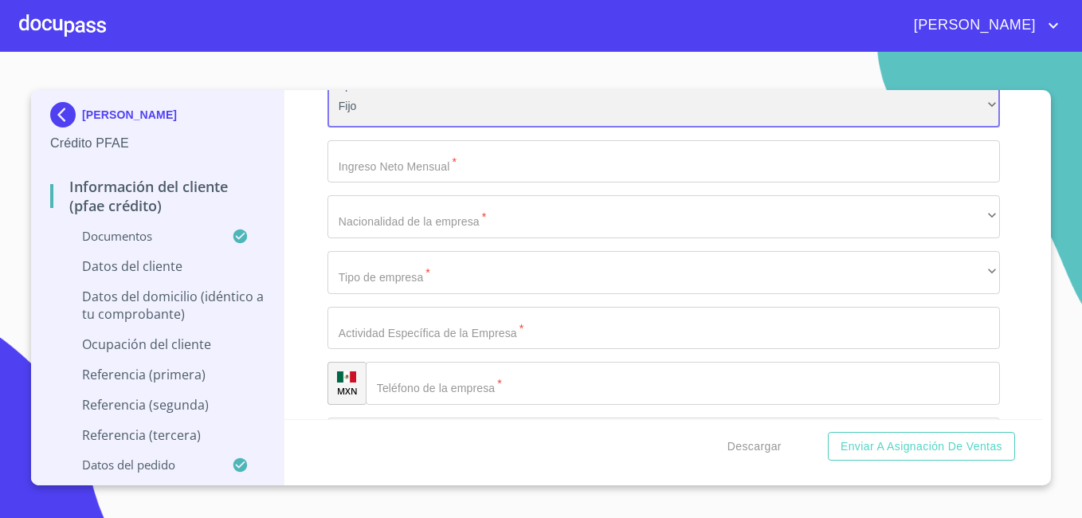
scroll to position [6918, 0]
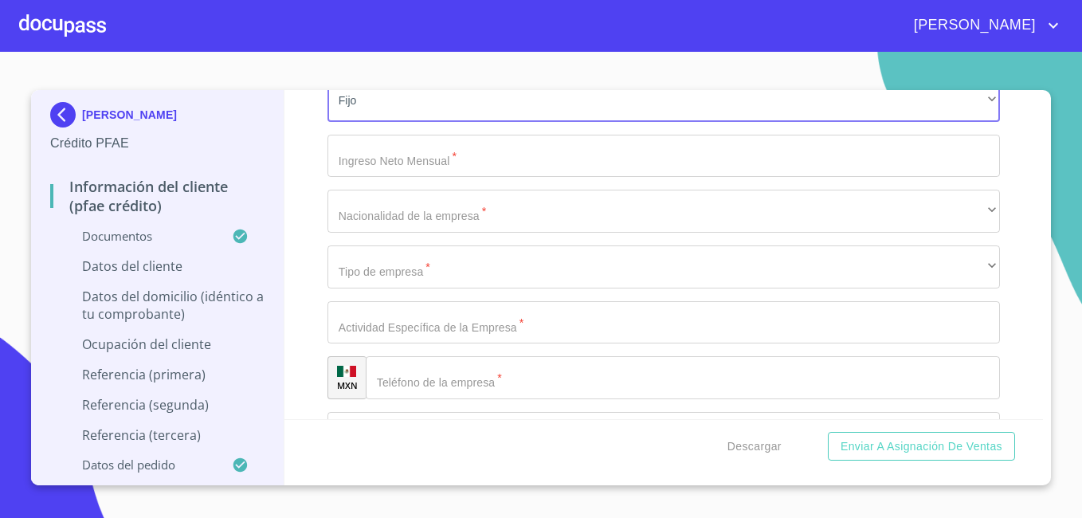
click at [651, 174] on input "Documento de identificación.   *" at bounding box center [663, 156] width 672 height 43
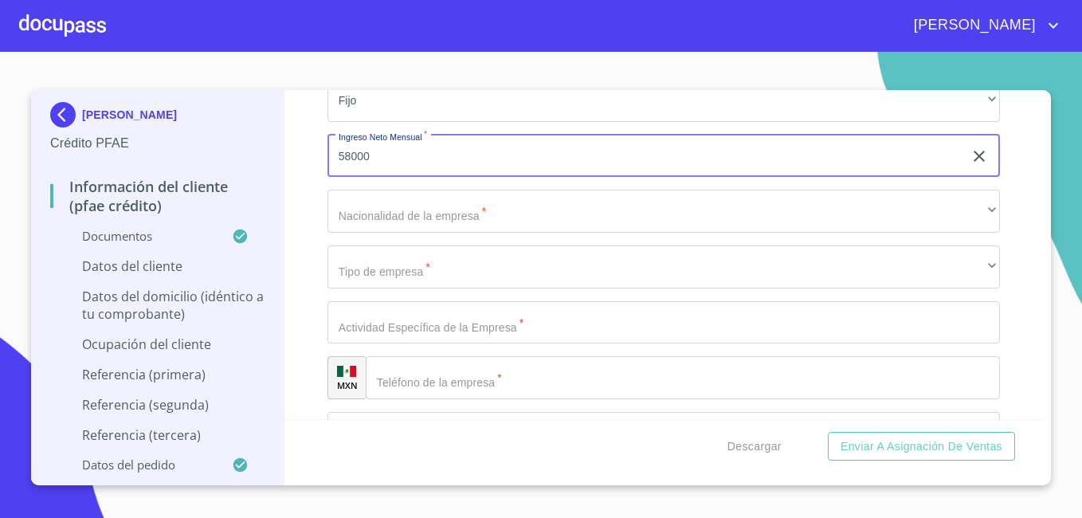
type input "58000"
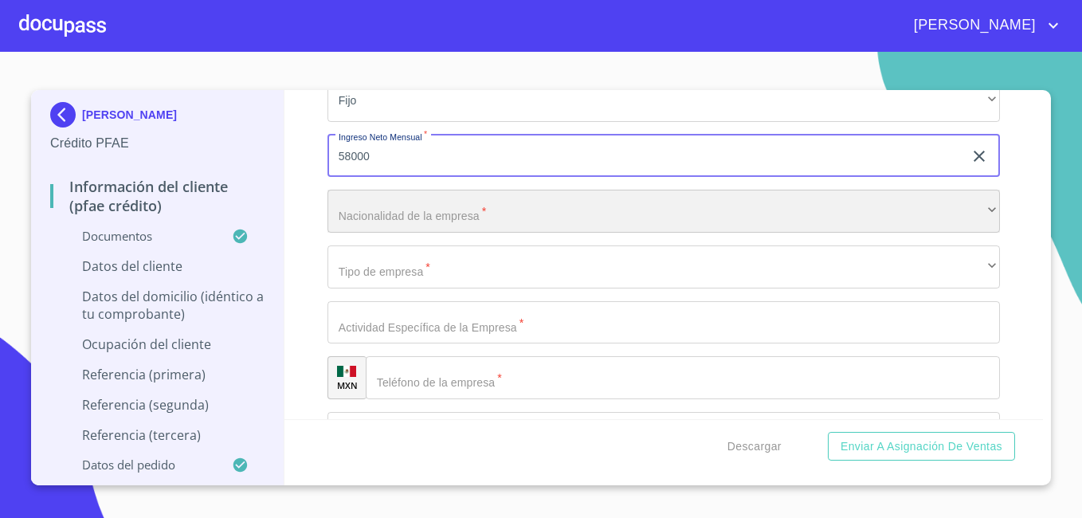
click at [663, 224] on div "​" at bounding box center [663, 211] width 672 height 43
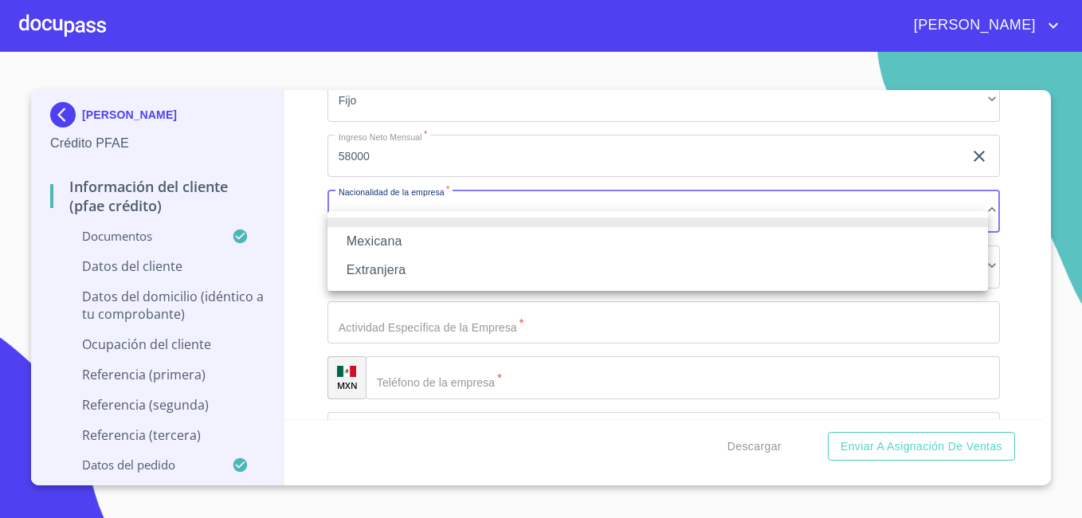
click at [640, 244] on li "Mexicana" at bounding box center [657, 241] width 660 height 29
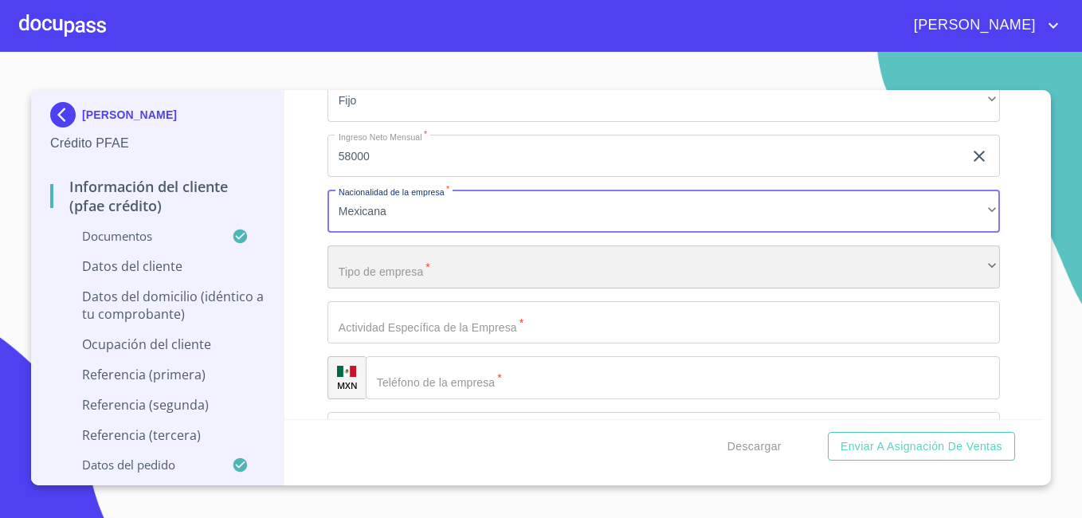
click at [620, 288] on div "​" at bounding box center [663, 266] width 672 height 43
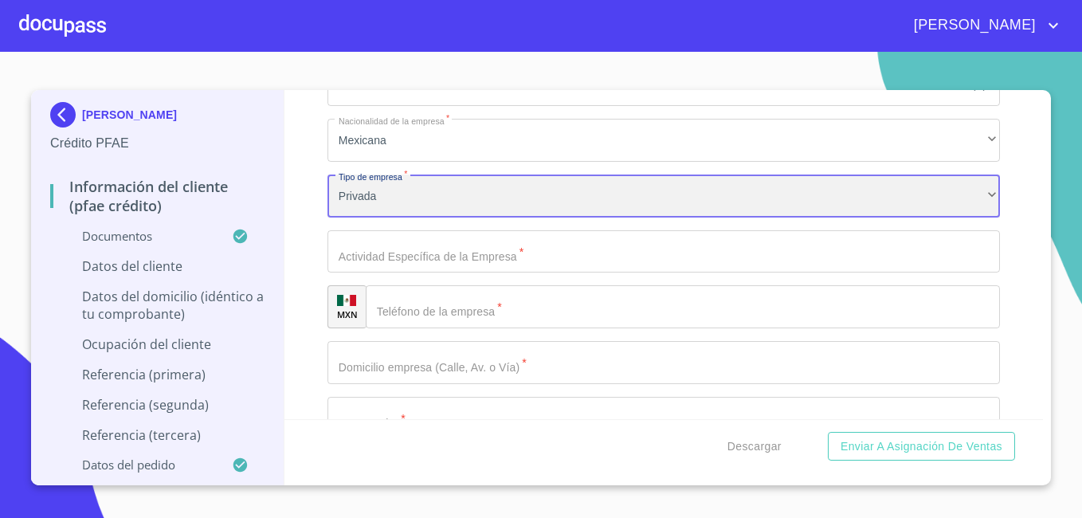
scroll to position [7013, 0]
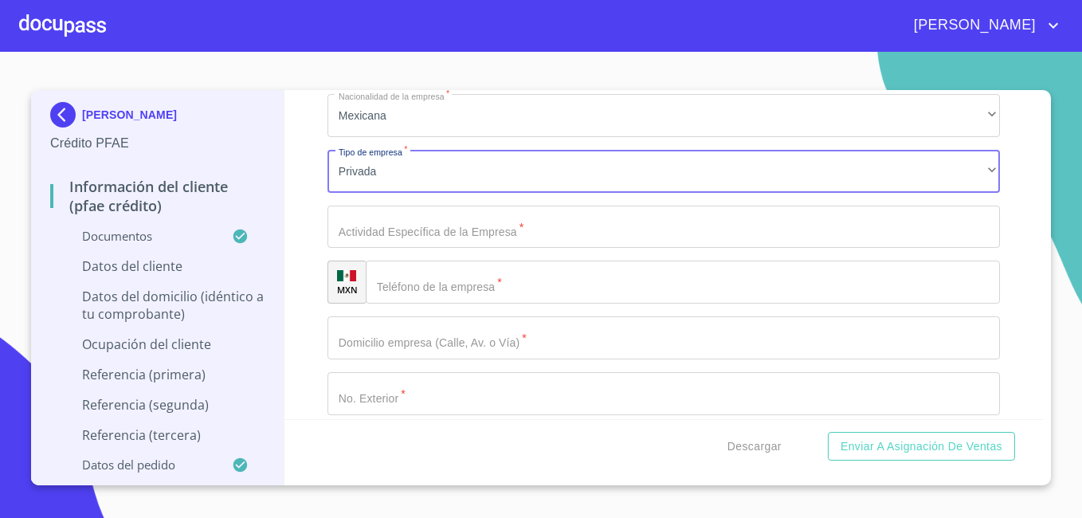
click at [763, 248] on input "Documento de identificación.   *" at bounding box center [663, 226] width 672 height 43
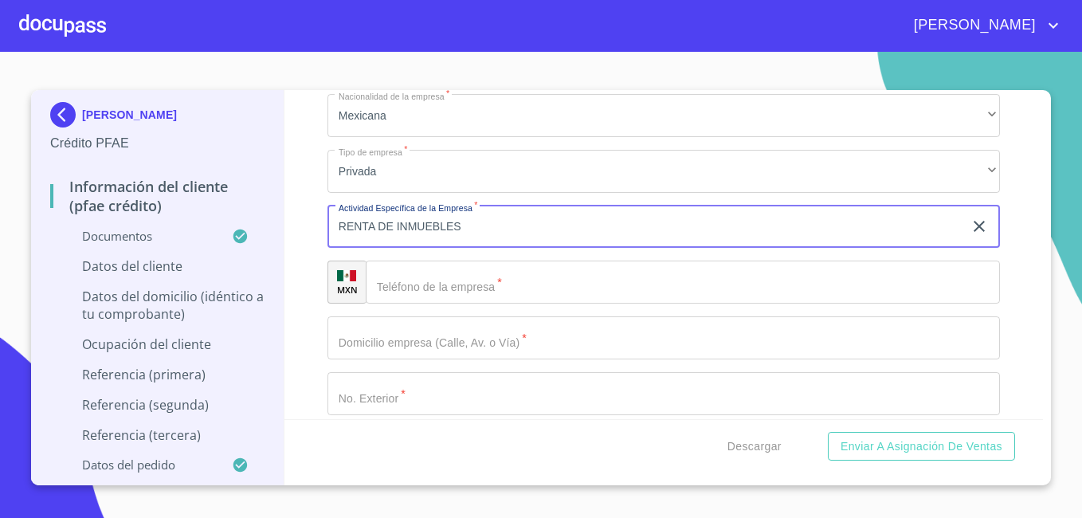
type input "RENTA DE INMUEBLES"
click at [823, 303] on input "Documento de identificación.   *" at bounding box center [683, 281] width 634 height 43
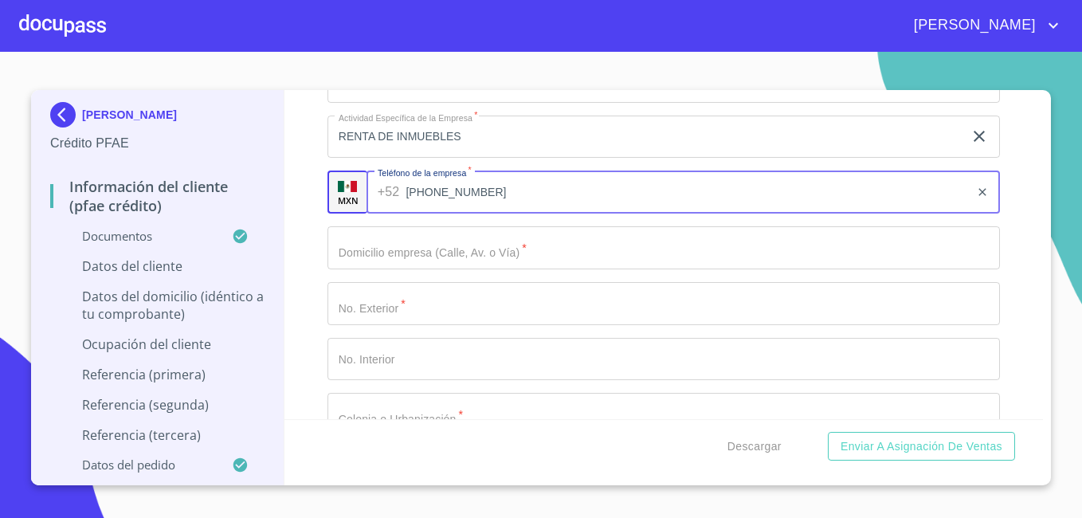
scroll to position [7109, 0]
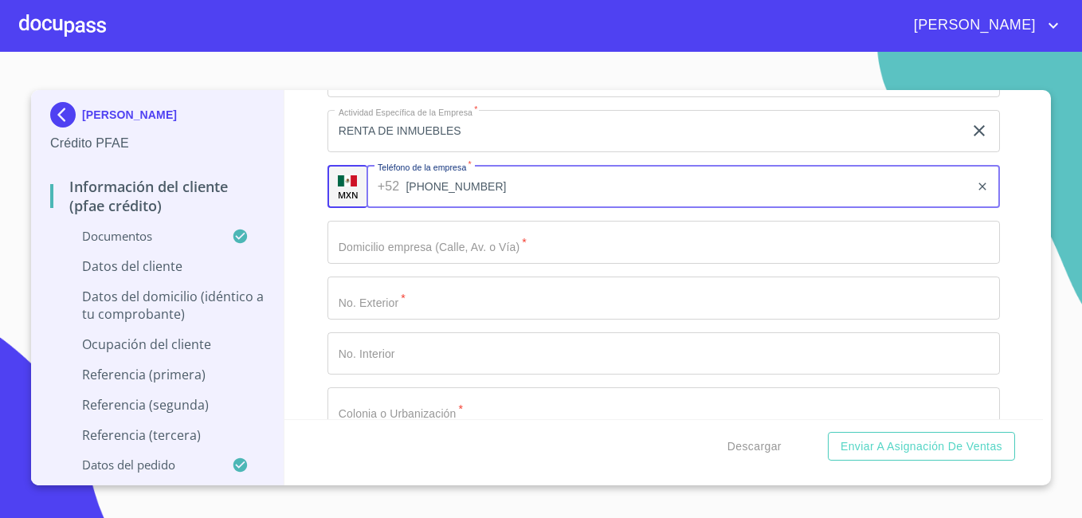
type input "[PHONE_NUMBER]"
click at [722, 264] on input "Documento de identificación.   *" at bounding box center [663, 242] width 672 height 43
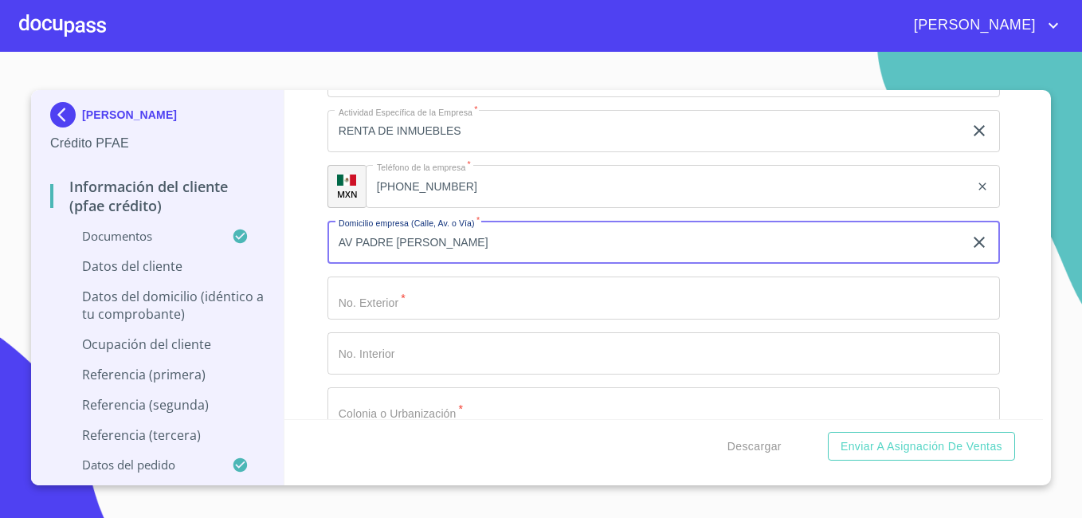
type input "AV PADRE [PERSON_NAME]"
click at [637, 308] on input "Documento de identificación.   *" at bounding box center [663, 297] width 672 height 43
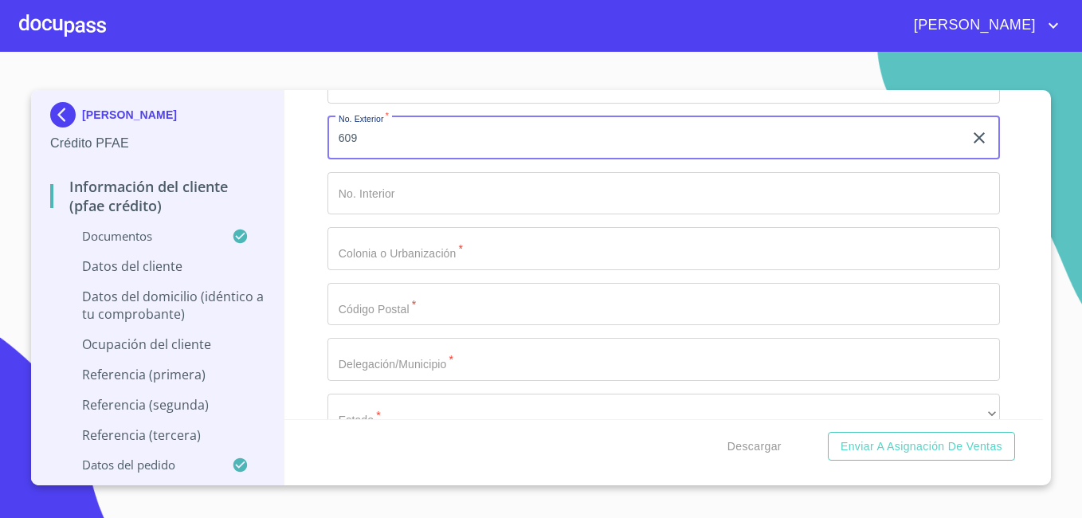
scroll to position [7300, 0]
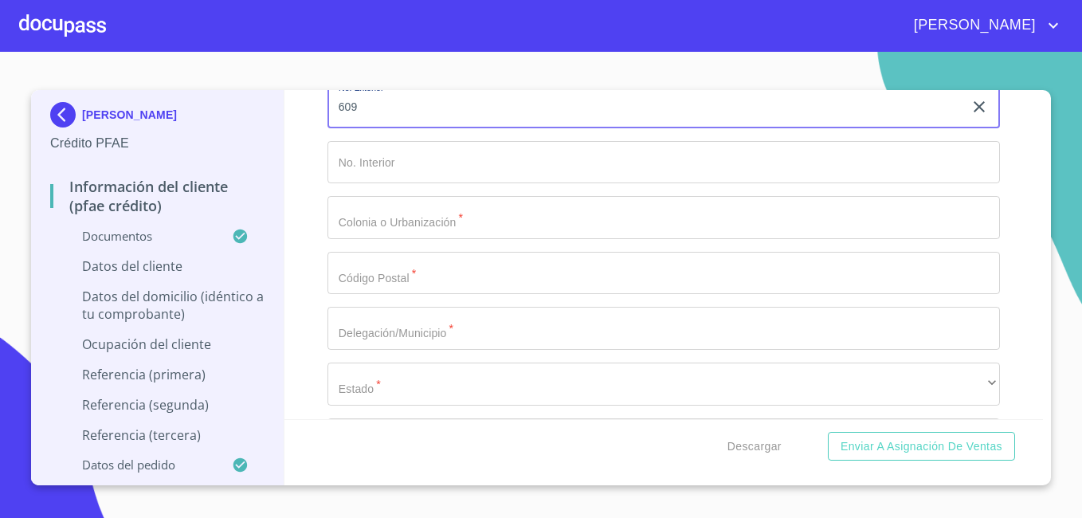
type input "609"
click at [581, 239] on input "Documento de identificación.   *" at bounding box center [663, 217] width 672 height 43
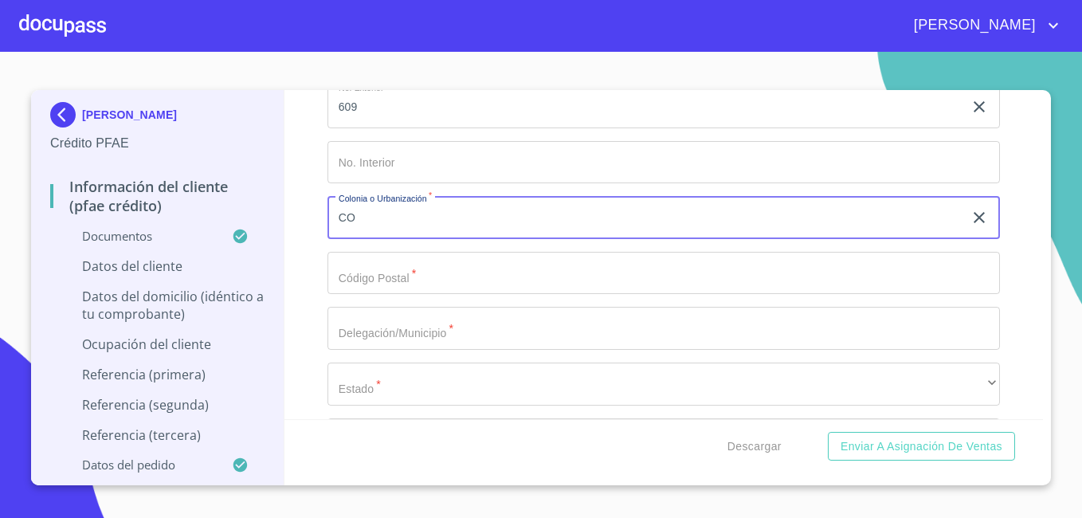
type input "C"
type input "PARQUES DEL BOSQUE"
click at [467, 282] on input "Documento de identificación.   *" at bounding box center [663, 273] width 672 height 43
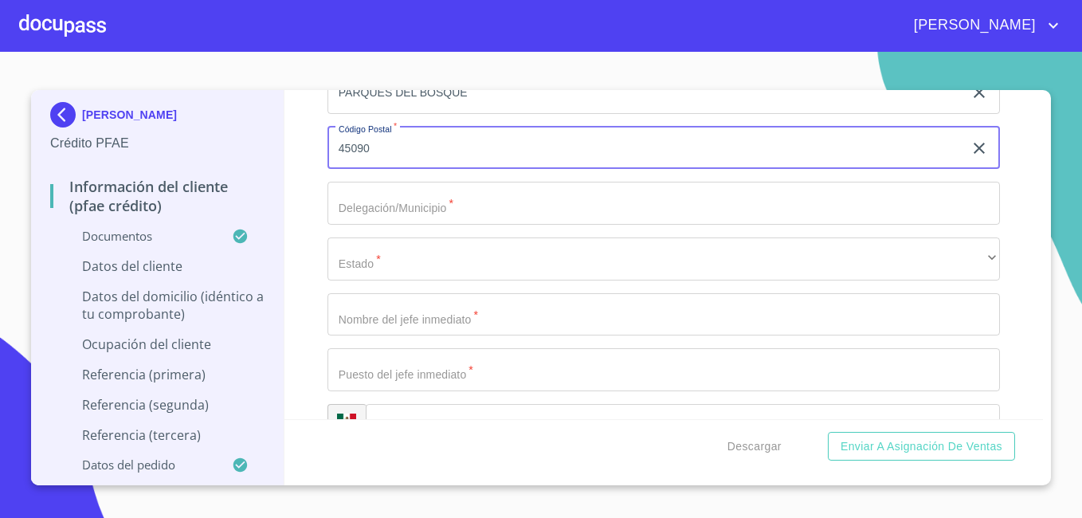
scroll to position [7427, 0]
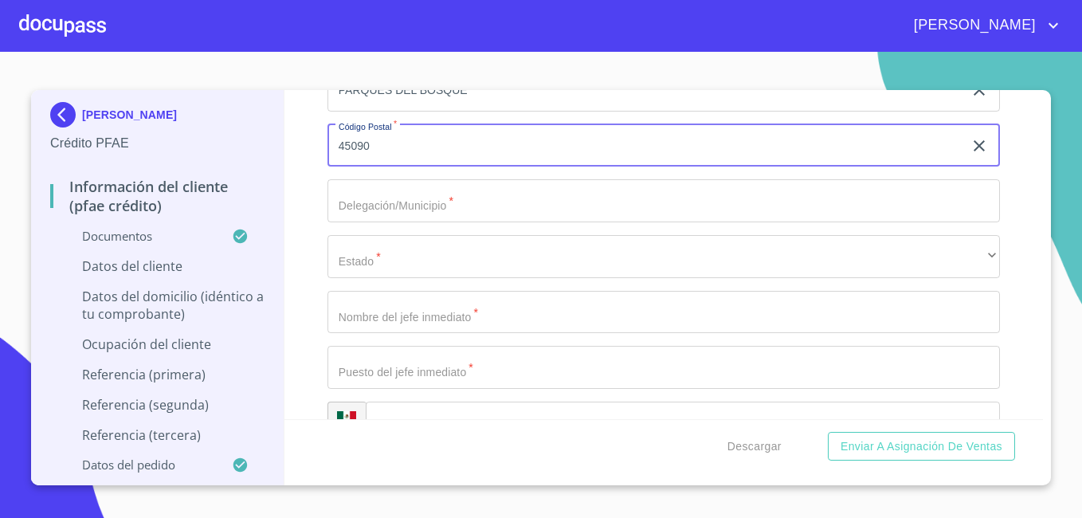
type input "45090"
click at [560, 222] on input "Documento de identificación.   *" at bounding box center [663, 200] width 672 height 43
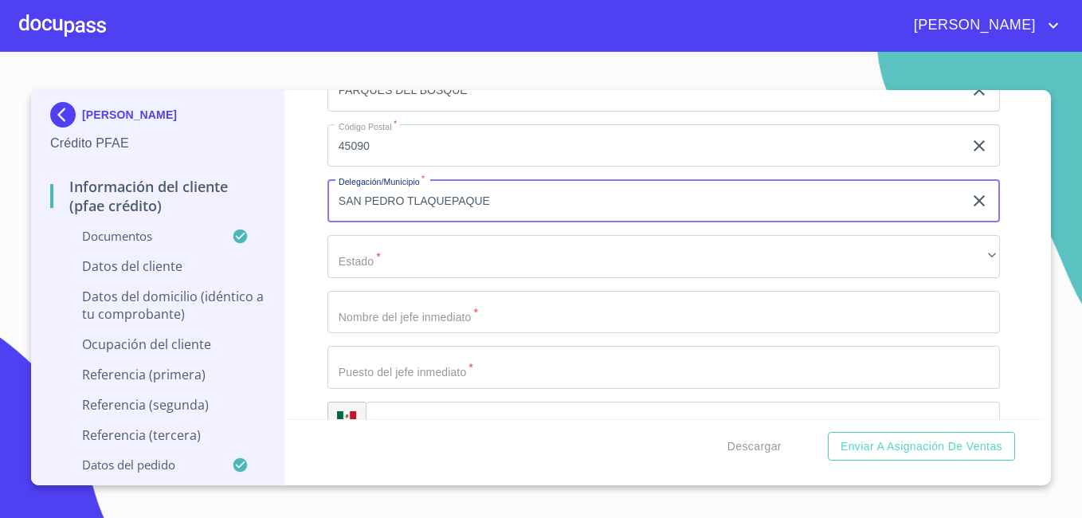
type input "SAN PEDRO TLAQUEPAQUE"
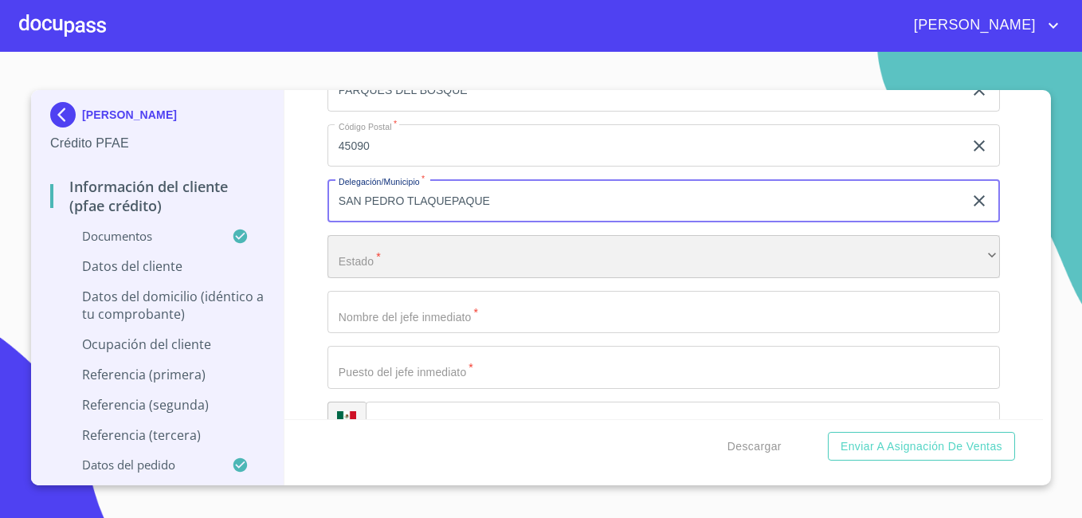
click at [494, 275] on div "​" at bounding box center [663, 256] width 672 height 43
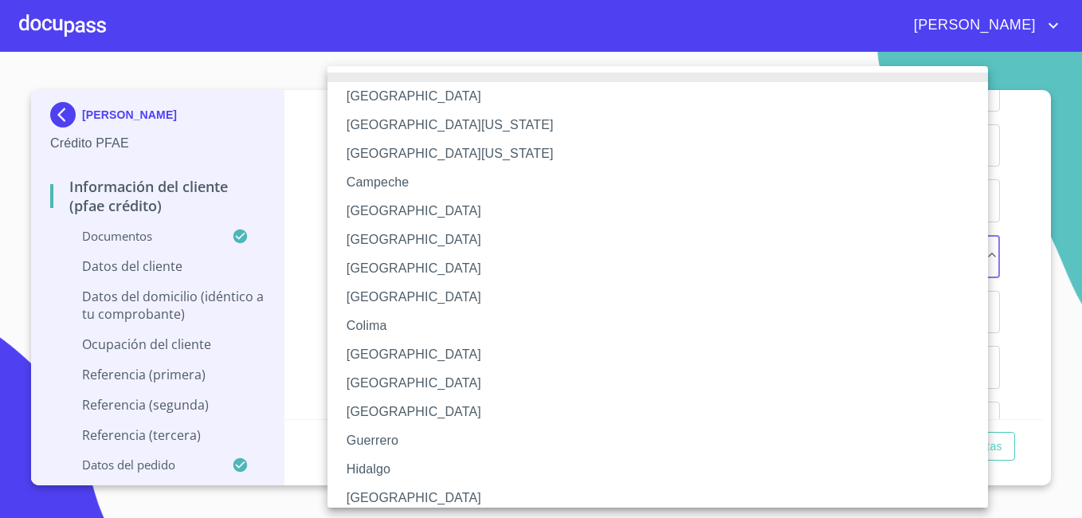
click at [394, 495] on li "[GEOGRAPHIC_DATA]" at bounding box center [663, 497] width 672 height 29
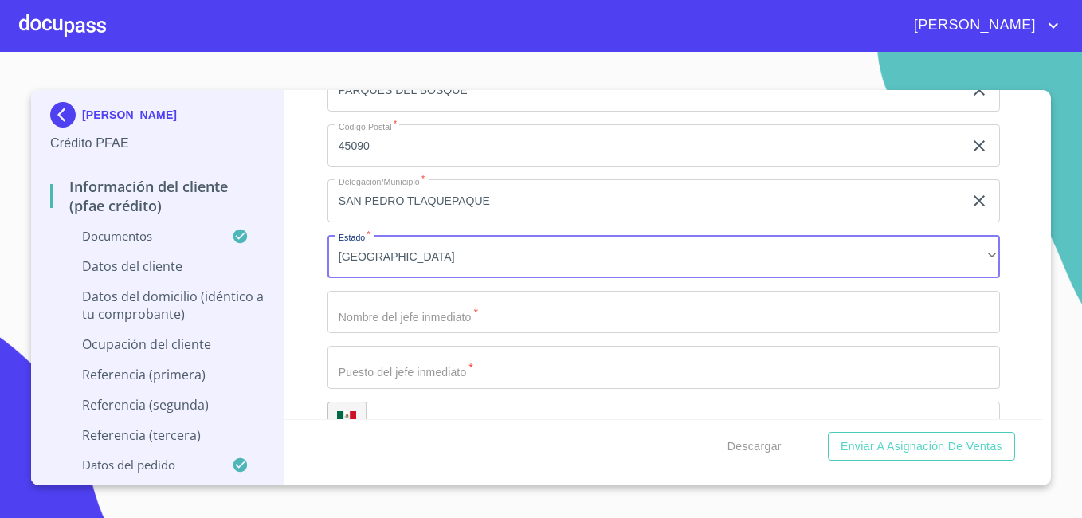
click at [755, 334] on input "Documento de identificación.   *" at bounding box center [663, 312] width 672 height 43
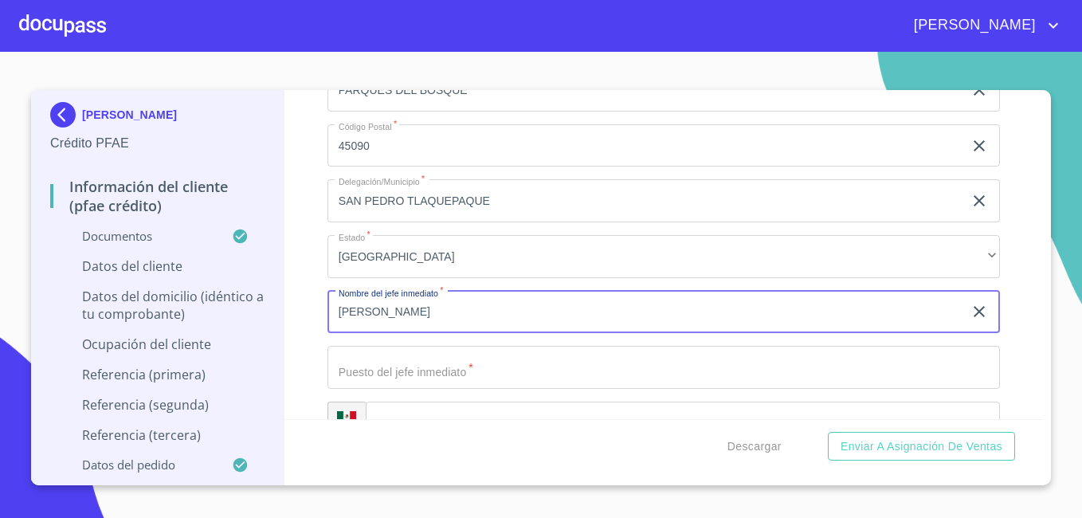
type input "[PERSON_NAME]"
click at [701, 389] on input "Documento de identificación.   *" at bounding box center [663, 367] width 672 height 43
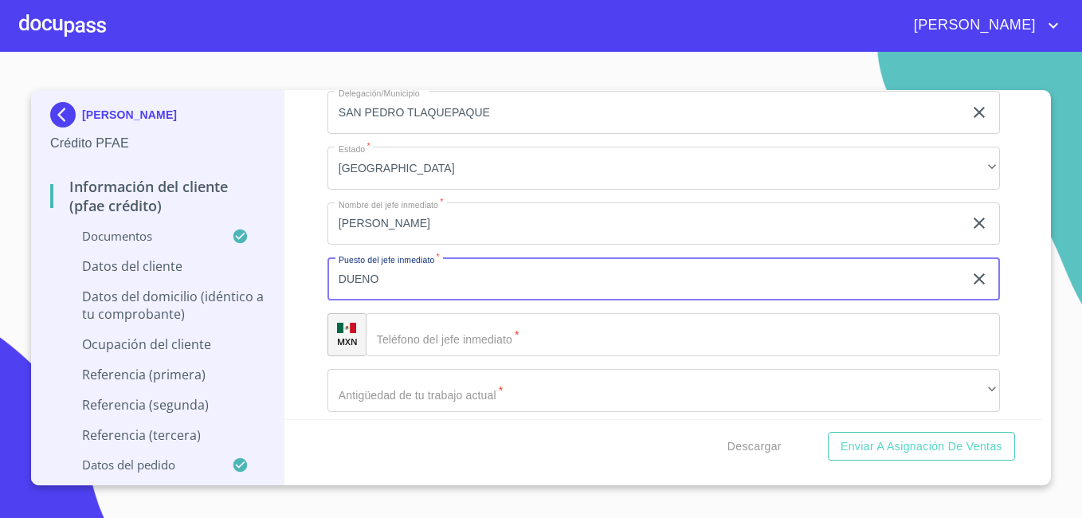
scroll to position [7523, 0]
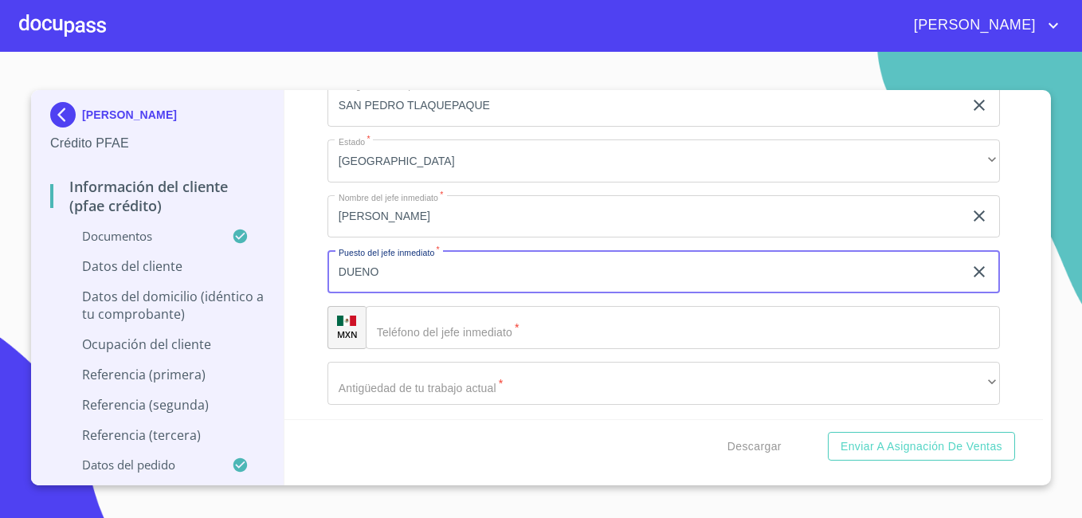
type input "DUENO"
click at [613, 349] on input "Documento de identificación.   *" at bounding box center [683, 327] width 634 height 43
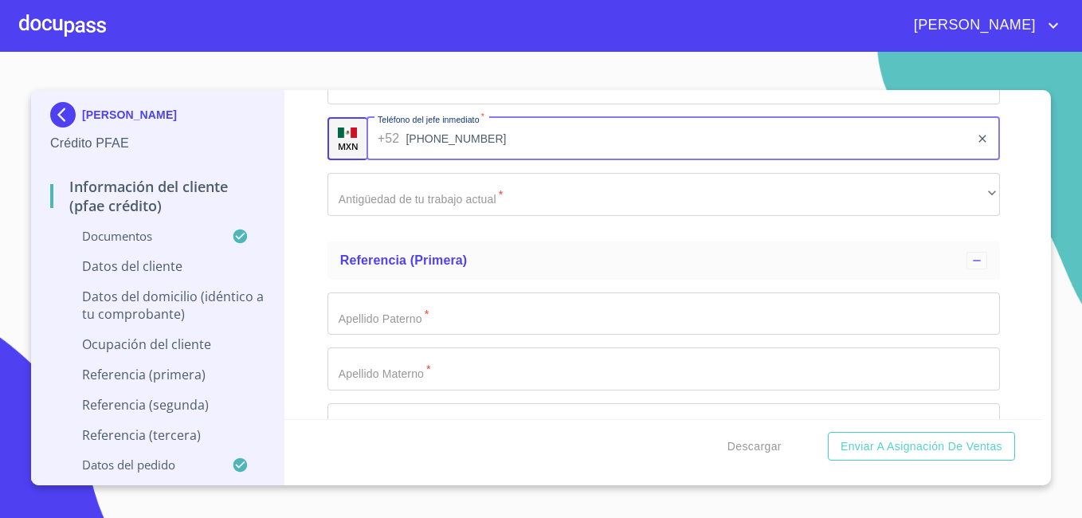
scroll to position [7714, 0]
type input "[PHONE_NUMBER]"
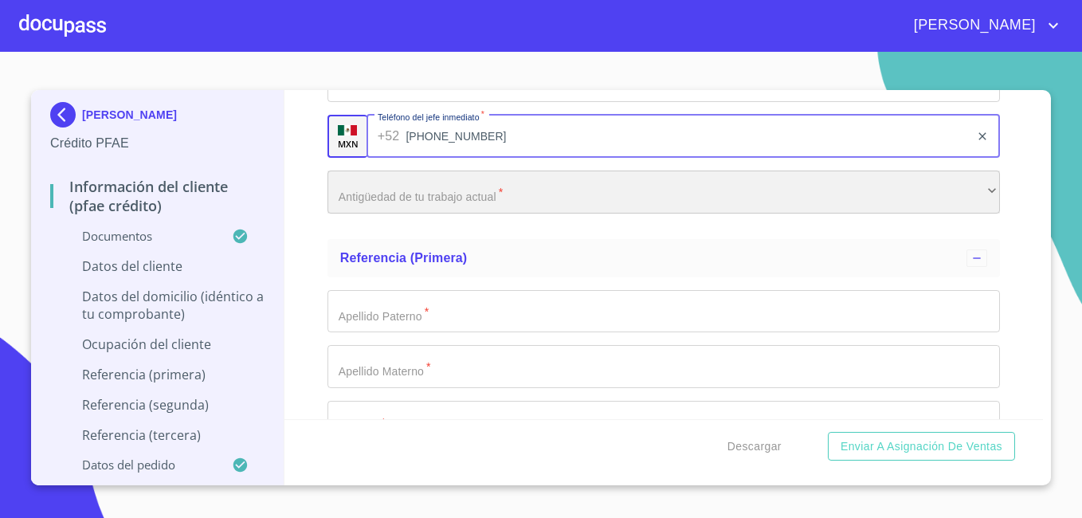
click at [530, 206] on div "​" at bounding box center [663, 191] width 672 height 43
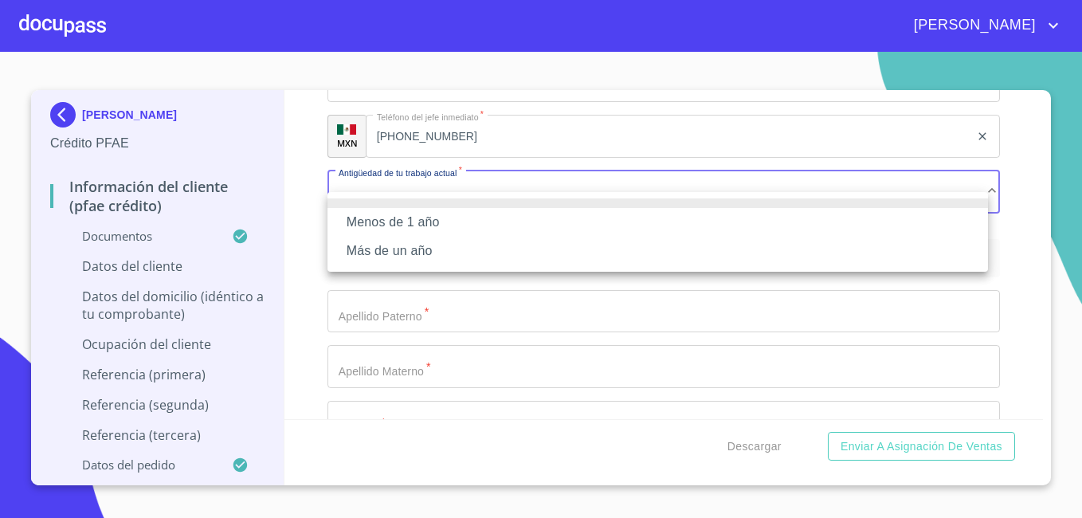
click at [439, 249] on li "Más de un año" at bounding box center [657, 251] width 660 height 29
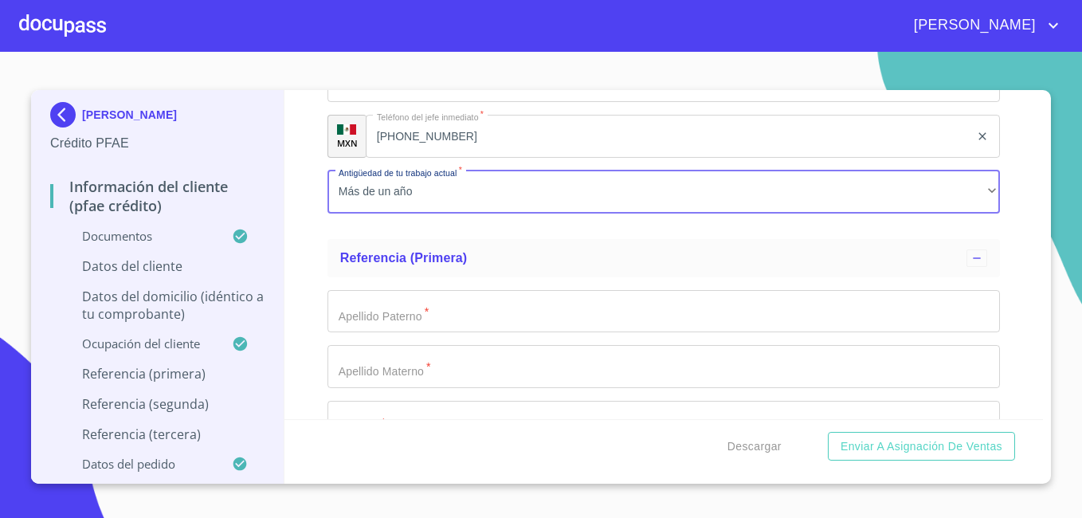
click at [463, 333] on input "Documento de identificación.   *" at bounding box center [663, 311] width 672 height 43
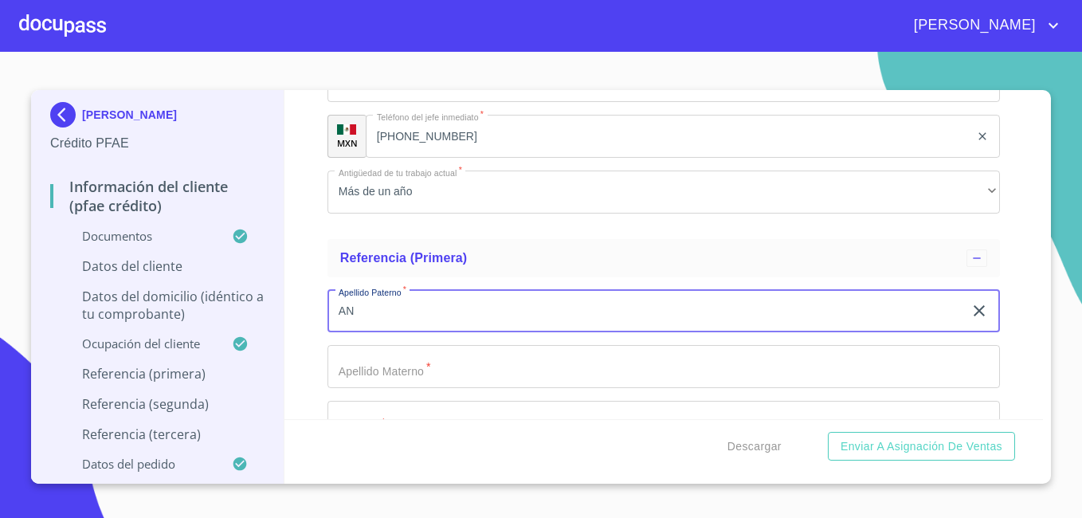
type input "A"
type input "[PERSON_NAME]"
click at [424, 388] on input "Documento de identificación.   *" at bounding box center [663, 366] width 672 height 43
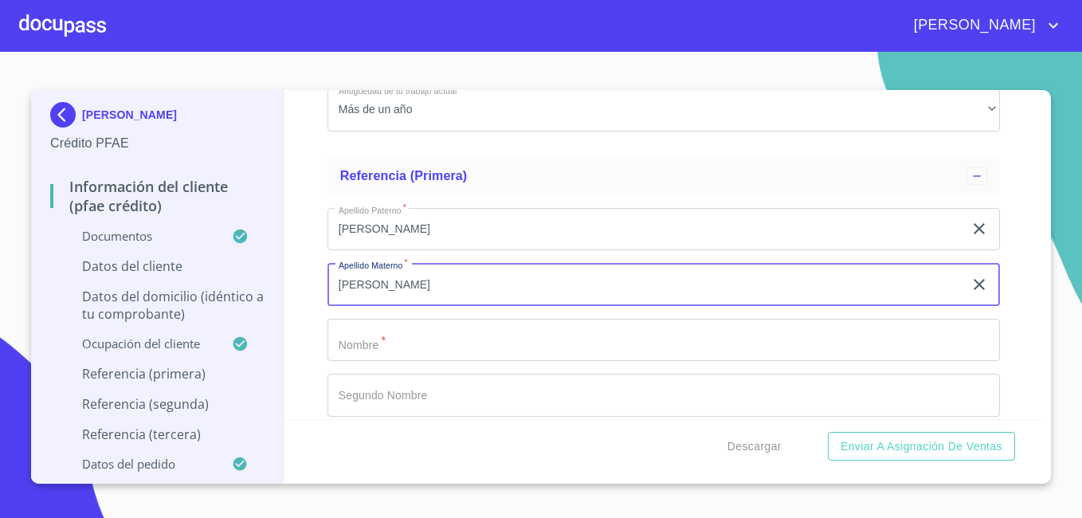
scroll to position [7841, 0]
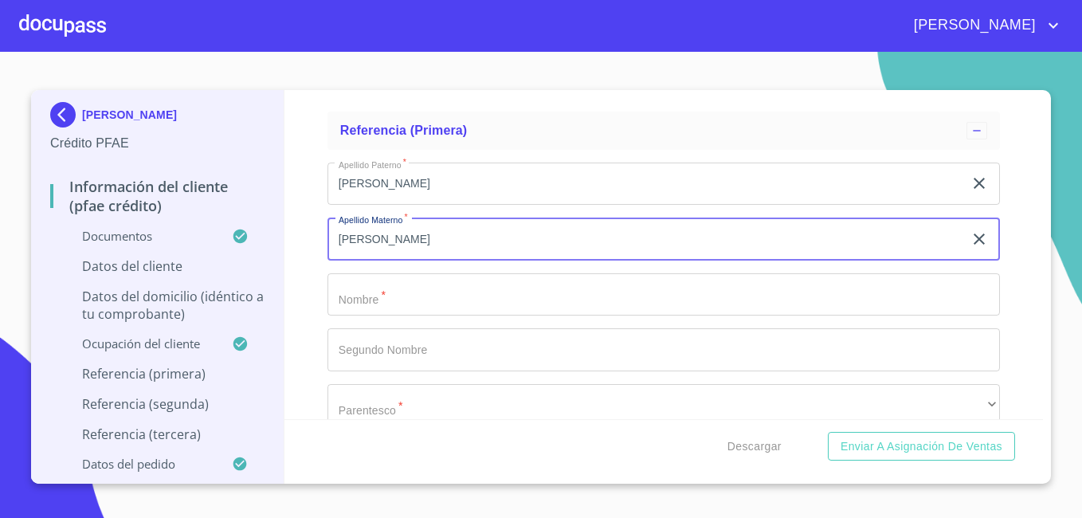
type input "[PERSON_NAME]"
click at [432, 315] on input "Documento de identificación.   *" at bounding box center [663, 294] width 672 height 43
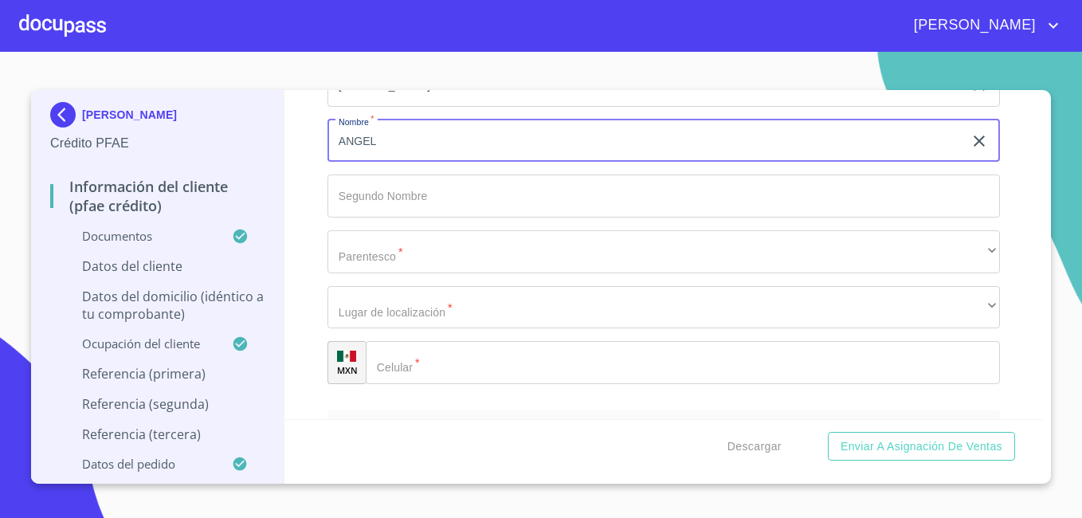
scroll to position [8001, 0]
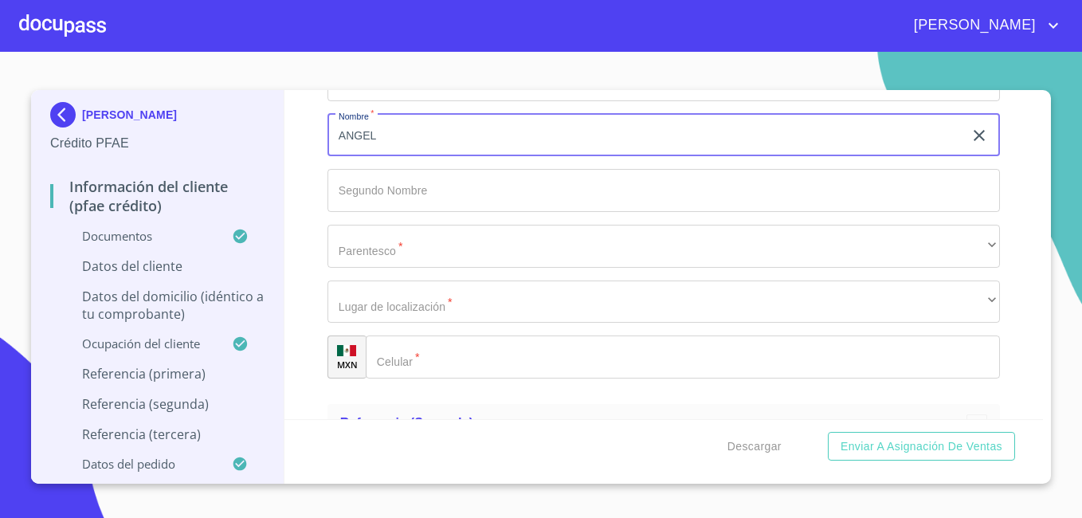
type input "ANGEL"
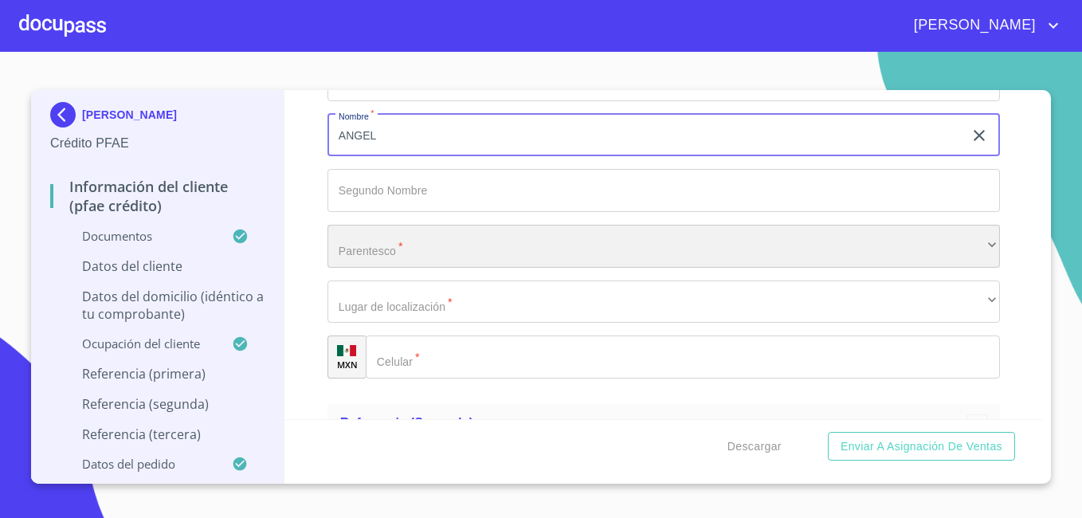
click at [855, 268] on div "​" at bounding box center [663, 246] width 672 height 43
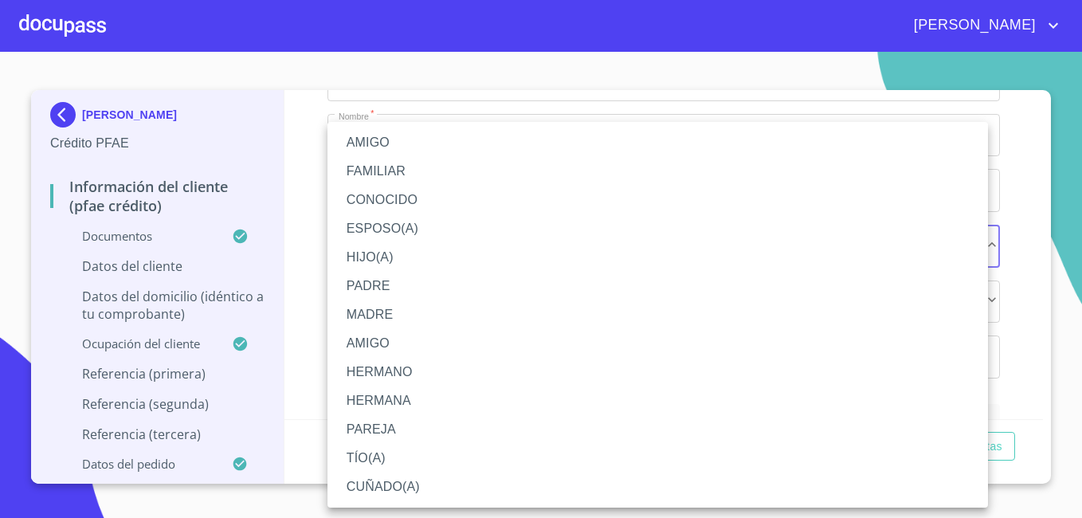
click at [663, 291] on li "PADRE" at bounding box center [657, 286] width 660 height 29
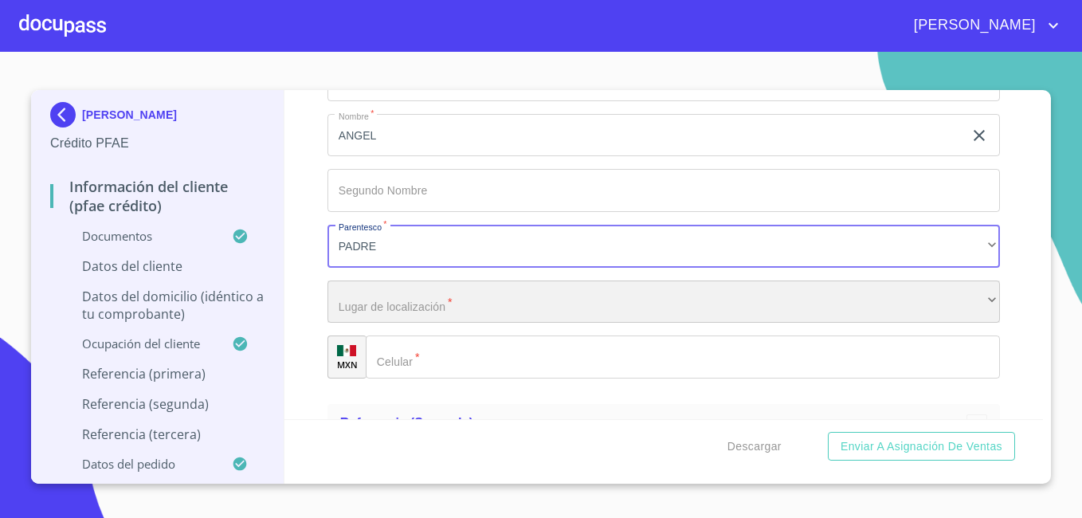
click at [606, 318] on div "​" at bounding box center [663, 301] width 672 height 43
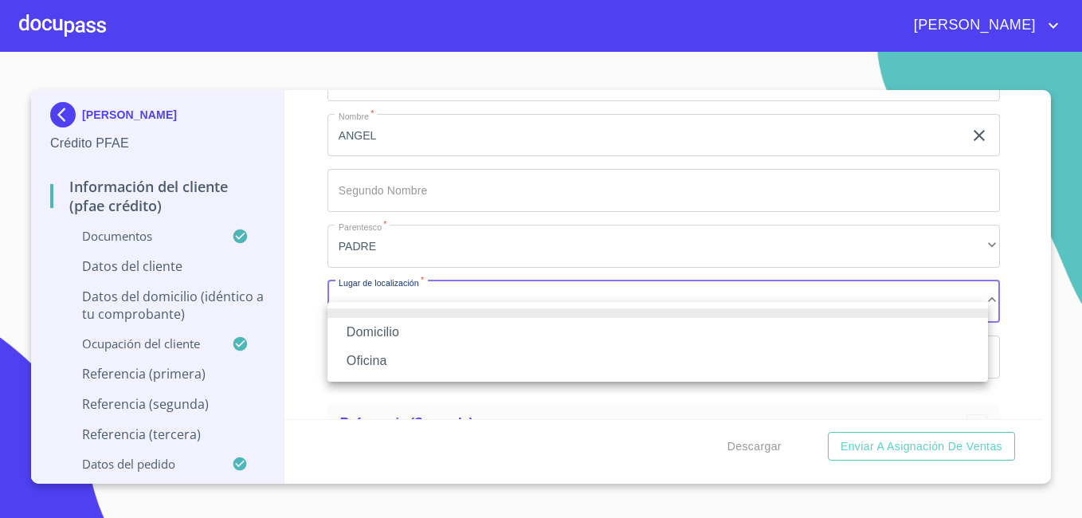
click at [531, 337] on li "Domicilio" at bounding box center [657, 332] width 660 height 29
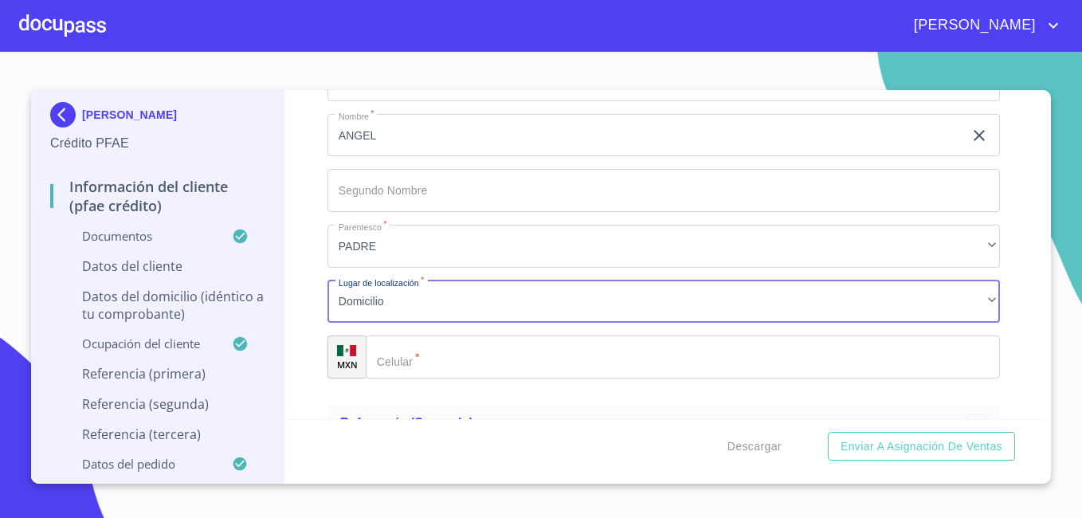
click at [440, 378] on input "Documento de identificación.   *" at bounding box center [683, 356] width 634 height 43
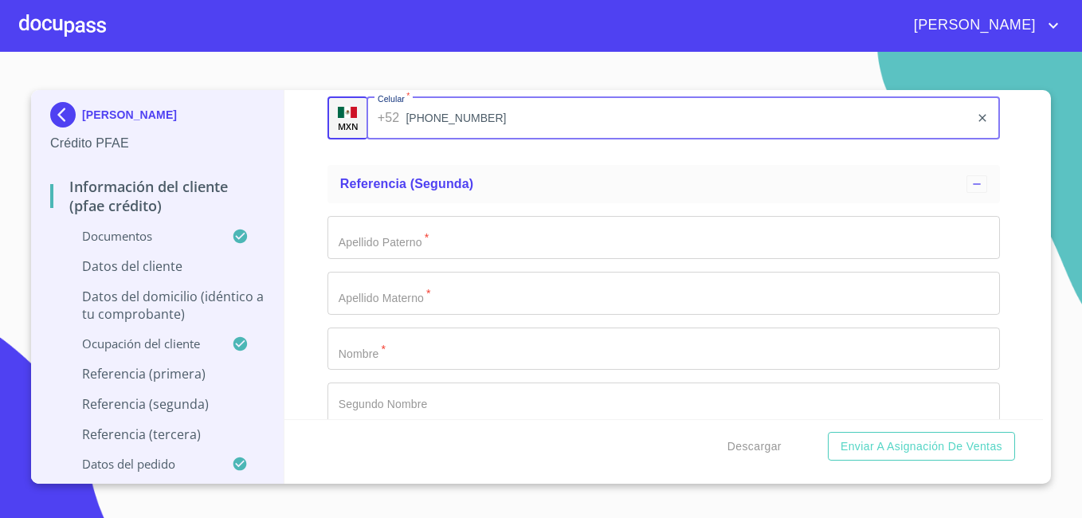
scroll to position [8224, 0]
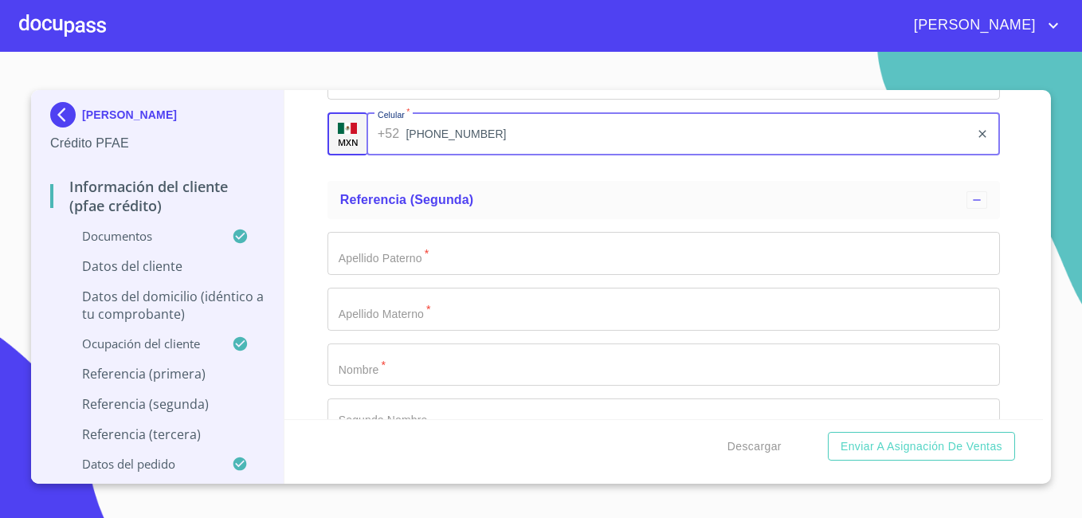
type input "[PHONE_NUMBER]"
click at [372, 275] on input "Documento de identificación.   *" at bounding box center [663, 253] width 672 height 43
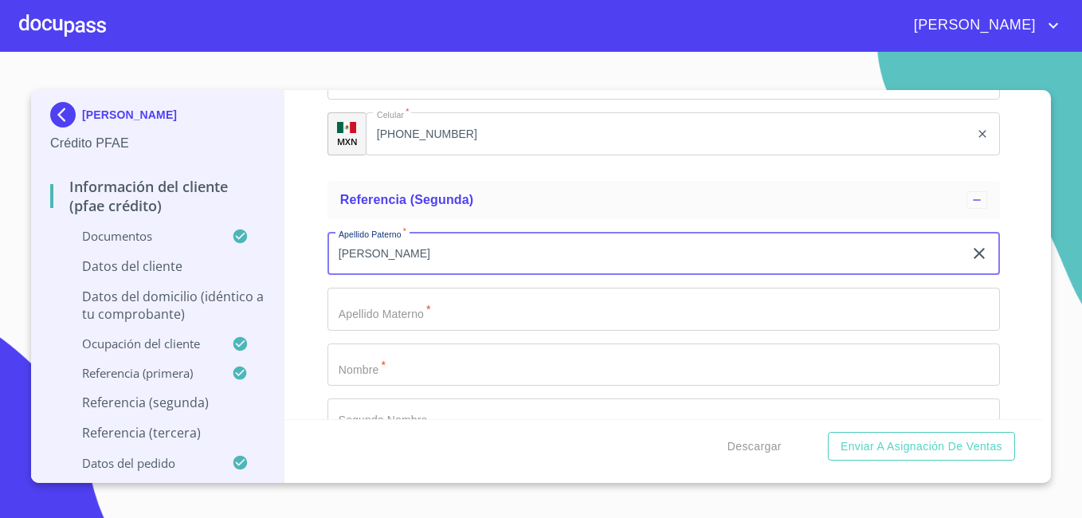
type input "[PERSON_NAME]"
click at [367, 331] on input "Documento de identificación.   *" at bounding box center [663, 309] width 672 height 43
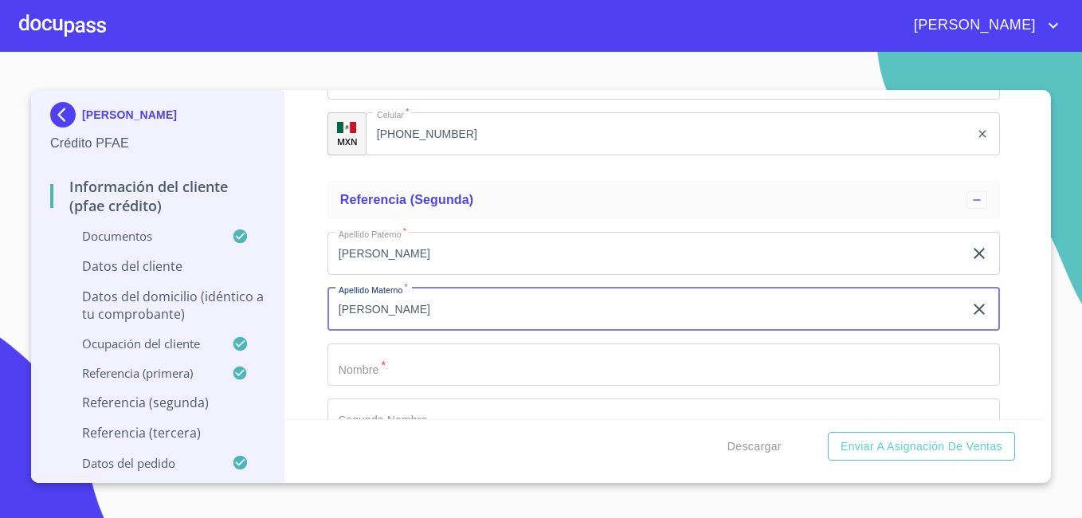
type input "[PERSON_NAME]"
click at [358, 384] on input "Documento de identificación.   *" at bounding box center [663, 364] width 672 height 43
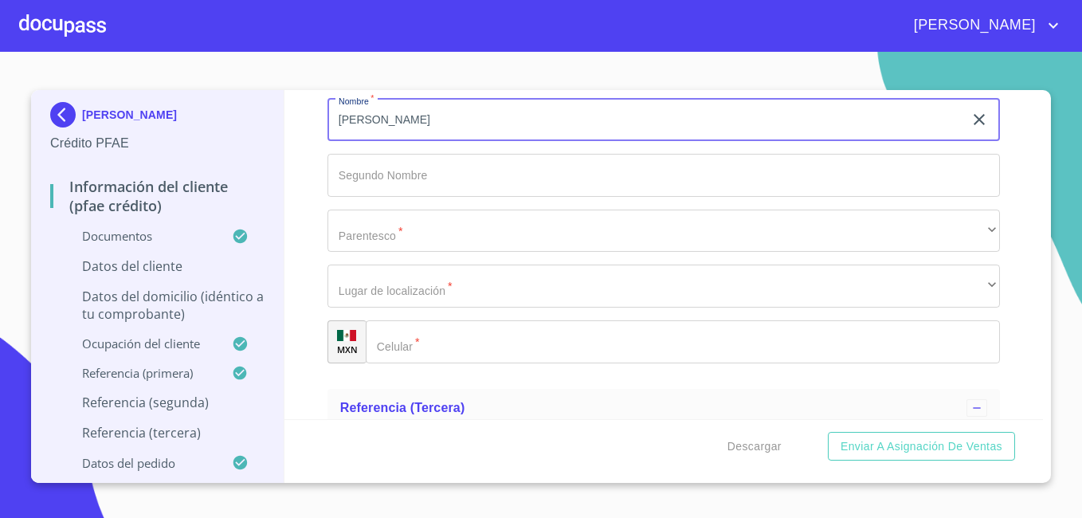
scroll to position [8479, 0]
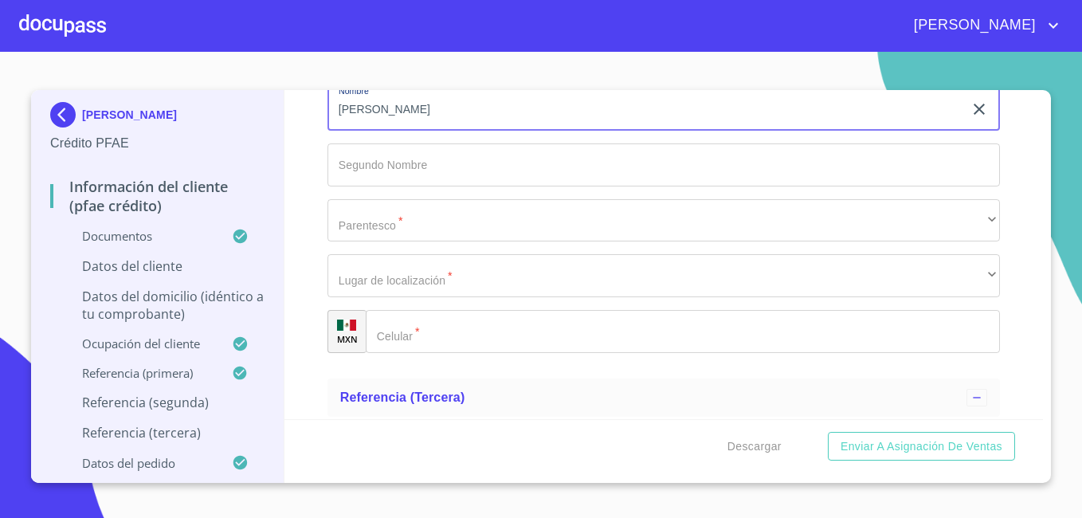
type input "[PERSON_NAME]"
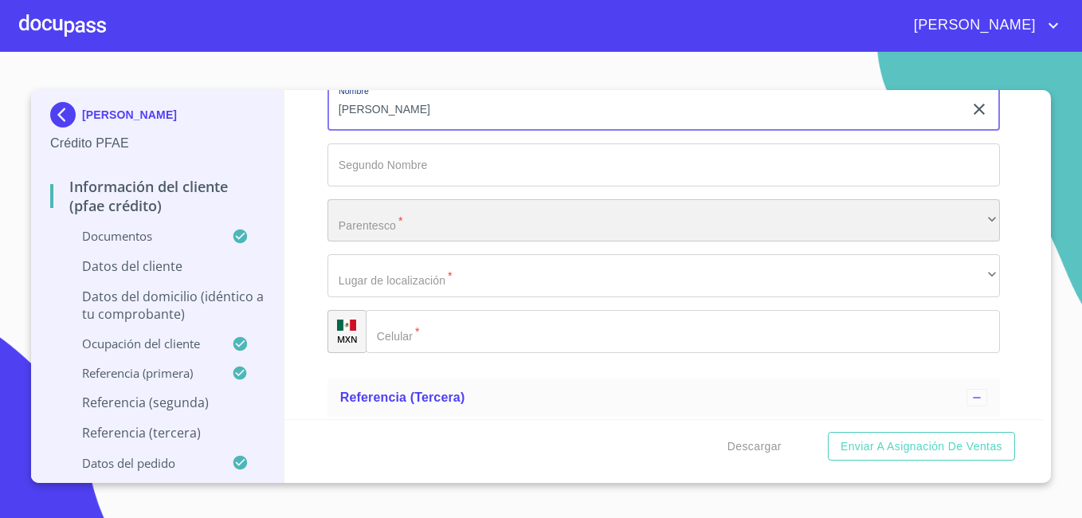
click at [539, 239] on div "​" at bounding box center [663, 220] width 672 height 43
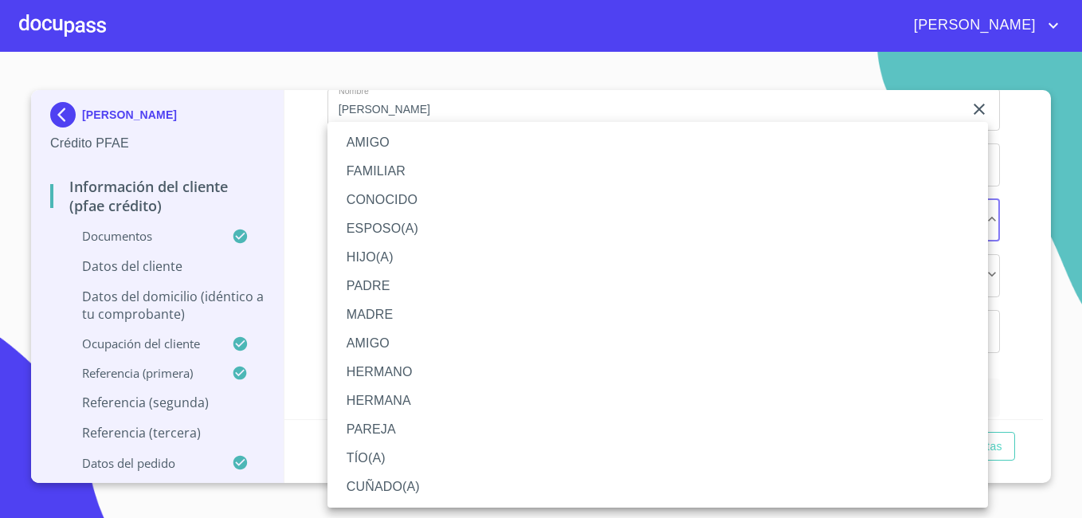
click at [428, 365] on li "HERMANO" at bounding box center [657, 372] width 660 height 29
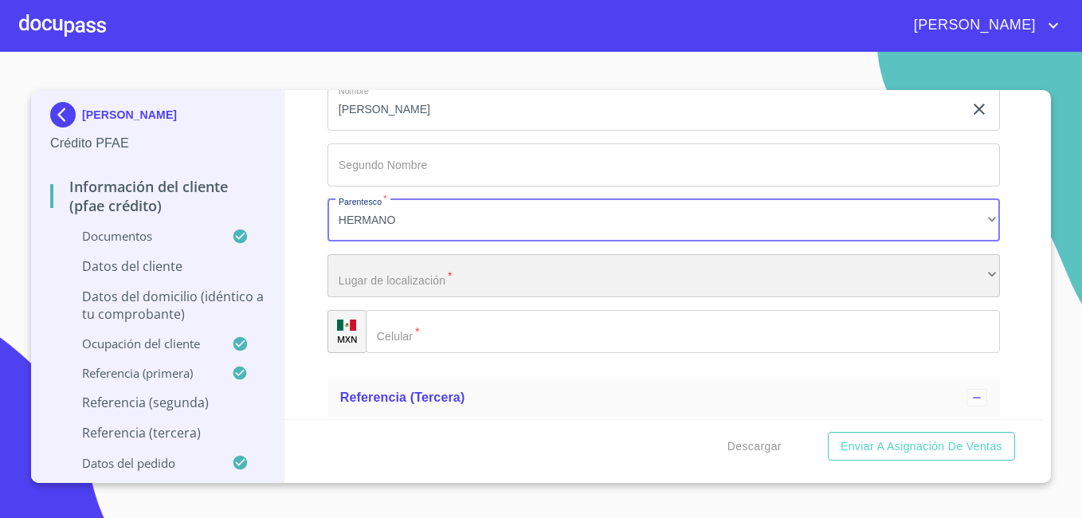
click at [428, 296] on div "​" at bounding box center [663, 275] width 672 height 43
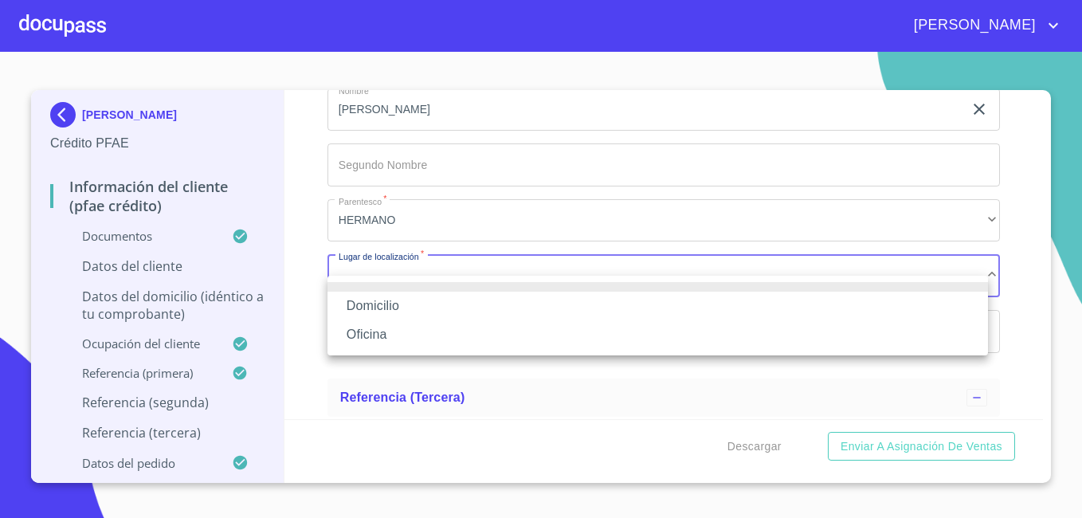
click at [421, 307] on li "Domicilio" at bounding box center [657, 305] width 660 height 29
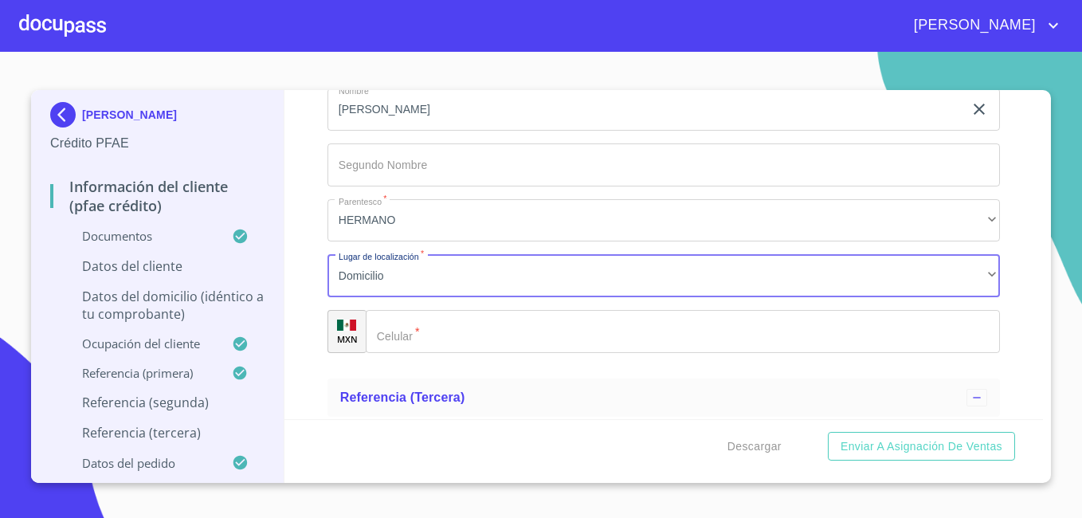
click at [409, 353] on input "Documento de identificación.   *" at bounding box center [683, 331] width 634 height 43
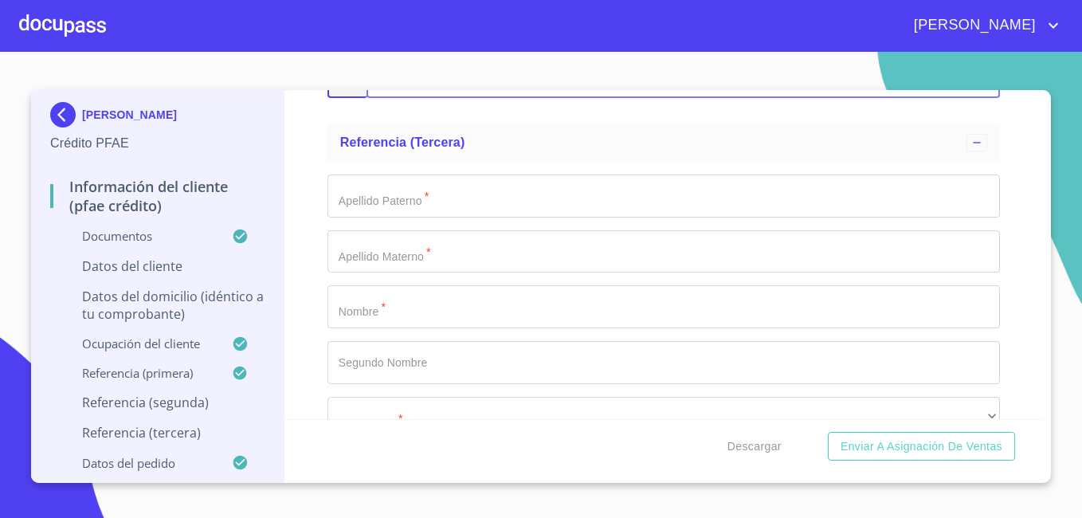
scroll to position [8765, 0]
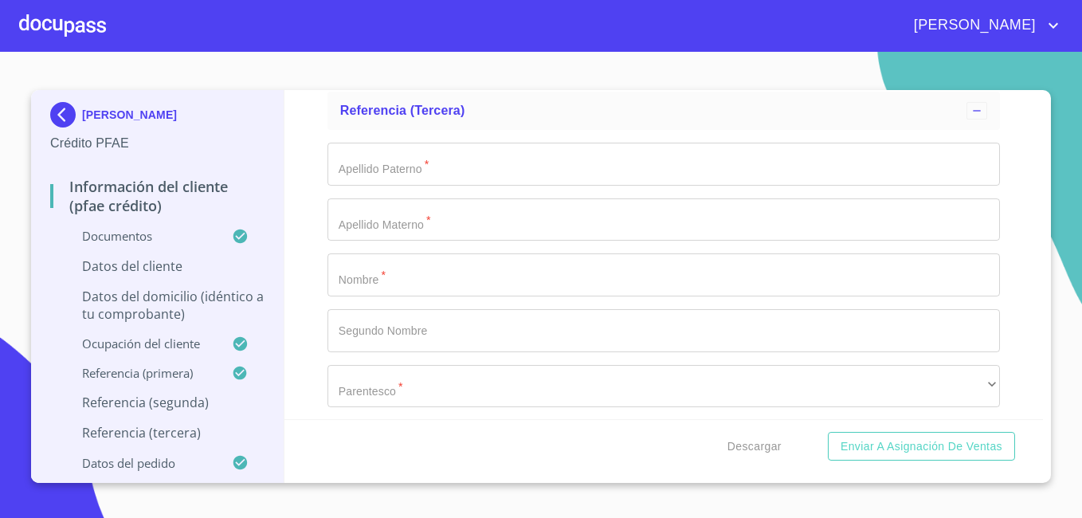
type input "[PHONE_NUMBER]"
click at [502, 186] on input "Documento de identificación.   *" at bounding box center [663, 164] width 672 height 43
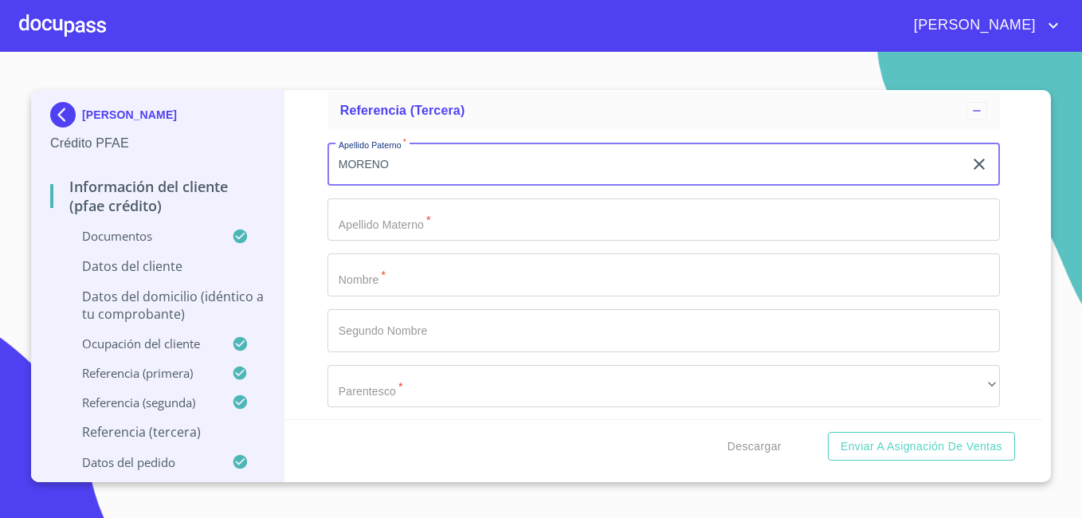
type input "MORENO"
click at [409, 241] on input "Documento de identificación.   *" at bounding box center [663, 219] width 672 height 43
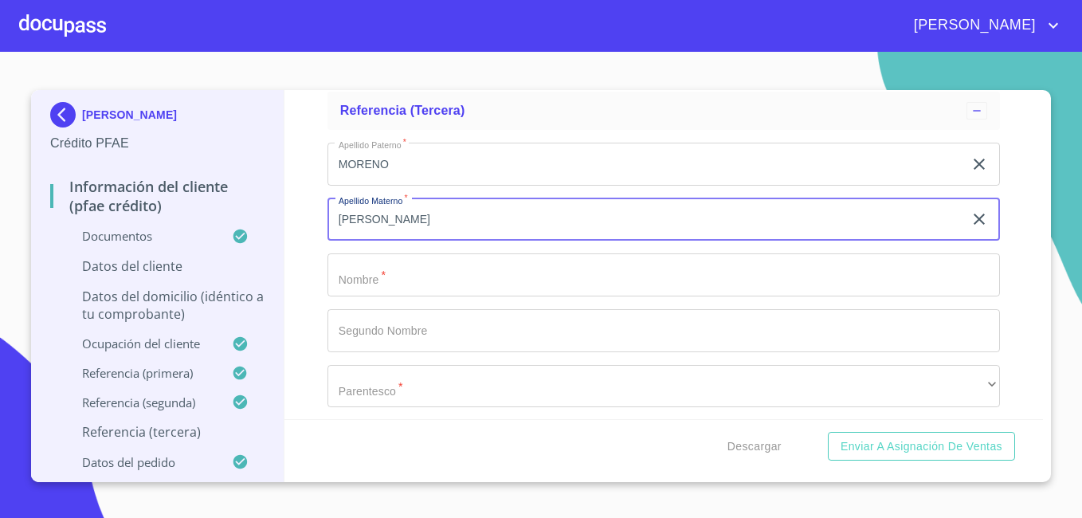
type input "[PERSON_NAME]"
click at [367, 296] on input "Documento de identificación.   *" at bounding box center [663, 274] width 672 height 43
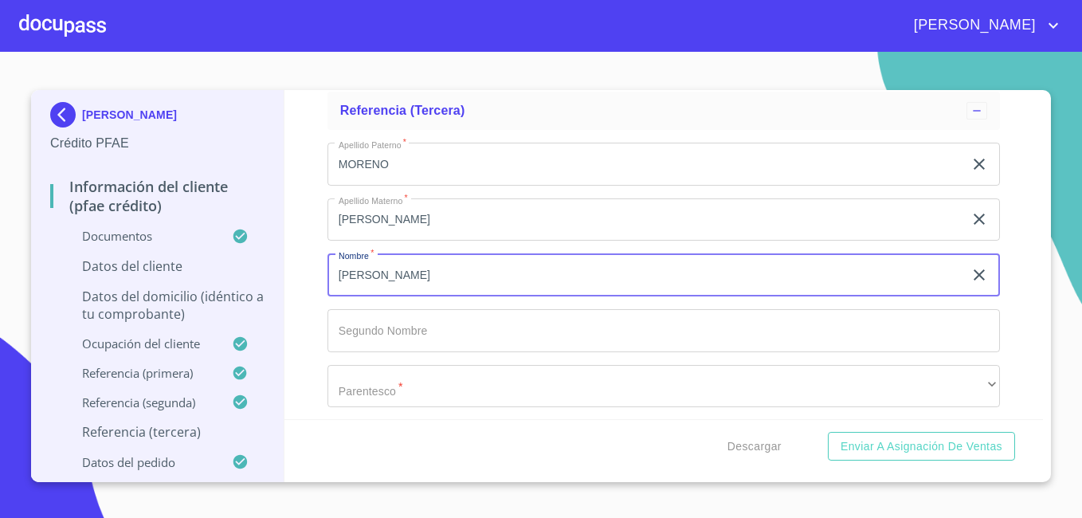
type input "[PERSON_NAME]"
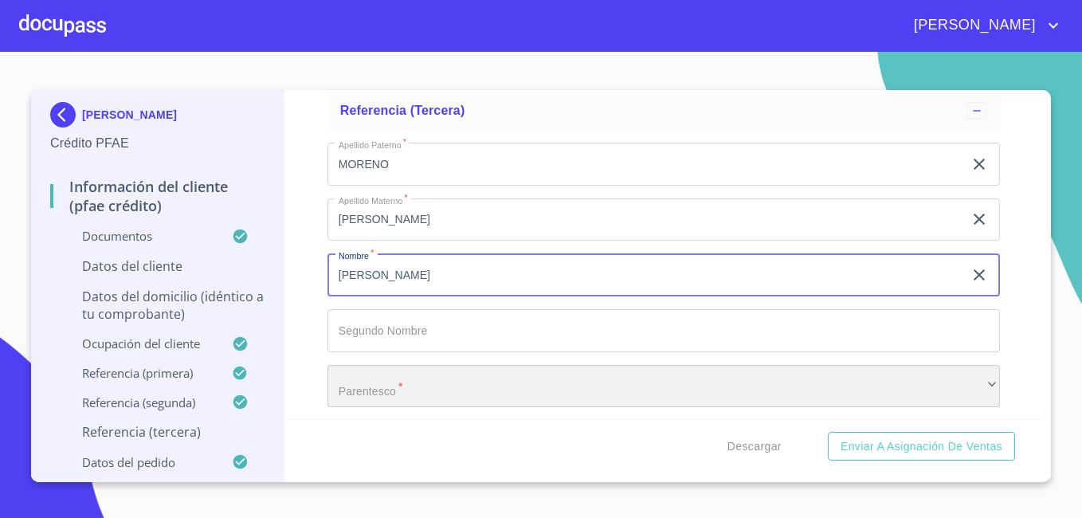
click at [405, 399] on div "​" at bounding box center [663, 386] width 672 height 43
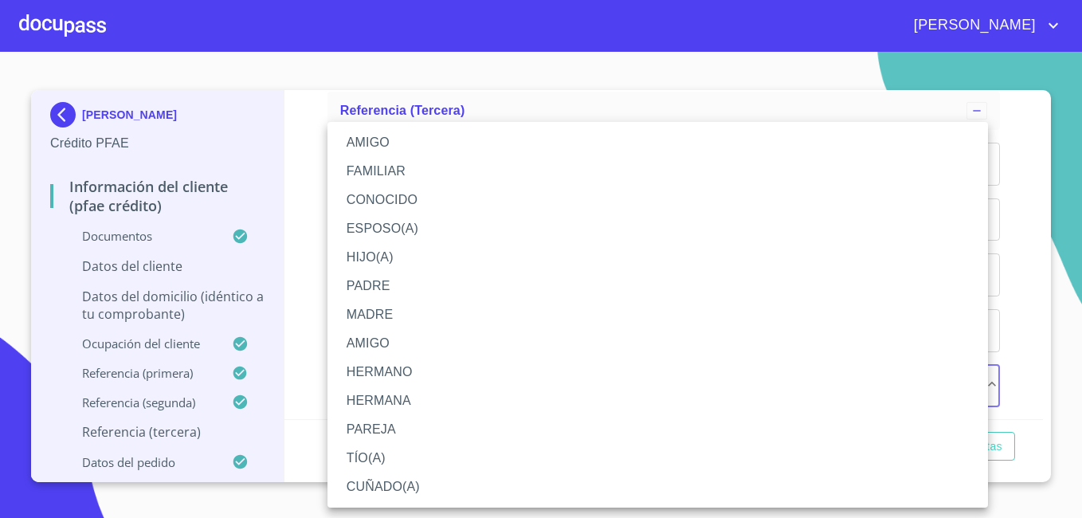
click at [501, 316] on li "MADRE" at bounding box center [657, 314] width 660 height 29
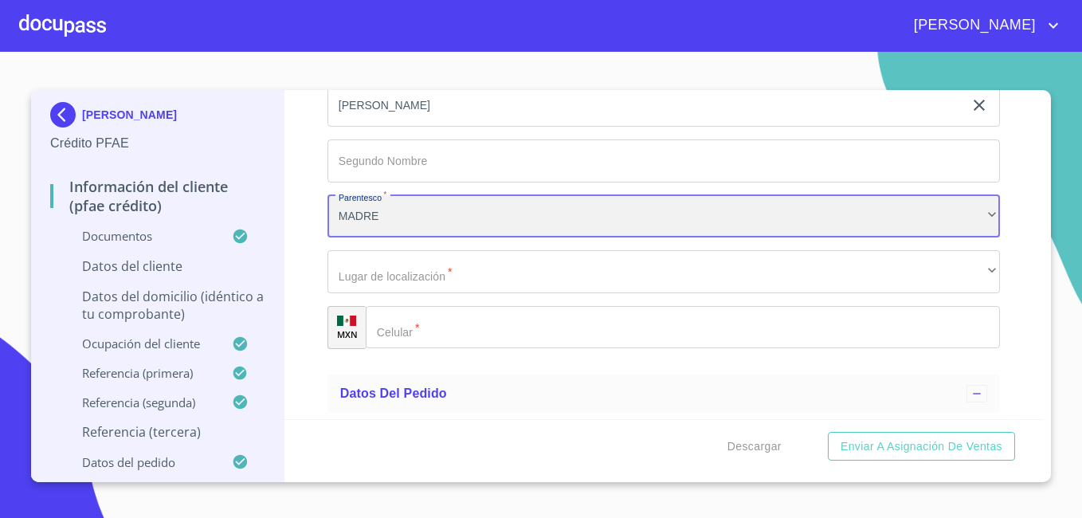
scroll to position [8996, 0]
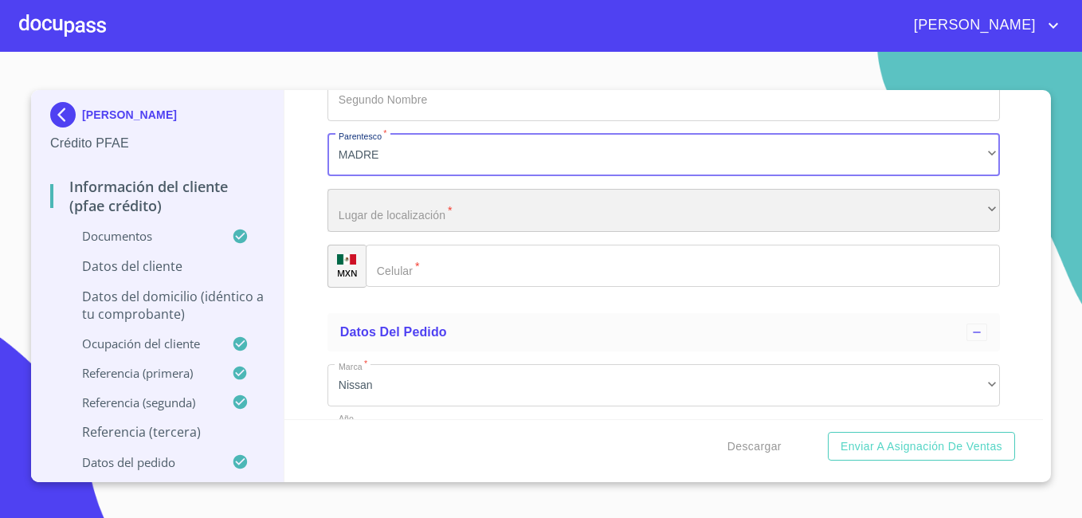
click at [472, 232] on div "​" at bounding box center [663, 210] width 672 height 43
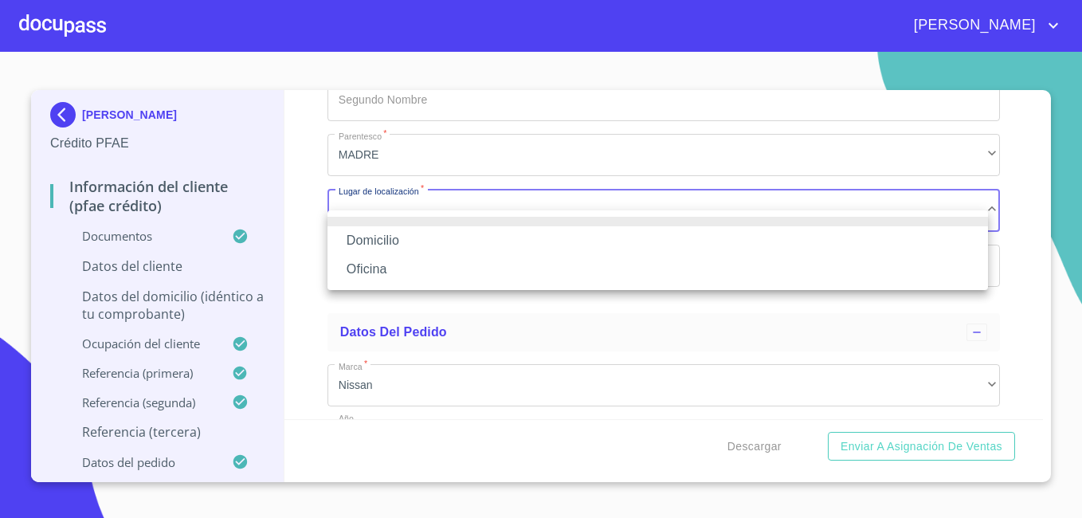
click at [452, 246] on li "Domicilio" at bounding box center [657, 240] width 660 height 29
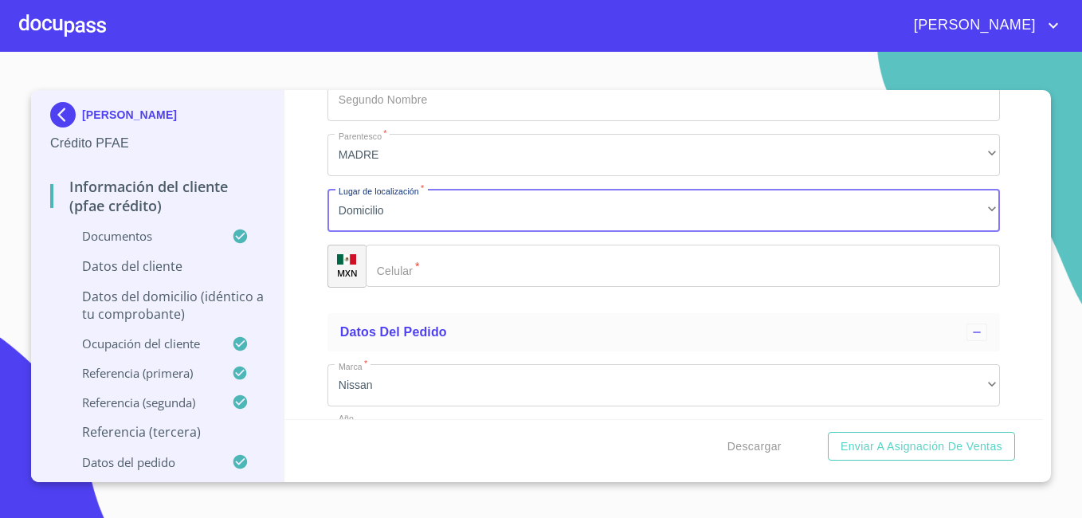
click at [431, 288] on input "Documento de identificación.   *" at bounding box center [683, 265] width 634 height 43
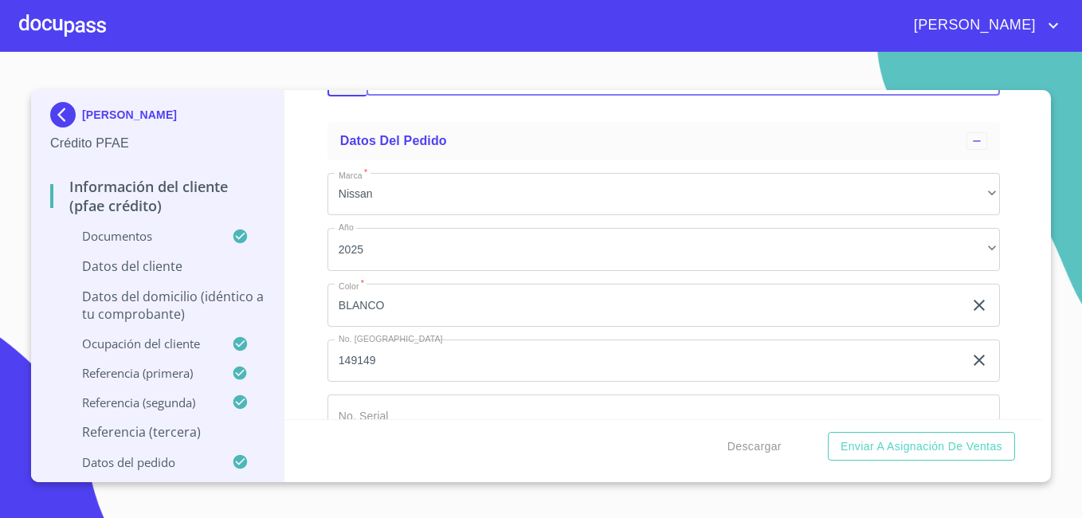
scroll to position [9244, 0]
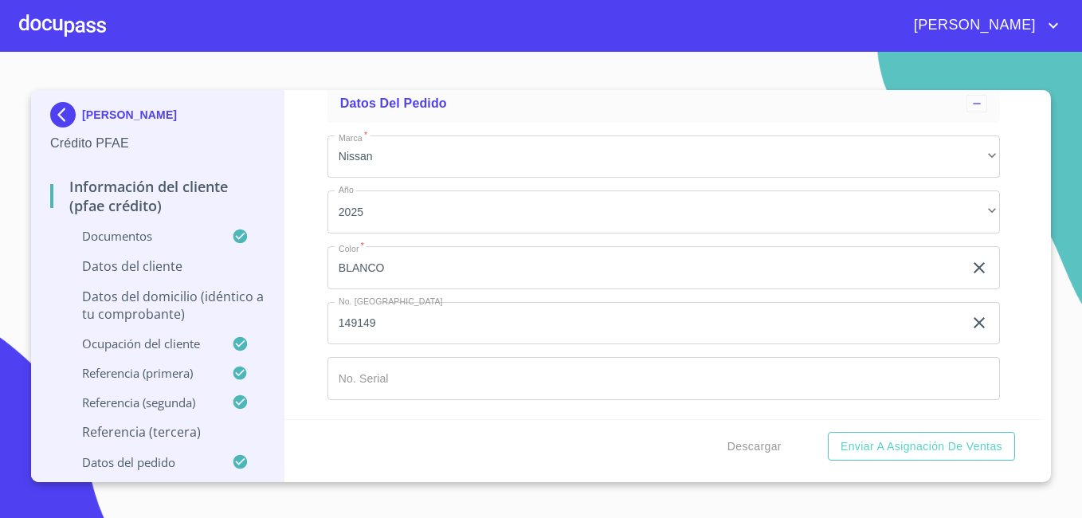
type input "[PHONE_NUMBER]"
click at [863, 390] on input "Documento de identificación.   *" at bounding box center [663, 378] width 672 height 43
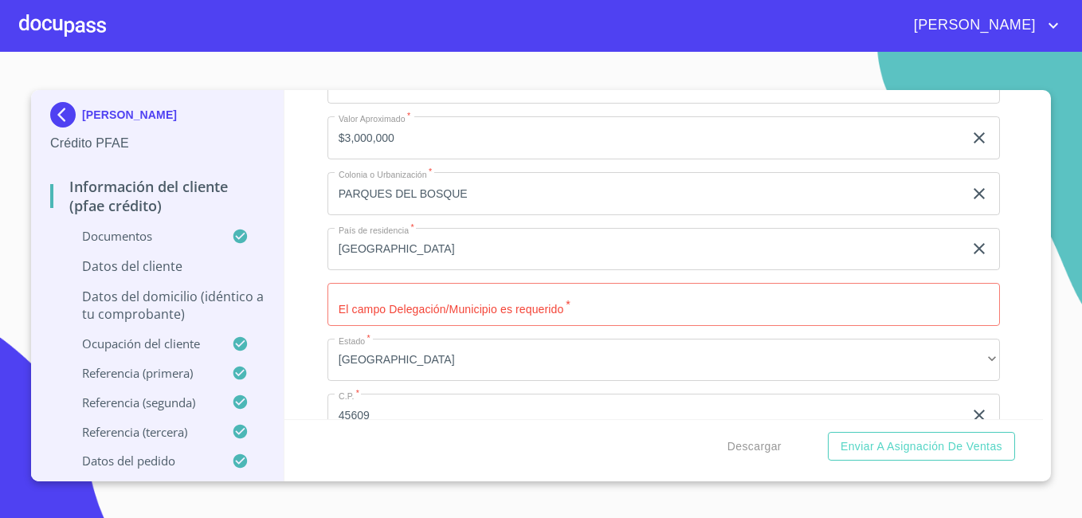
scroll to position [6312, 0]
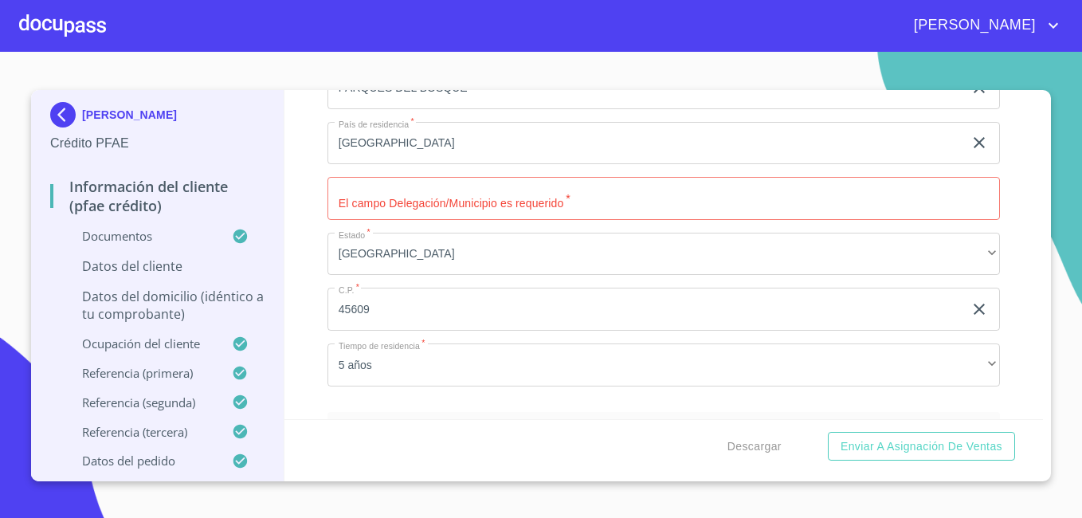
click at [808, 220] on input "Documento de identificación.   *" at bounding box center [663, 198] width 672 height 43
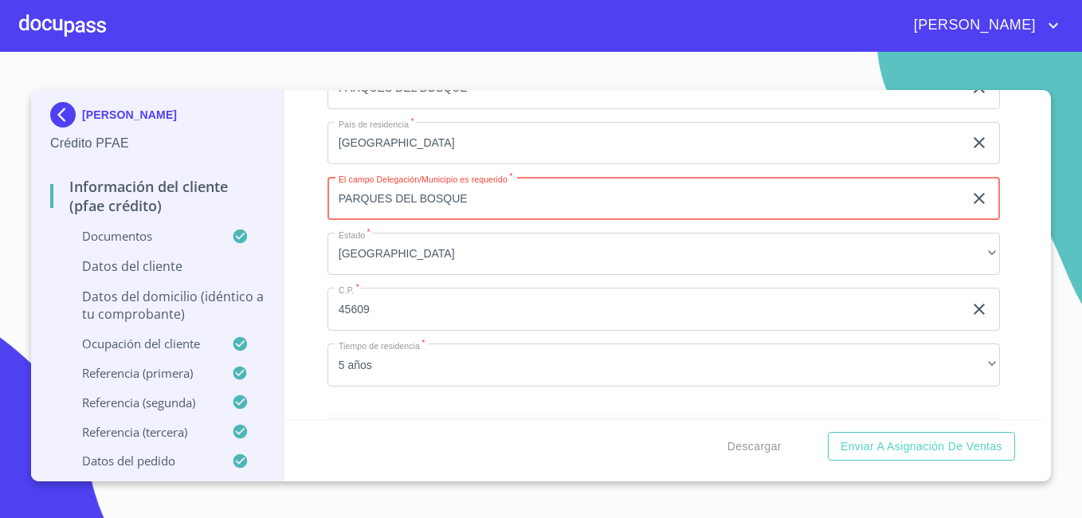
type input "PARQUES DEL BOSQUE"
click at [996, 226] on div "Información del cliente (PFAE crédito) Documentos Documento de identificación. …" at bounding box center [663, 254] width 759 height 329
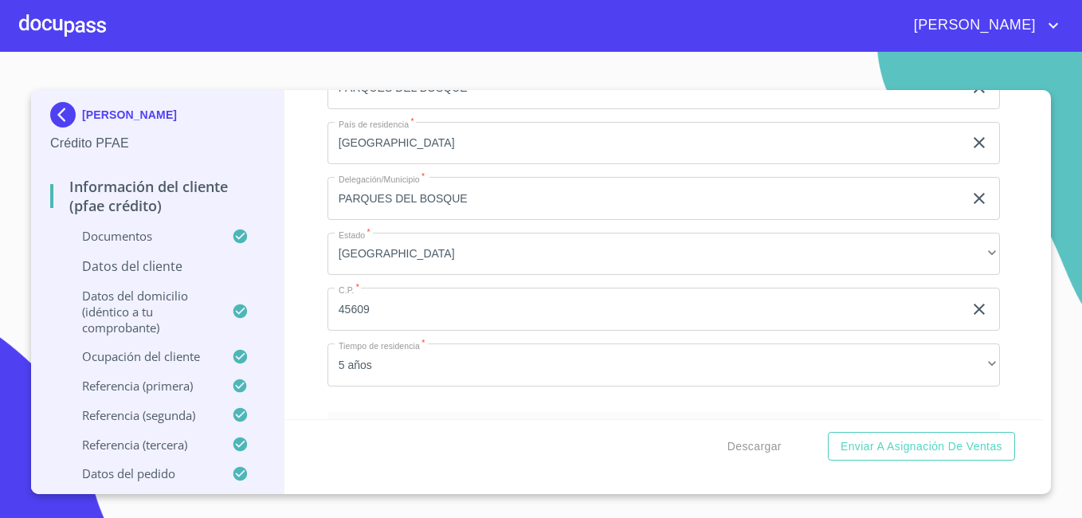
click at [170, 263] on p "Datos del cliente" at bounding box center [157, 266] width 214 height 18
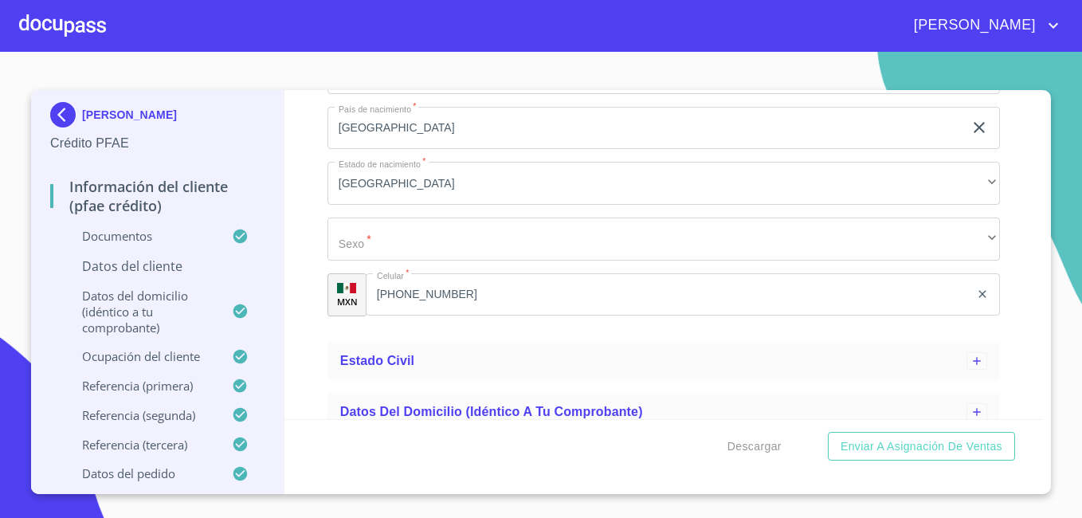
scroll to position [669, 0]
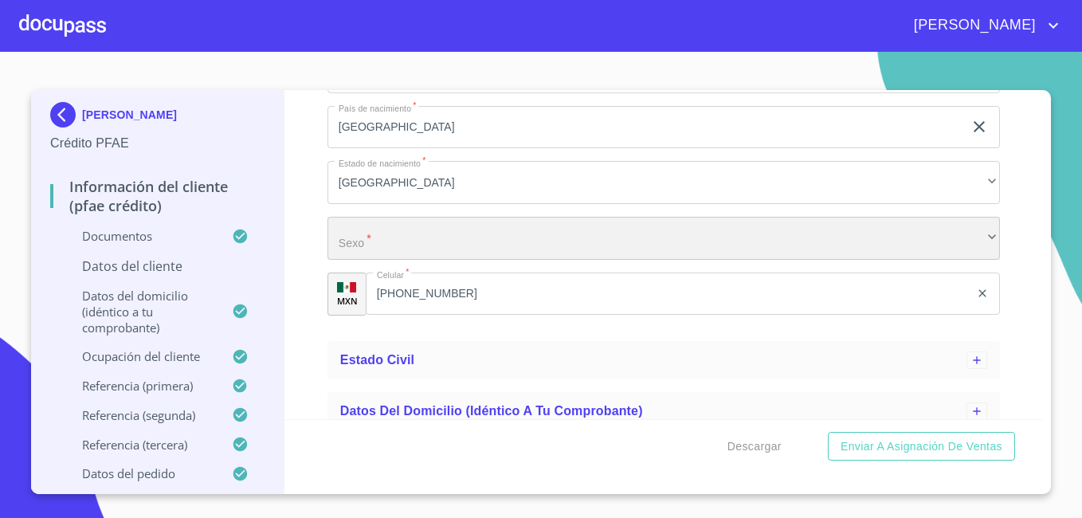
click at [980, 231] on div "​" at bounding box center [663, 238] width 672 height 43
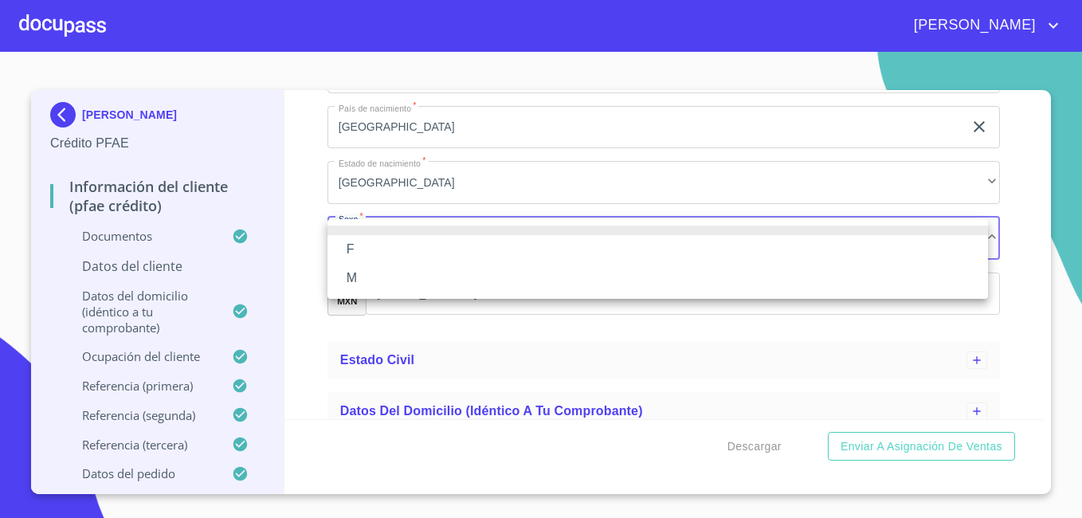
click at [713, 285] on li "M" at bounding box center [657, 278] width 660 height 29
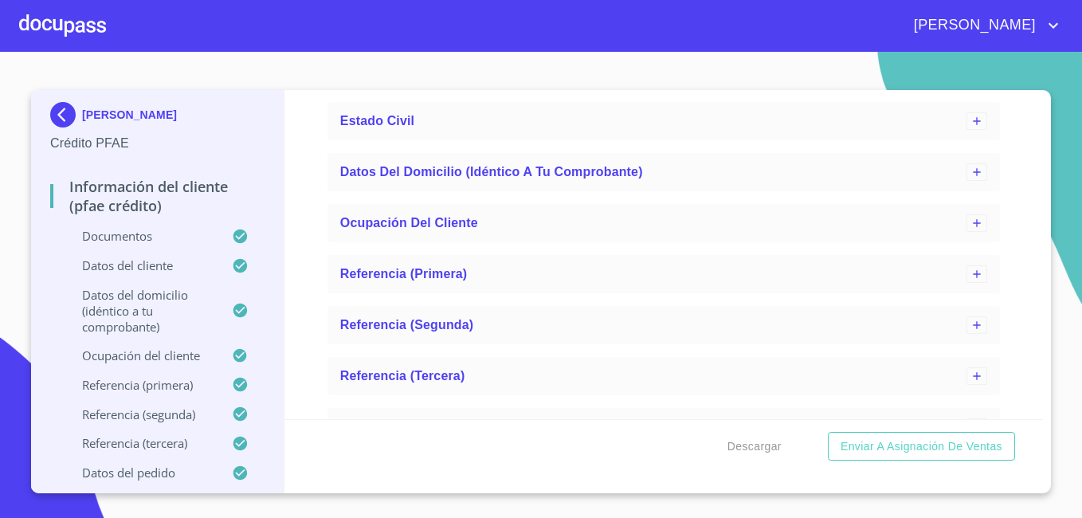
scroll to position [941, 0]
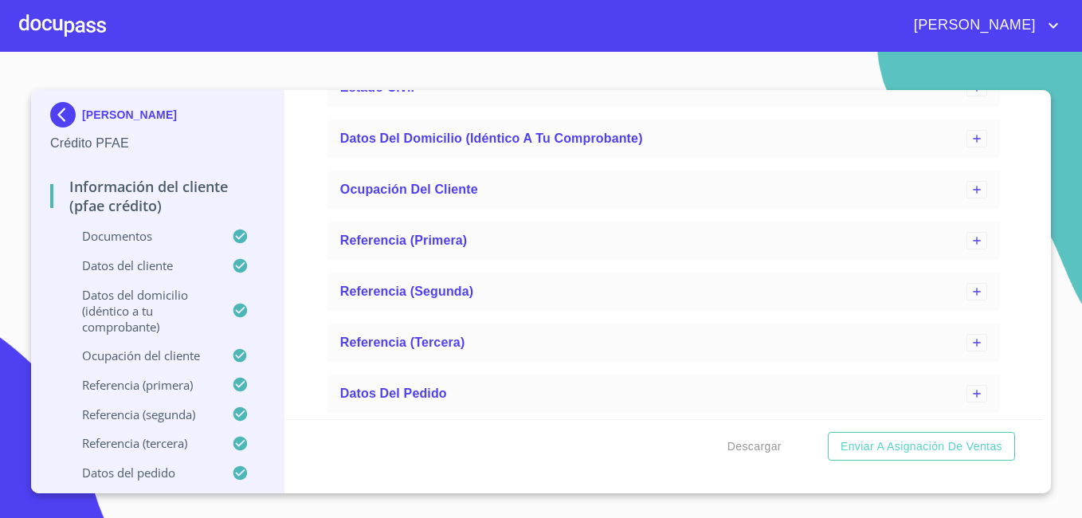
click at [133, 476] on p "Datos del pedido" at bounding box center [141, 472] width 182 height 16
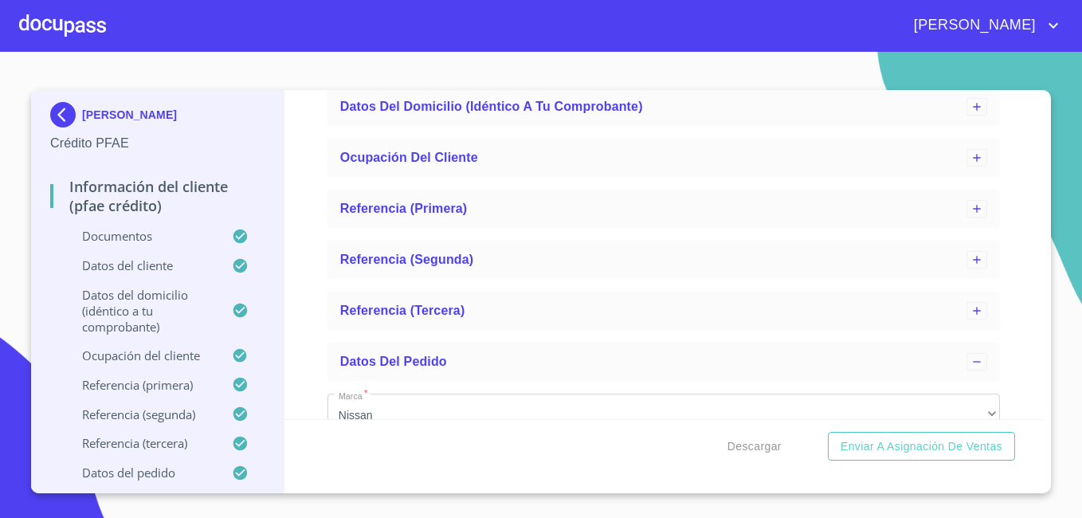
scroll to position [207, 0]
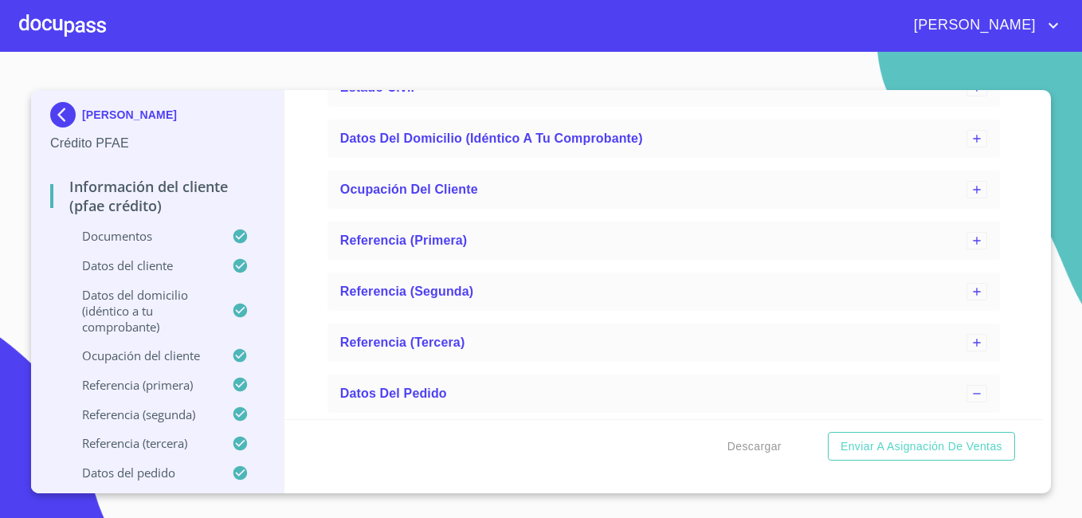
click at [133, 476] on p "Datos del pedido" at bounding box center [141, 472] width 182 height 16
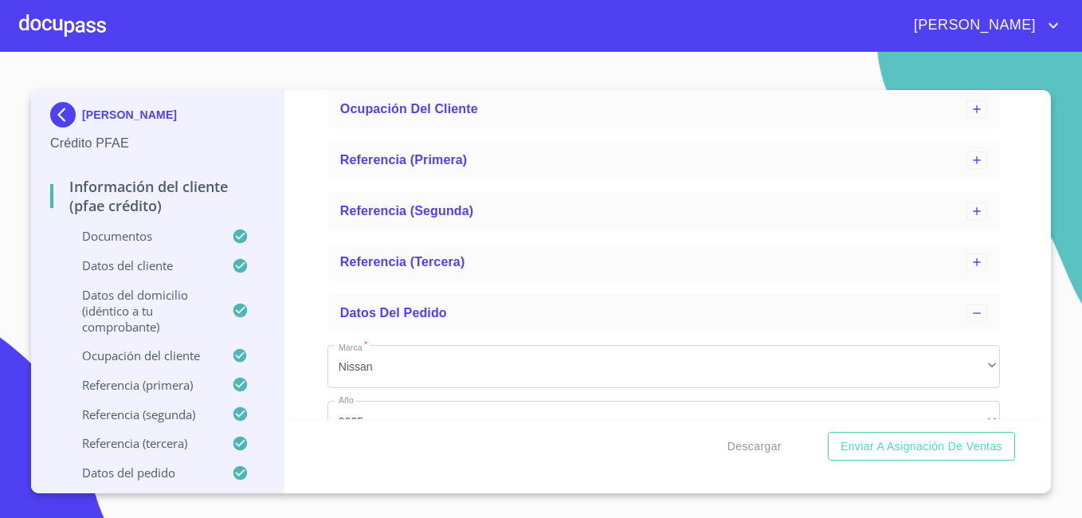
scroll to position [497, 0]
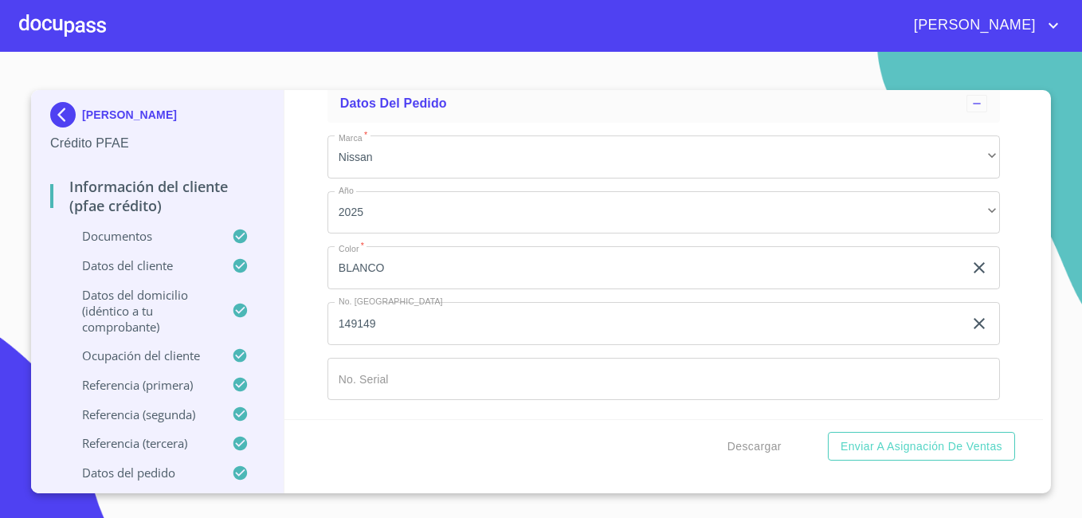
click at [615, 394] on input "Marca   *" at bounding box center [663, 379] width 672 height 43
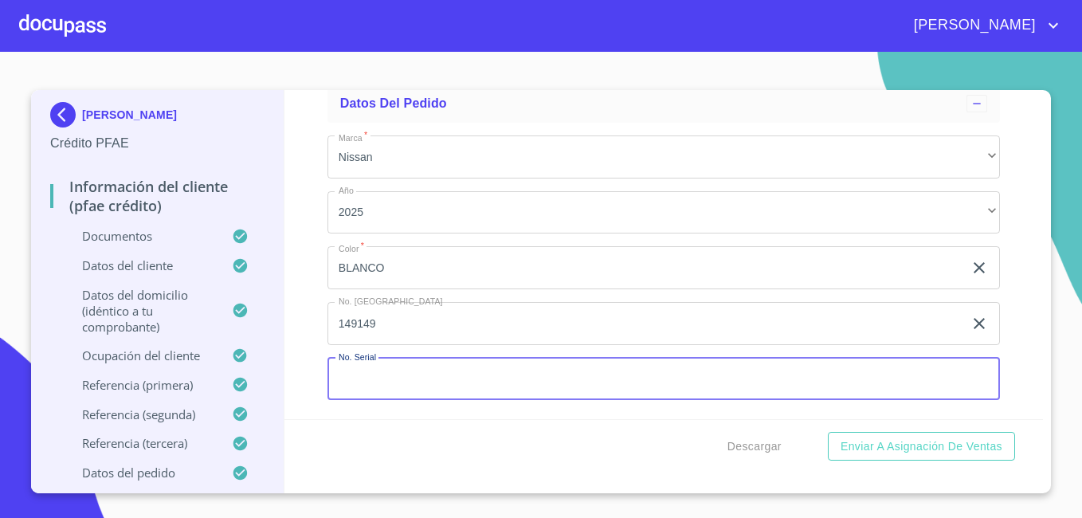
scroll to position [0, 0]
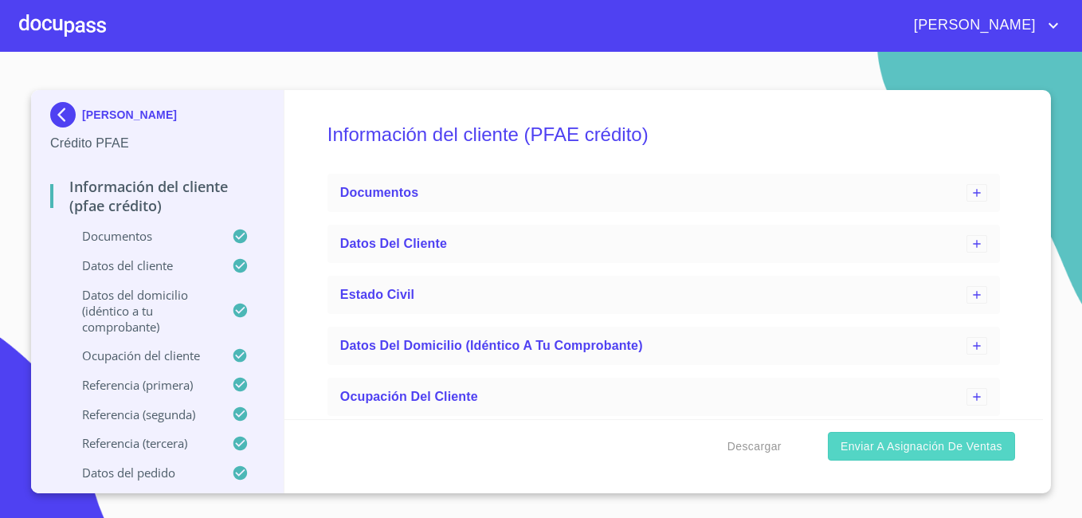
click at [875, 442] on span "Enviar a Asignación de Ventas" at bounding box center [921, 446] width 162 height 20
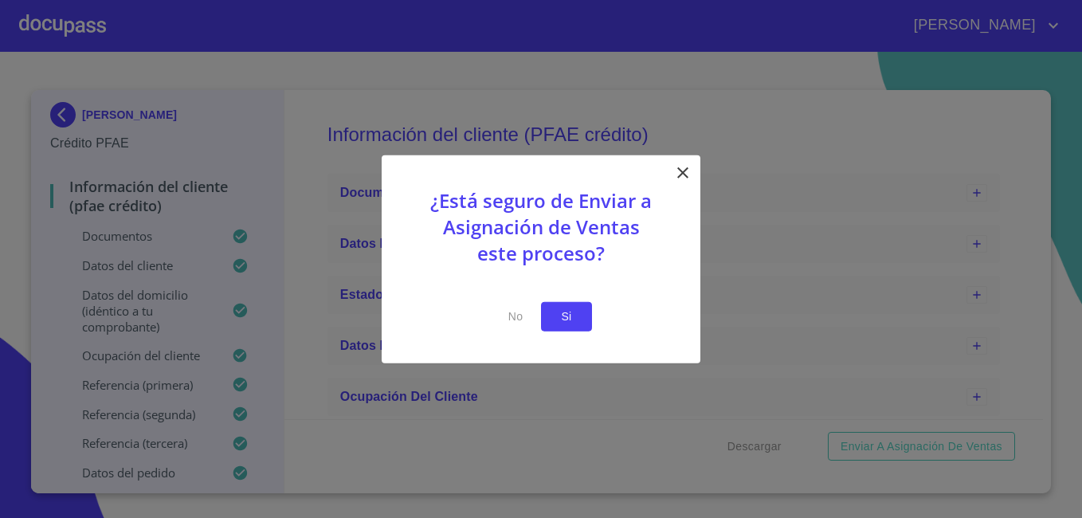
click at [577, 311] on span "Si" at bounding box center [566, 317] width 25 height 20
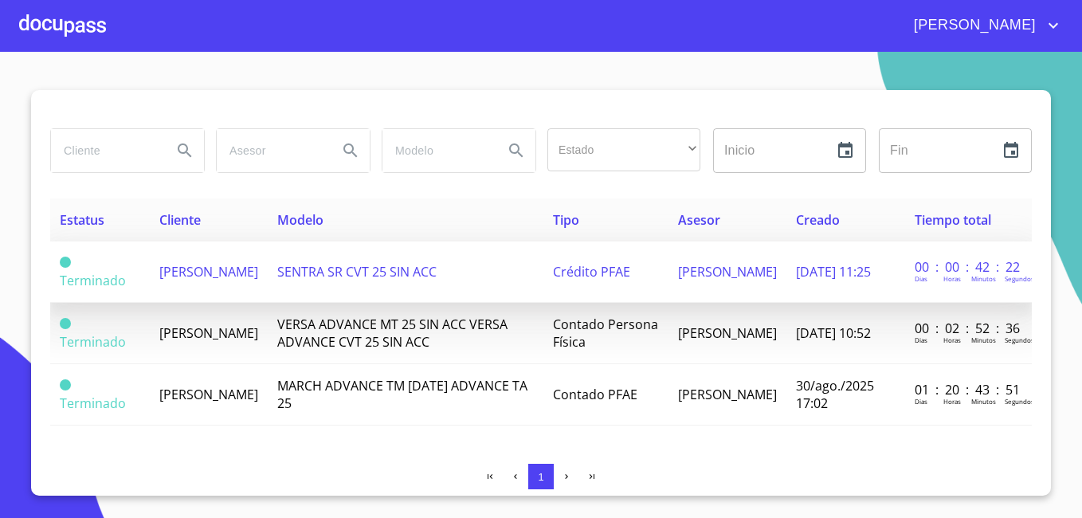
click at [191, 276] on span "[PERSON_NAME]" at bounding box center [208, 272] width 99 height 18
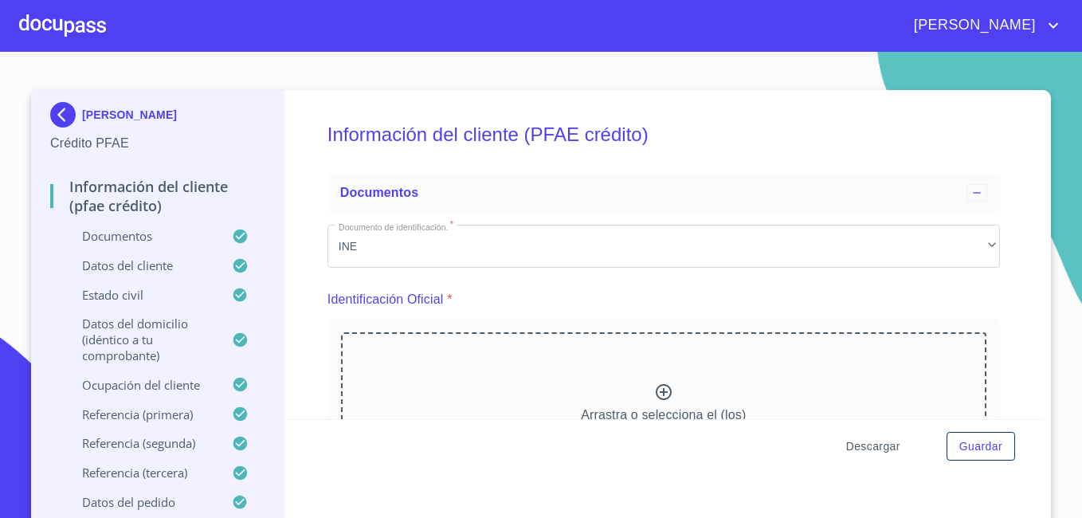
click at [859, 444] on span "Descargar" at bounding box center [873, 446] width 54 height 20
